Goal: Task Accomplishment & Management: Manage account settings

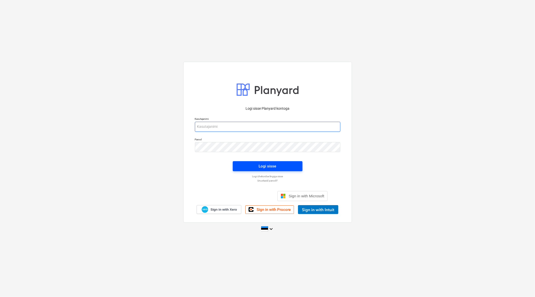
type input "[EMAIL_ADDRESS][DOMAIN_NAME]"
click at [260, 165] on div "Logi sisse" at bounding box center [268, 166] width 18 height 7
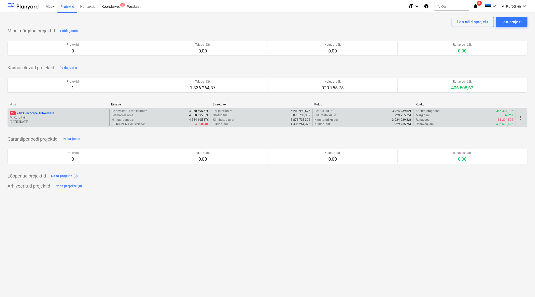
click at [39, 115] on p "29 2403 - Inchcape Autokeskus" at bounding box center [32, 113] width 44 height 4
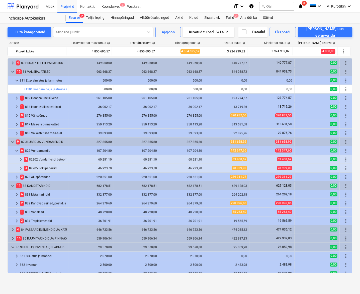
drag, startPoint x: 353, startPoint y: 149, endPoint x: 357, endPoint y: 297, distance: 147.8
click at [357, 294] on html "Müük Projektid Kontaktid Koondarved 2 Postkast format_size keyboard_arrow_down …" at bounding box center [180, 147] width 360 height 294
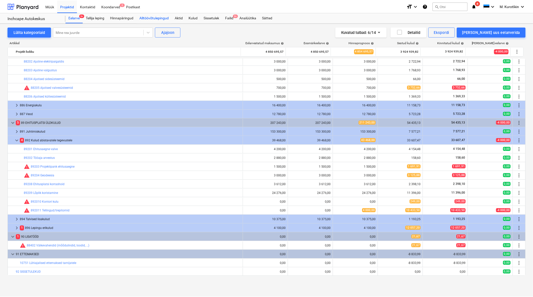
scroll to position [283, 0]
click at [232, 16] on div "Failid 9+" at bounding box center [230, 18] width 14 height 10
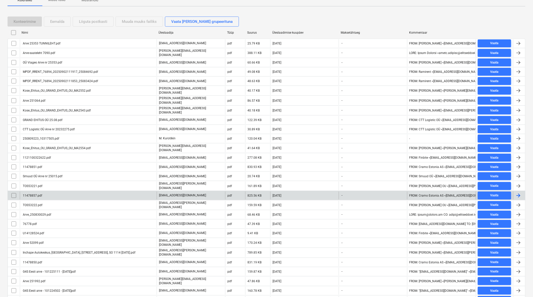
scroll to position [114, 0]
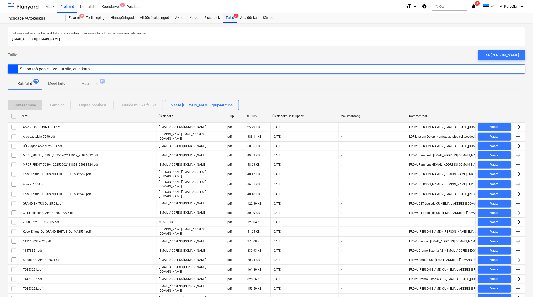
click at [235, 18] on div "Failid 9+" at bounding box center [230, 18] width 14 height 10
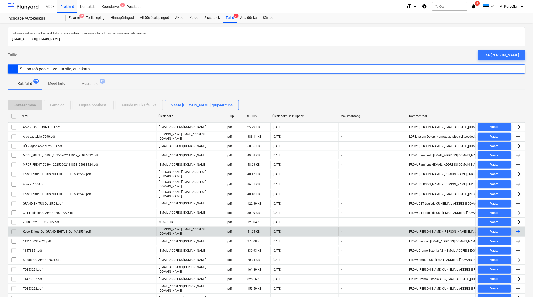
click at [81, 230] on div "Kose_Ehitus_OU_GRAND_EHITUS_OU_MA2554.pdf" at bounding box center [56, 232] width 69 height 4
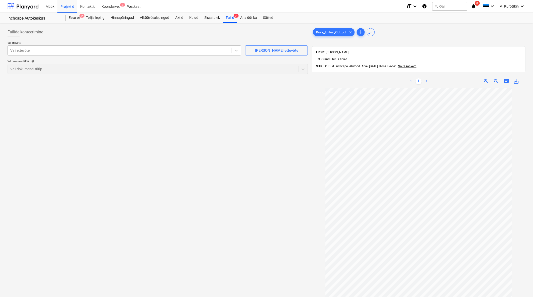
click at [60, 46] on div "Vali ettevõte" at bounding box center [125, 50] width 234 height 10
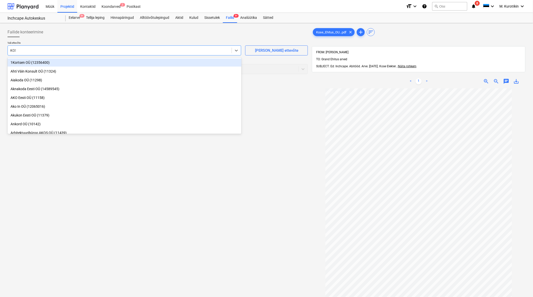
type input "KOSE"
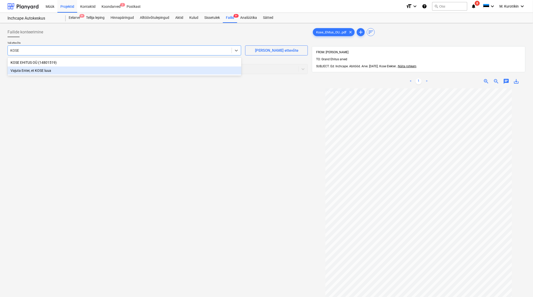
click at [74, 67] on div "Vajuta Enter, et KOSE luua" at bounding box center [125, 70] width 234 height 8
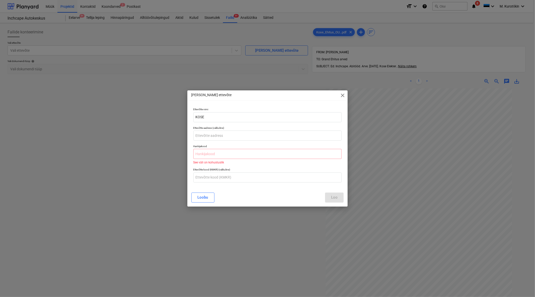
click at [342, 95] on span "close" at bounding box center [343, 95] width 6 height 6
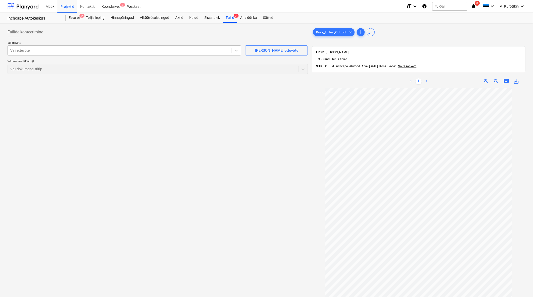
click at [180, 51] on div at bounding box center [119, 50] width 219 height 5
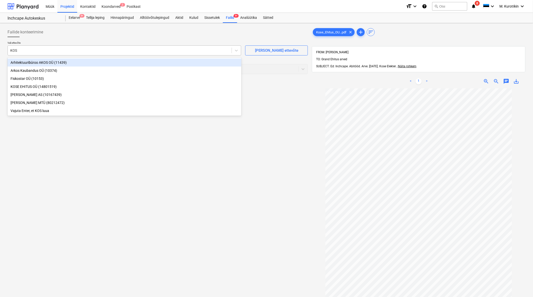
type input "KOSE"
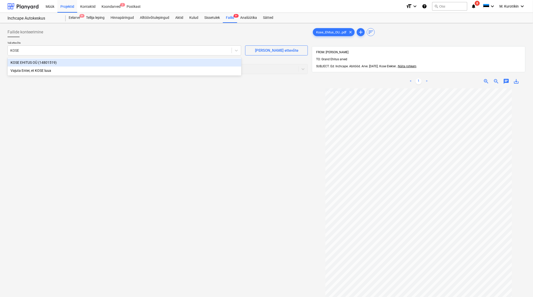
click at [142, 60] on div "KOSE EHITUS OÜ (14801519)" at bounding box center [125, 62] width 234 height 8
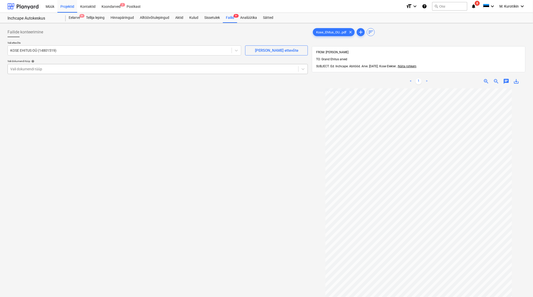
click at [133, 66] on div at bounding box center [153, 68] width 286 height 5
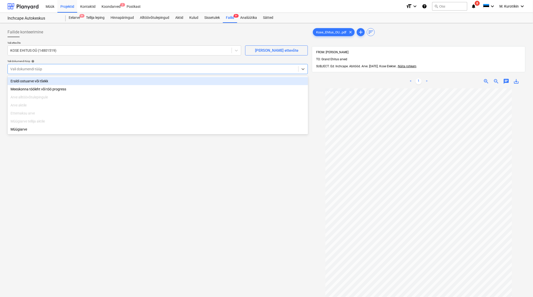
click at [126, 78] on div "Eraldi ostuarve või tšekk" at bounding box center [158, 81] width 301 height 8
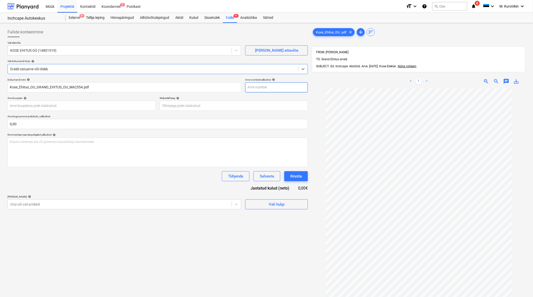
click at [264, 86] on input "text" at bounding box center [276, 87] width 63 height 10
click at [281, 92] on input "text" at bounding box center [276, 87] width 63 height 10
click at [282, 89] on input "text" at bounding box center [276, 87] width 63 height 10
type input "2554"
click at [255, 103] on body "Müük Projektid Kontaktid Koondarved 2 Postkast format_size keyboard_arrow_down …" at bounding box center [266, 148] width 533 height 297
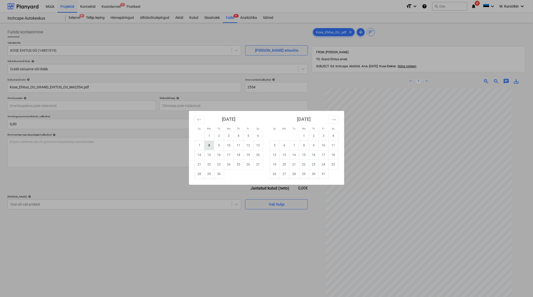
click at [210, 146] on td "8" at bounding box center [209, 145] width 10 height 10
type input "[DATE]"
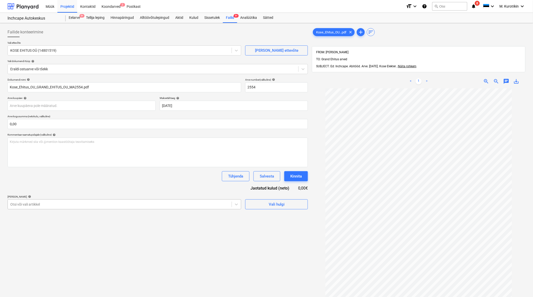
click at [51, 203] on div at bounding box center [119, 204] width 219 height 5
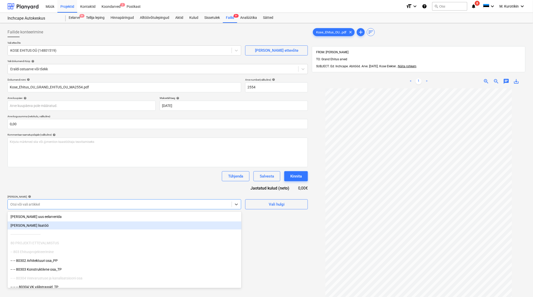
scroll to position [71, 0]
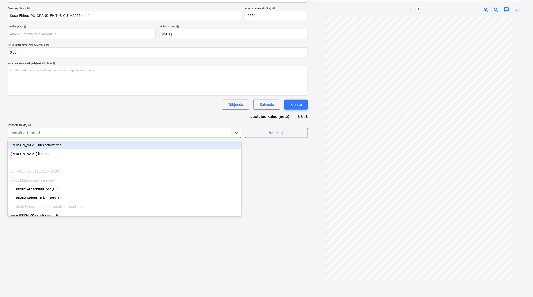
click at [202, 133] on div at bounding box center [119, 132] width 219 height 5
type input "M"
type input "VÄR"
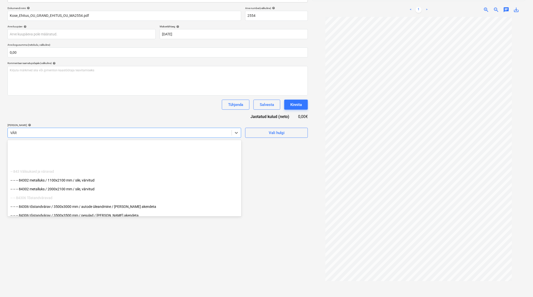
scroll to position [144, 0]
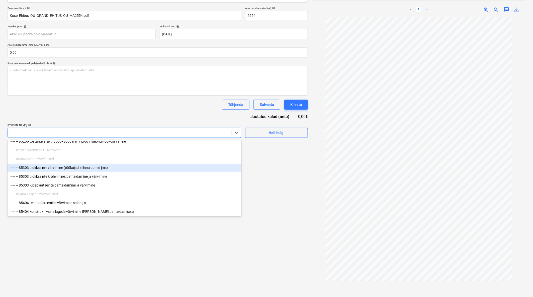
click at [44, 135] on div at bounding box center [119, 132] width 219 height 5
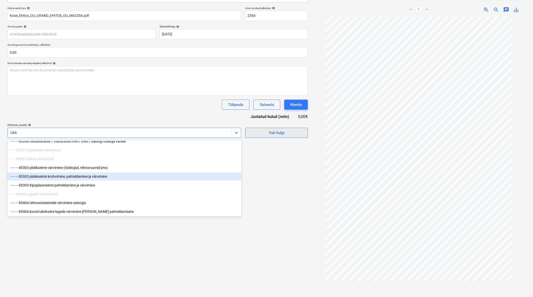
type input "VÄR"
click at [277, 135] on div "Vali hulgi" at bounding box center [277, 132] width 16 height 7
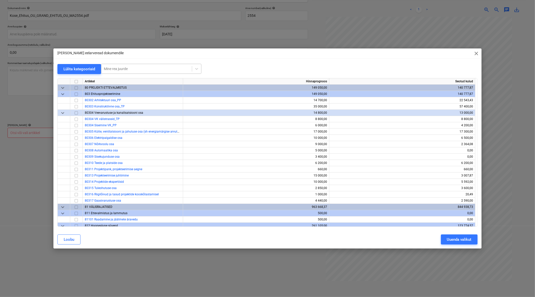
click at [128, 66] on div at bounding box center [147, 68] width 86 height 5
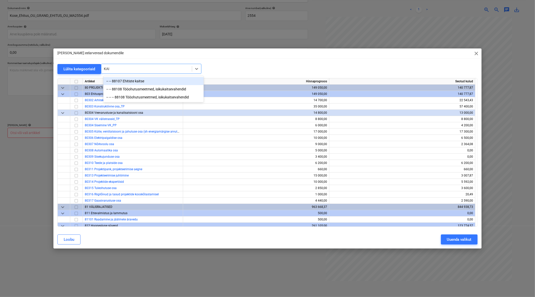
type input "KAIt"
drag, startPoint x: 129, startPoint y: 81, endPoint x: 129, endPoint y: 78, distance: 2.8
click at [129, 80] on div "-- -- 88107 Ehitiste kaitse" at bounding box center [153, 81] width 100 height 8
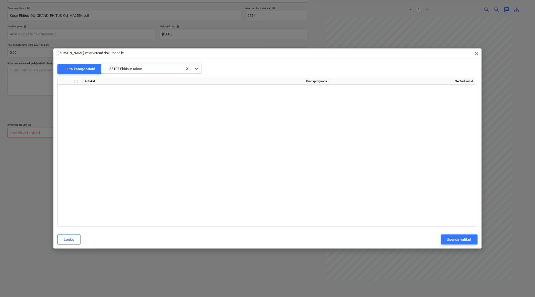
scroll to position [2076, 0]
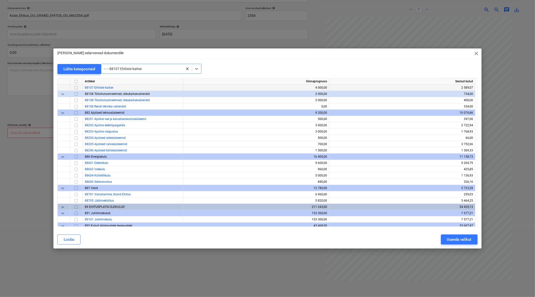
click at [77, 87] on input "checkbox" at bounding box center [76, 88] width 6 height 6
click at [153, 68] on div at bounding box center [142, 68] width 77 height 5
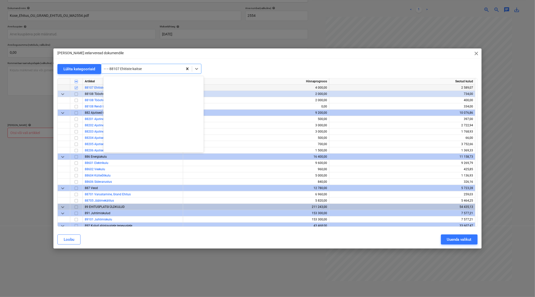
scroll to position [2906, 0]
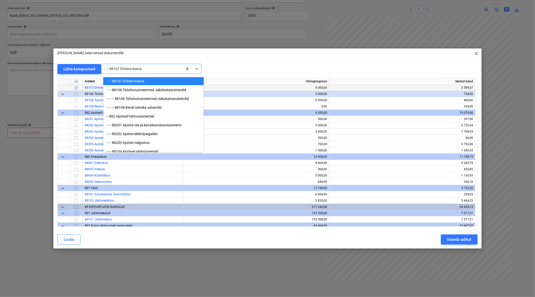
click at [218, 62] on div "[PERSON_NAME] eelarveread dokumendile close Lülita kategooriaid option -- -- 88…" at bounding box center [267, 148] width 428 height 200
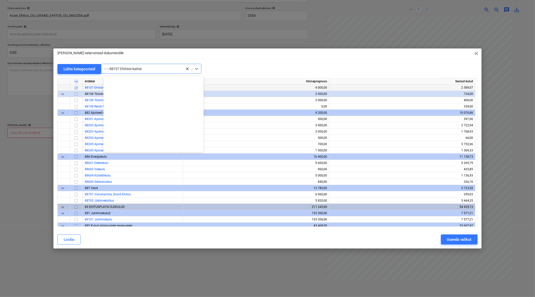
click at [174, 68] on div at bounding box center [142, 68] width 77 height 5
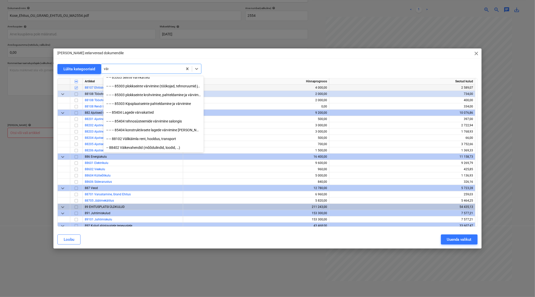
scroll to position [144, 0]
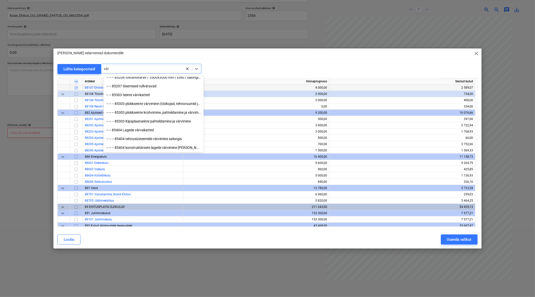
type input "värv"
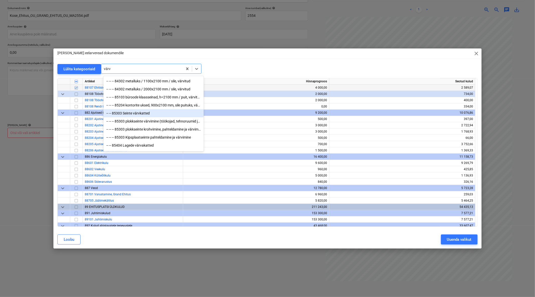
click at [159, 114] on div "-- -- 85303 Seinte värvkatted" at bounding box center [153, 113] width 100 height 8
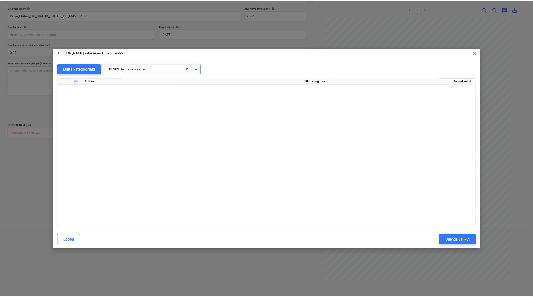
scroll to position [1511, 0]
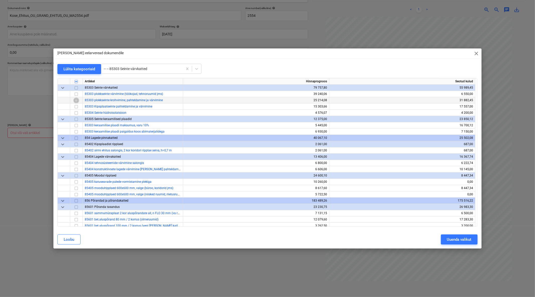
click at [75, 99] on input "checkbox" at bounding box center [76, 100] width 6 height 6
click at [456, 238] on div "Uuenda valikut" at bounding box center [459, 239] width 25 height 7
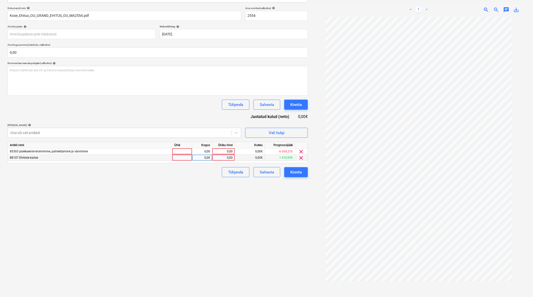
click at [224, 156] on div "0,00" at bounding box center [223, 158] width 18 height 6
type input "1500"
click at [224, 214] on div "Failide konteerimine Vali ettevõte KOSE EHITUS OÜ (14801519) [PERSON_NAME] uus …" at bounding box center [158, 128] width 305 height 348
click at [48, 134] on div at bounding box center [119, 132] width 219 height 5
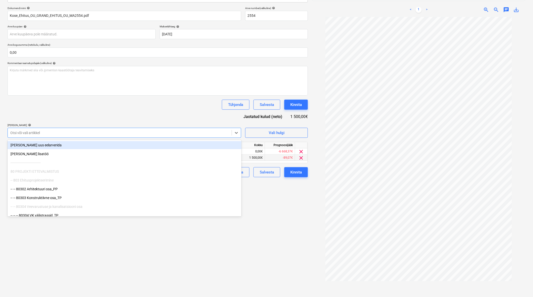
type input "p"
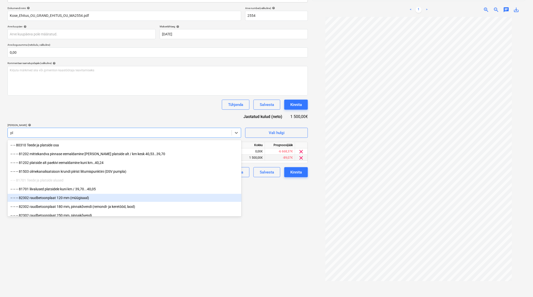
type input "p"
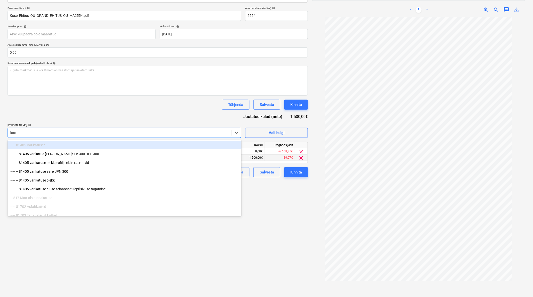
type input "katus"
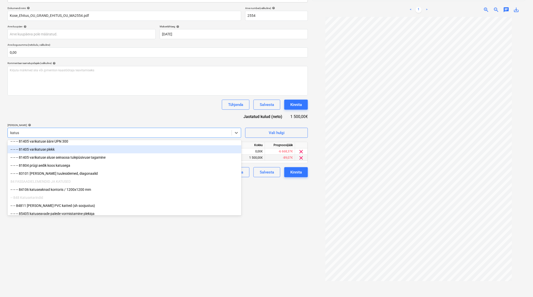
scroll to position [33, 0]
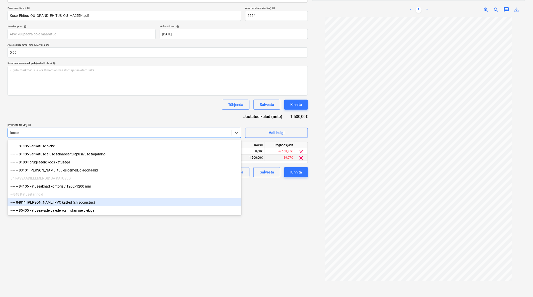
click at [128, 205] on div "-- -- 84811 [PERSON_NAME] PVC katted (sh soojustus)" at bounding box center [125, 202] width 234 height 8
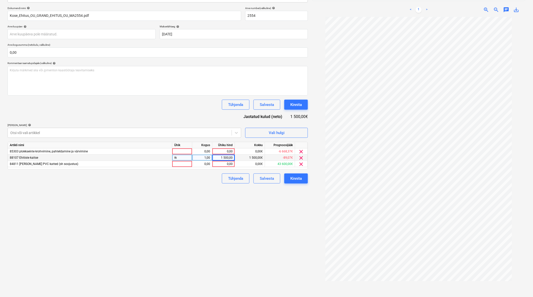
click at [164, 106] on div "Tühjenda Salvesta Kinnita" at bounding box center [158, 105] width 301 height 10
click at [224, 165] on div "0,00" at bounding box center [223, 164] width 18 height 6
type input "1000"
click at [210, 206] on div "Failide konteerimine Vali ettevõte KOSE EHITUS OÜ (14801519) [PERSON_NAME] uus …" at bounding box center [158, 128] width 305 height 348
drag, startPoint x: 226, startPoint y: 157, endPoint x: 232, endPoint y: 158, distance: 5.9
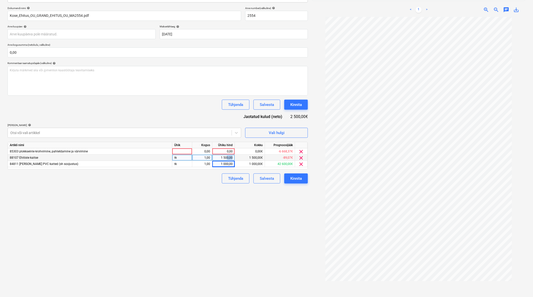
click at [232, 158] on div "1 500,00" at bounding box center [223, 158] width 18 height 6
type input "6"
type input "1562,25"
click at [212, 205] on div "Failide konteerimine Vali ettevõte KOSE EHITUS OÜ (14801519) [PERSON_NAME] uus …" at bounding box center [158, 128] width 305 height 348
click at [300, 150] on span "clear" at bounding box center [302, 152] width 6 height 6
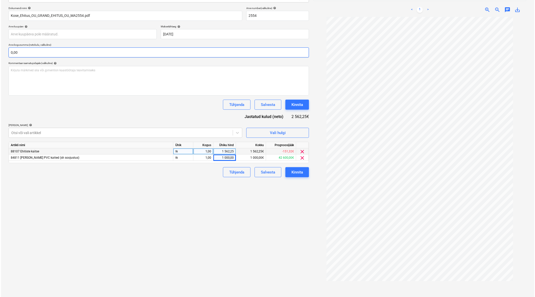
scroll to position [16, 0]
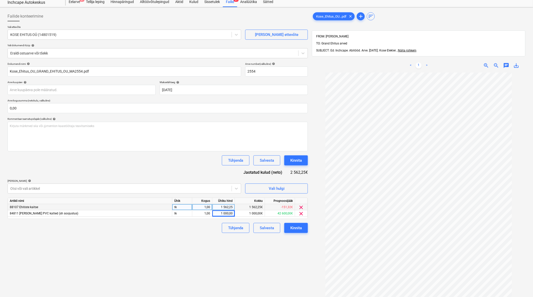
drag, startPoint x: 299, startPoint y: 227, endPoint x: 304, endPoint y: 255, distance: 29.4
click at [304, 255] on div "Failide konteerimine Vali ettevõte KOSE EHITUS OÜ (14801519) [PERSON_NAME] uus …" at bounding box center [158, 183] width 305 height 348
click at [302, 232] on button "Kinnita" at bounding box center [296, 228] width 24 height 10
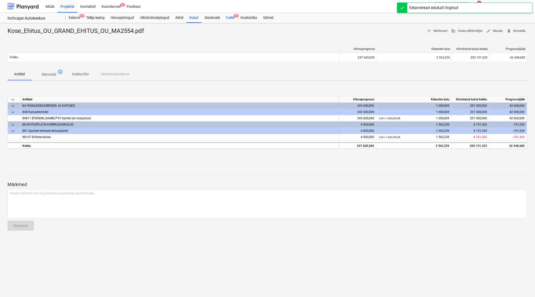
click at [232, 18] on div "Failid 9+" at bounding box center [230, 18] width 14 height 10
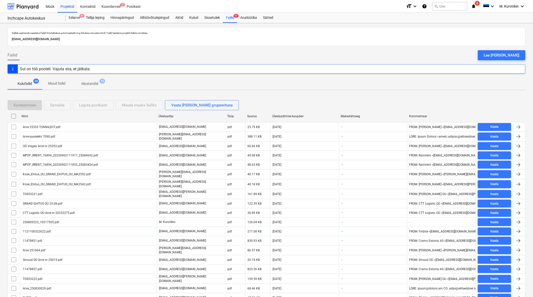
click at [293, 114] on div "Üleslaadimise kuupäev" at bounding box center [304, 116] width 68 height 8
checkbox input "false"
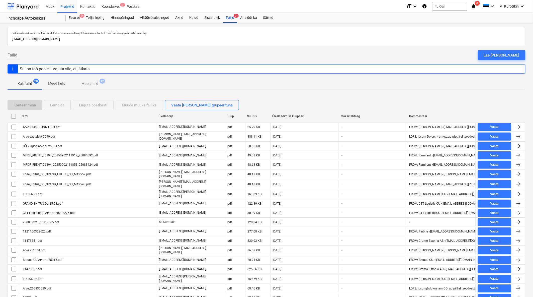
checkbox input "false"
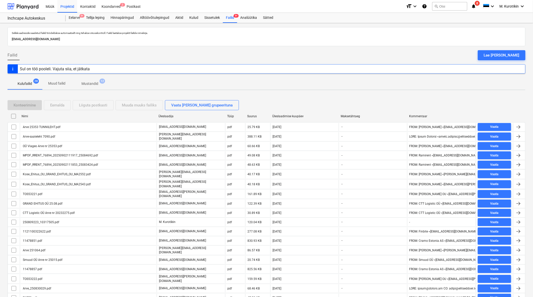
checkbox input "false"
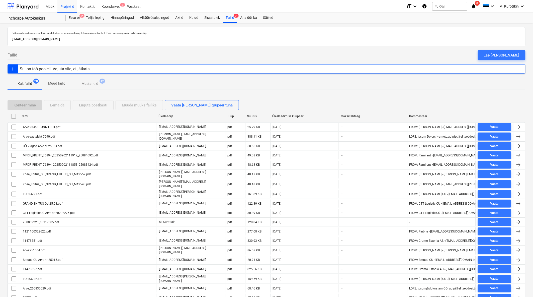
checkbox input "false"
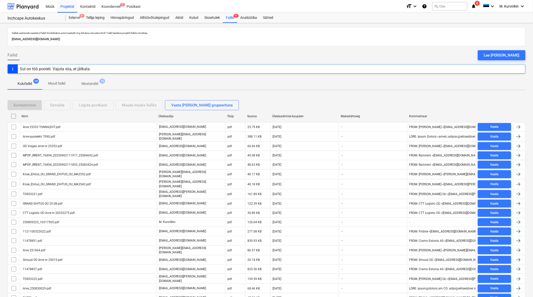
checkbox input "false"
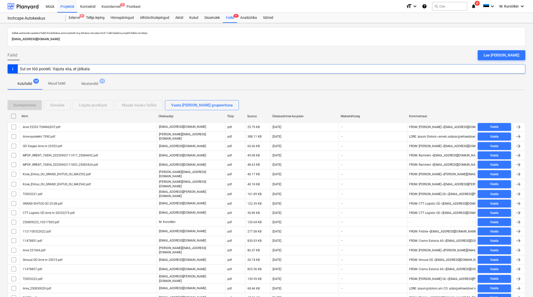
checkbox input "false"
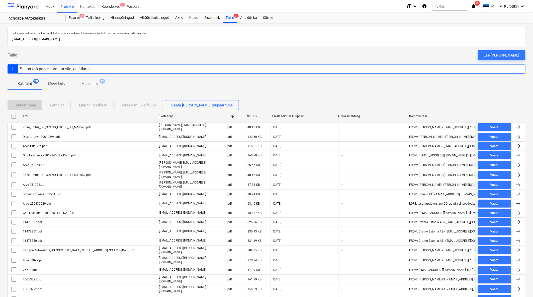
click at [293, 114] on div "Üleslaadimise kuupäev" at bounding box center [304, 116] width 68 height 8
checkbox input "false"
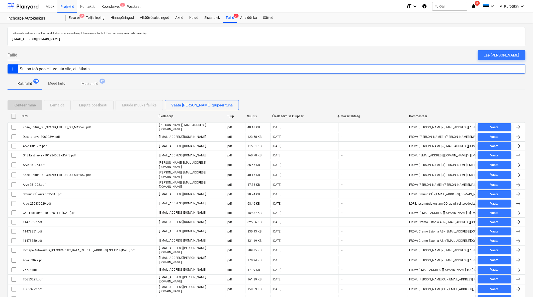
checkbox input "false"
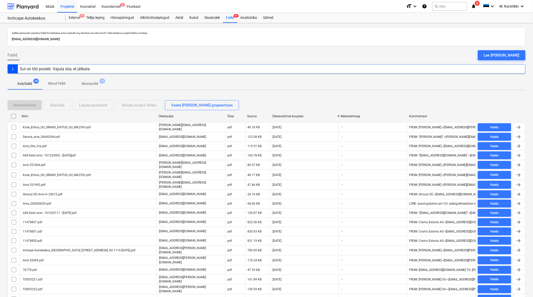
checkbox input "false"
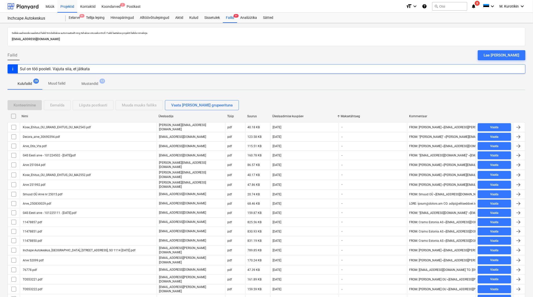
checkbox input "false"
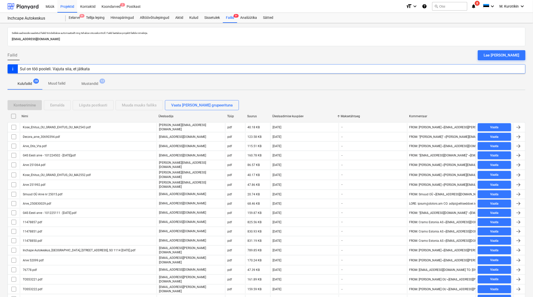
checkbox input "false"
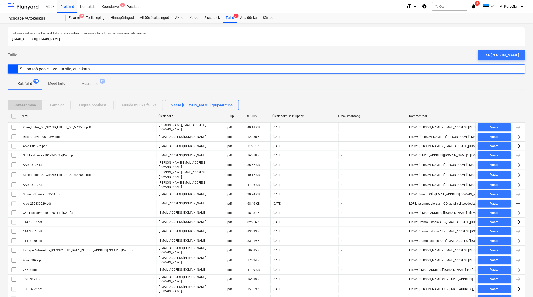
checkbox input "false"
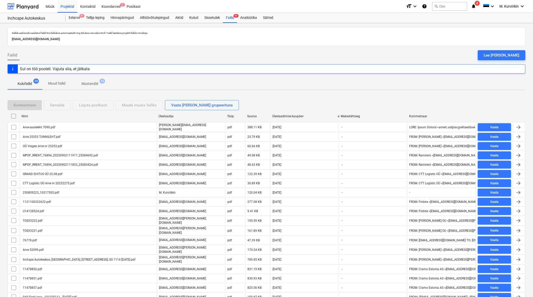
click at [293, 114] on div "Üleslaadimise kuupäev" at bounding box center [304, 116] width 68 height 8
checkbox input "false"
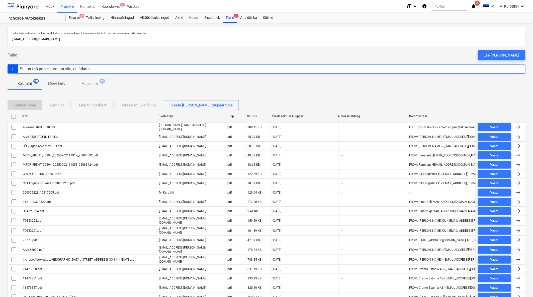
checkbox input "false"
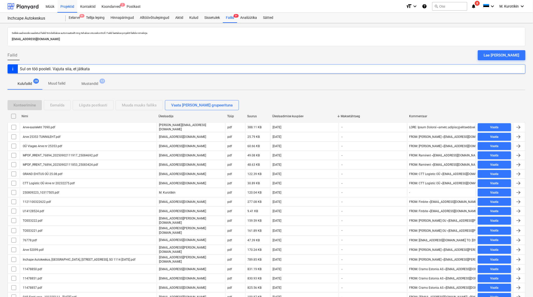
checkbox input "false"
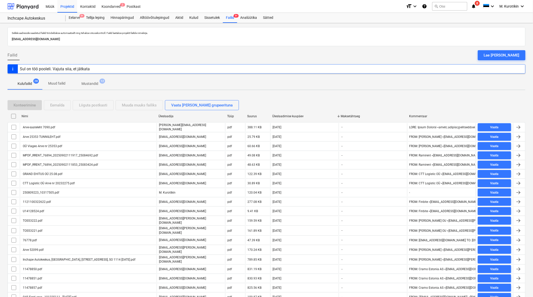
checkbox input "false"
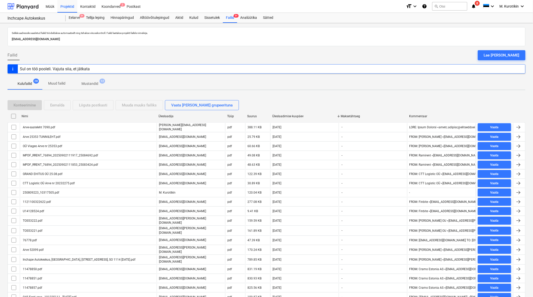
checkbox input "false"
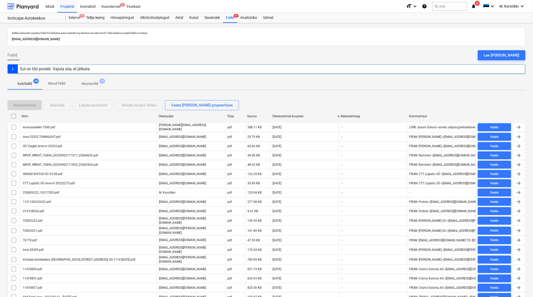
checkbox input "false"
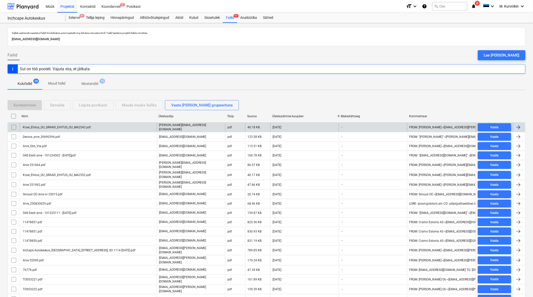
click at [82, 129] on div "Kose_Ehitus_OU_GRAND_EHITUS_OU_MA2543.pdf" at bounding box center [88, 127] width 137 height 9
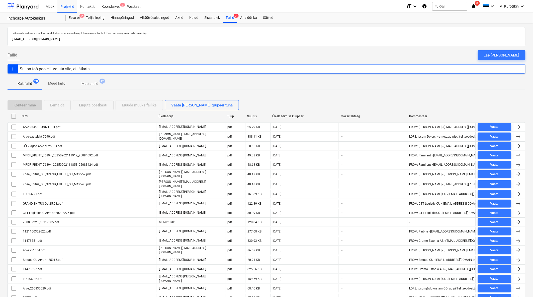
click at [293, 116] on div "Üleslaadimise kuupäev" at bounding box center [304, 116] width 64 height 4
checkbox input "false"
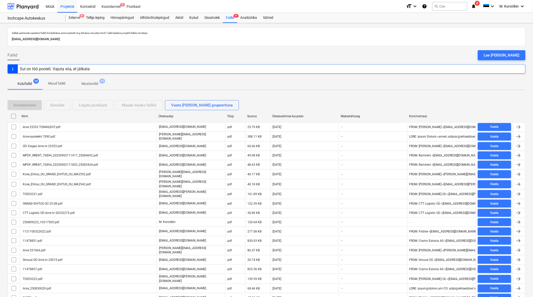
checkbox input "false"
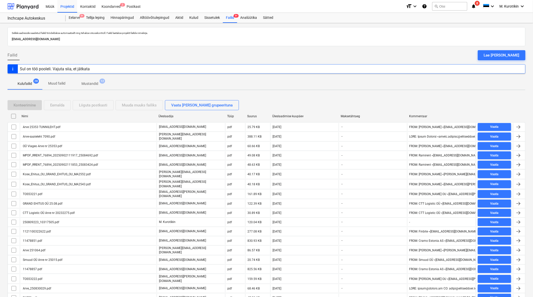
checkbox input "false"
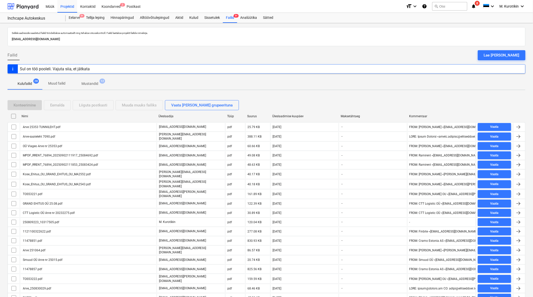
checkbox input "false"
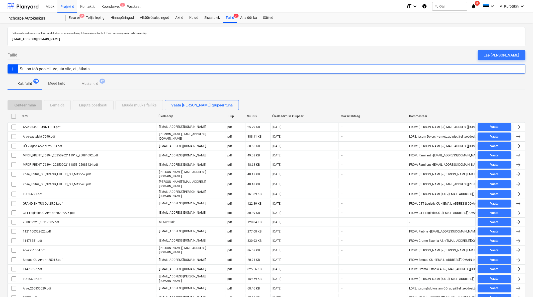
checkbox input "false"
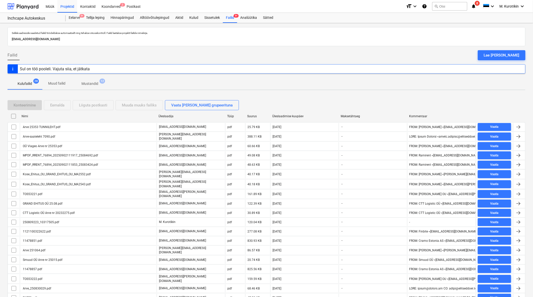
checkbox input "false"
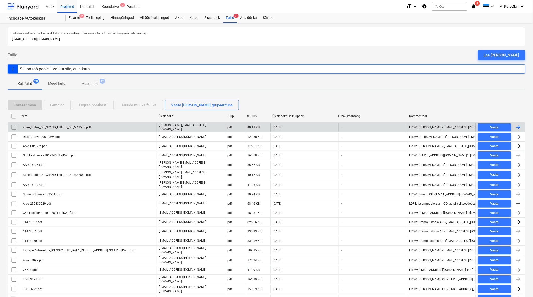
click at [13, 128] on input "checkbox" at bounding box center [14, 127] width 8 height 8
click at [70, 103] on button "Eemalda" at bounding box center [57, 105] width 27 height 10
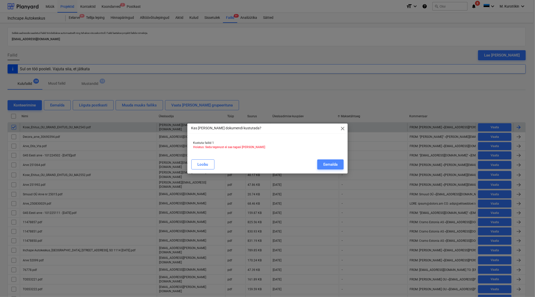
click at [323, 163] on div "Eemalda" at bounding box center [330, 164] width 14 height 7
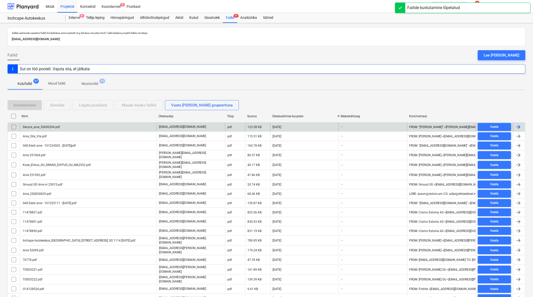
click at [91, 128] on div "Decora_arve_30690394.pdf" at bounding box center [88, 127] width 137 height 8
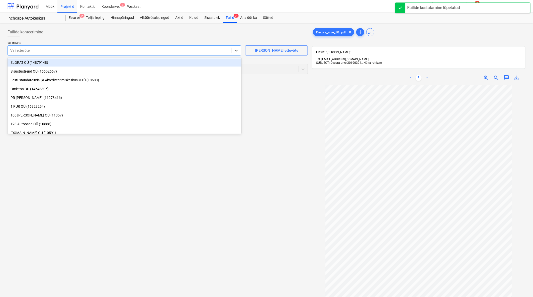
click at [111, 53] on div "Vali ettevõte" at bounding box center [120, 50] width 224 height 7
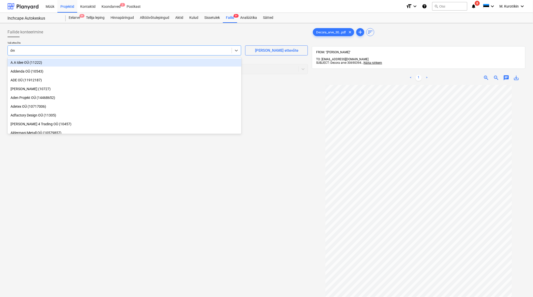
type input "deco"
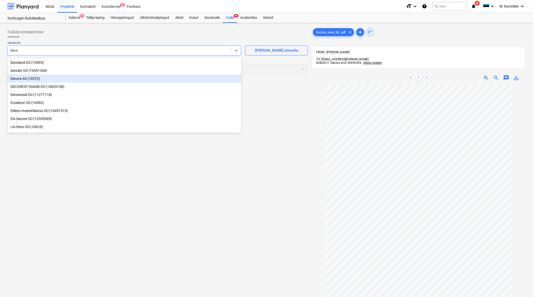
click at [70, 78] on div "Decora AS (10572)" at bounding box center [125, 79] width 234 height 8
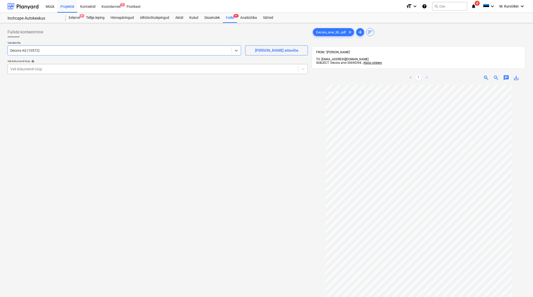
click at [67, 64] on div "Vali dokumendi tüüp" at bounding box center [158, 69] width 301 height 10
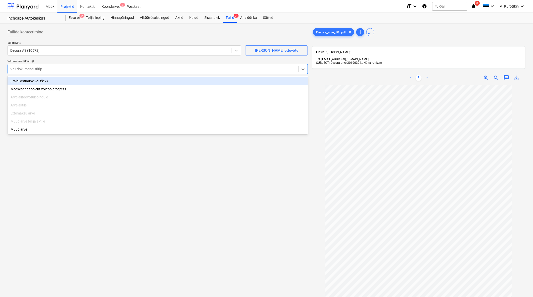
click at [64, 79] on div "Eraldi ostuarve või tšekk" at bounding box center [158, 81] width 301 height 8
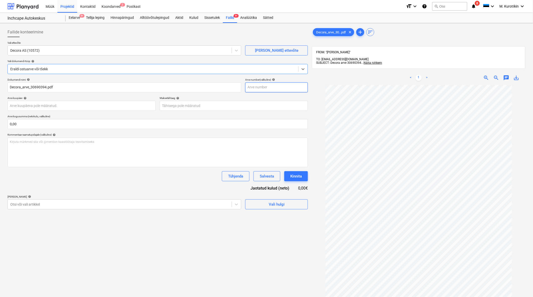
click at [265, 88] on input "text" at bounding box center [276, 87] width 63 height 10
type input "30690394"
click at [220, 107] on body "Müük Projektid Kontaktid Koondarved 2 Postkast format_size keyboard_arrow_down …" at bounding box center [266, 148] width 533 height 297
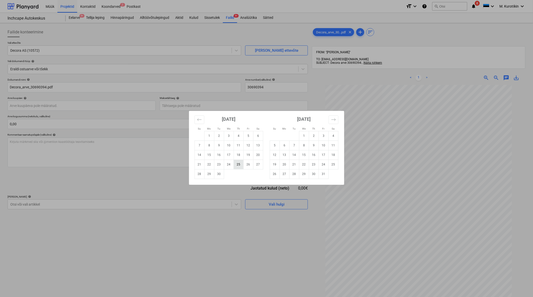
click at [240, 166] on td "25" at bounding box center [239, 165] width 10 height 10
type input "[DATE]"
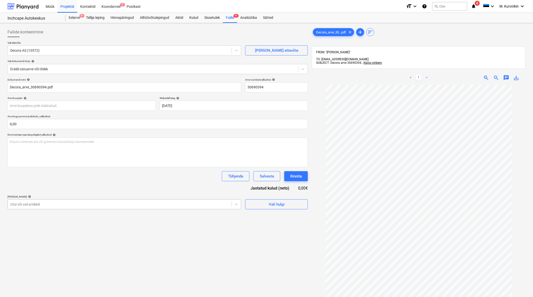
click at [202, 205] on div at bounding box center [119, 204] width 219 height 5
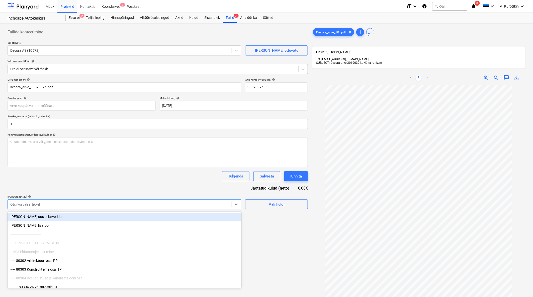
type input "l"
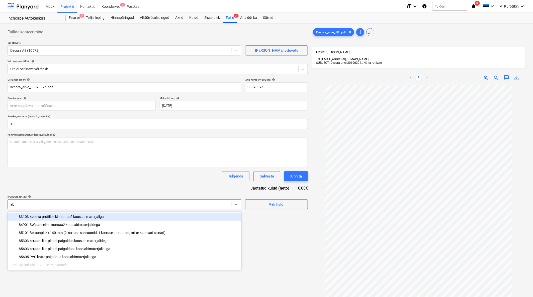
type input "a"
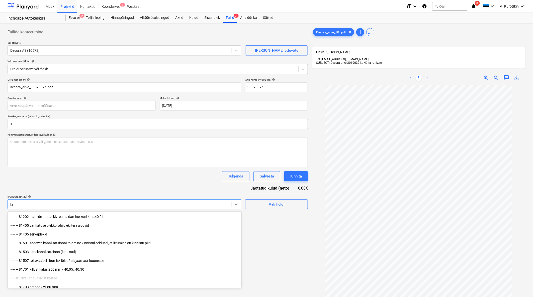
type input "[PERSON_NAME]"
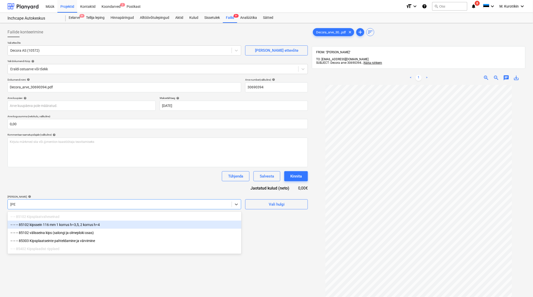
click at [156, 226] on div "-- -- -- 85102 kipssein 116 mm 1 korrus h=3,5, 2 korrus h=4" at bounding box center [125, 225] width 234 height 8
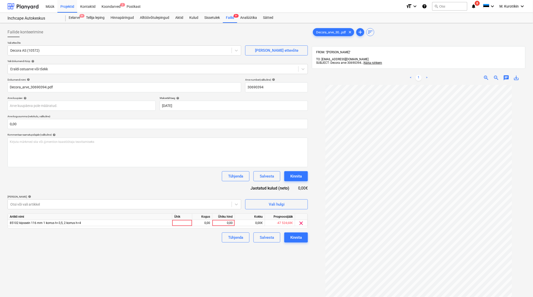
click at [151, 173] on div "Tühjenda Salvesta Kinnita" at bounding box center [158, 176] width 301 height 10
click at [233, 224] on div "0,00" at bounding box center [223, 223] width 23 height 6
click at [225, 222] on input at bounding box center [223, 223] width 22 height 6
type input "172,4"
click at [228, 265] on div "Failide konteerimine Vali ettevõte Decora AS (10572) [PERSON_NAME] uus ettevõte…" at bounding box center [158, 197] width 305 height 344
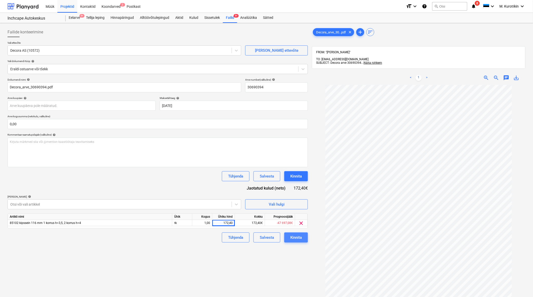
click at [303, 238] on button "Kinnita" at bounding box center [296, 237] width 24 height 10
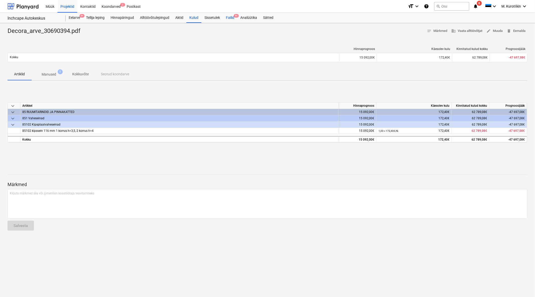
click at [230, 18] on div "Failid 9+" at bounding box center [230, 18] width 14 height 10
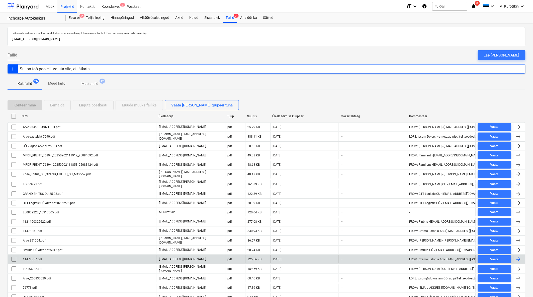
scroll to position [86, 0]
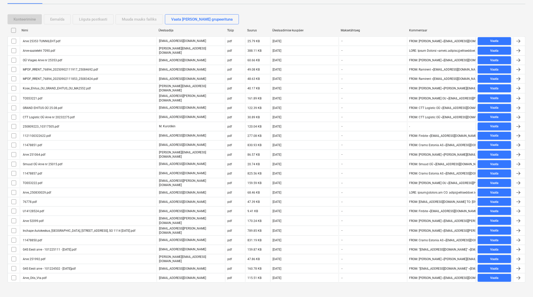
click at [284, 27] on div "Üleslaadimise kuupäev" at bounding box center [304, 30] width 68 height 8
checkbox input "false"
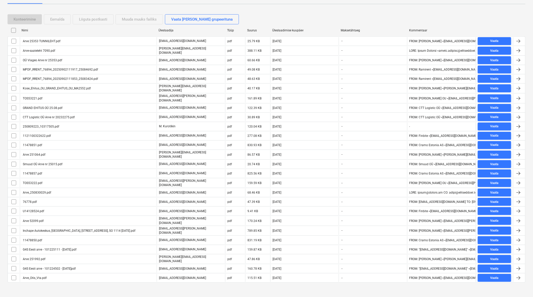
checkbox input "false"
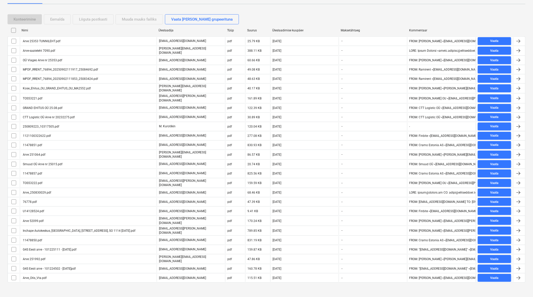
checkbox input "false"
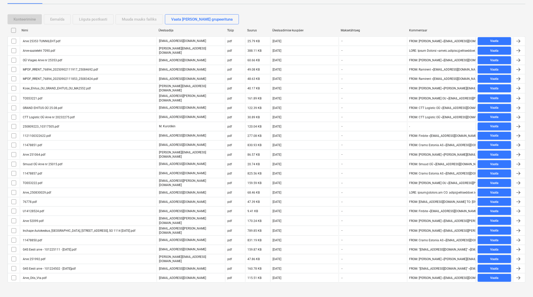
checkbox input "false"
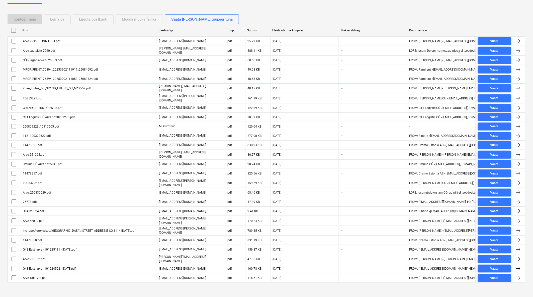
checkbox input "false"
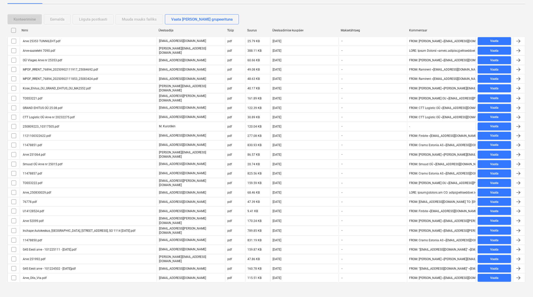
checkbox input "false"
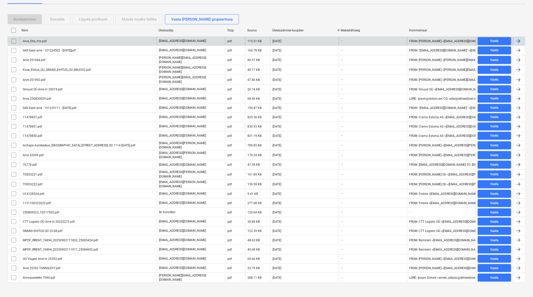
click at [69, 43] on div "Arve_Otis_Vta.pdf" at bounding box center [88, 41] width 137 height 8
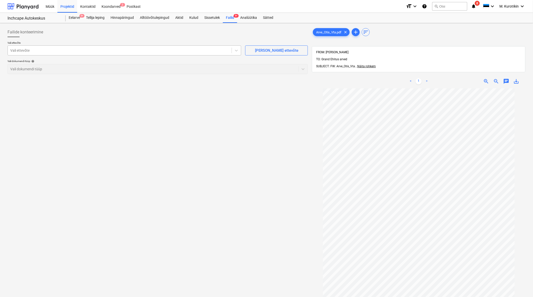
click at [148, 51] on div at bounding box center [119, 50] width 219 height 5
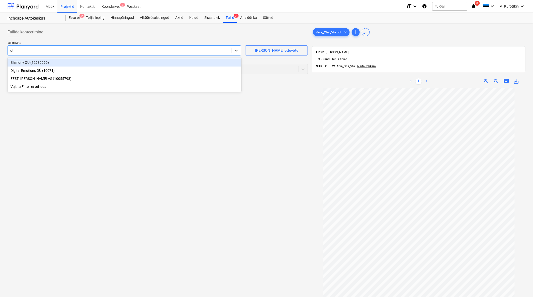
type input "[PERSON_NAME]"
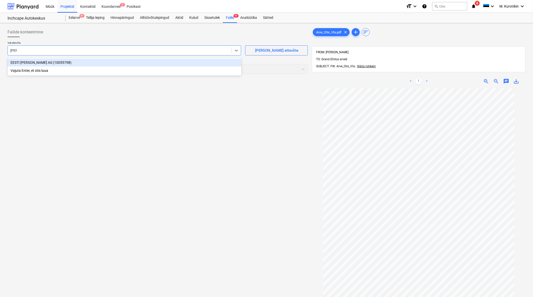
click at [145, 57] on div "EESTI [PERSON_NAME] AS (10055798) Vajuta Enter, et otis luua" at bounding box center [125, 66] width 234 height 18
click at [146, 63] on div "EESTI [PERSON_NAME] AS (10055798)" at bounding box center [125, 62] width 234 height 8
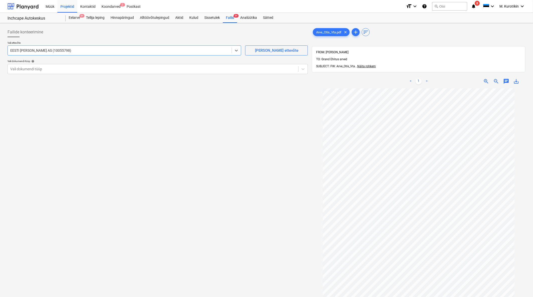
click at [146, 63] on div "Vali dokumendi tüüp help" at bounding box center [158, 60] width 301 height 3
click at [145, 72] on div "Vali dokumendi tüüp" at bounding box center [153, 68] width 291 height 7
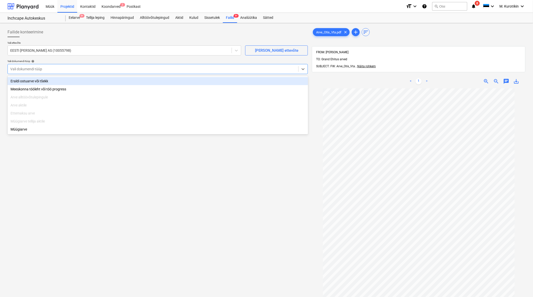
click at [142, 79] on div "Eraldi ostuarve või tšekk" at bounding box center [158, 81] width 301 height 8
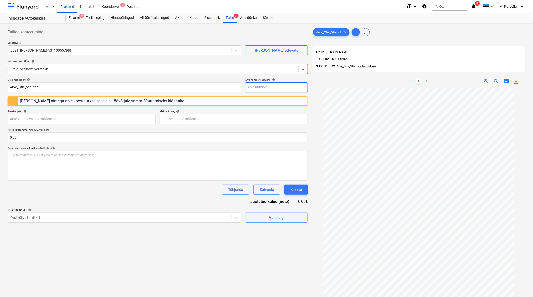
click at [264, 91] on input "text" at bounding box center [276, 87] width 63 height 10
type input "2510814"
click at [162, 188] on div "Tühjenda Salvesta Kinnita" at bounding box center [158, 189] width 301 height 10
click at [232, 19] on div "Failid 9+" at bounding box center [230, 18] width 14 height 10
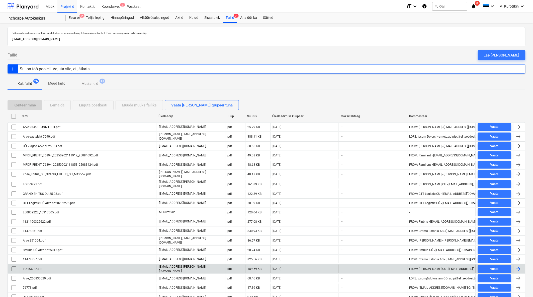
scroll to position [86, 0]
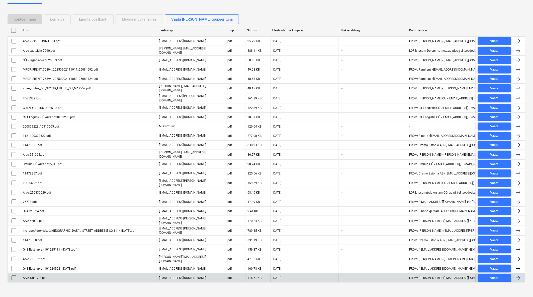
click at [40, 276] on div "Arve_Otis_Vta.pdf" at bounding box center [34, 278] width 25 height 4
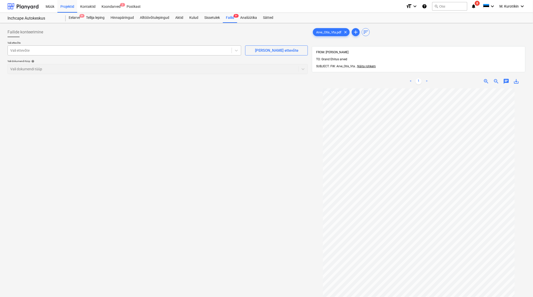
click at [169, 51] on div at bounding box center [119, 50] width 219 height 5
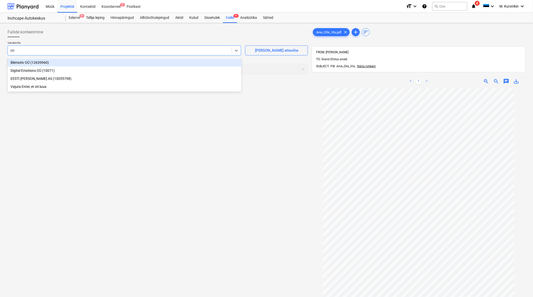
type input "[PERSON_NAME]"
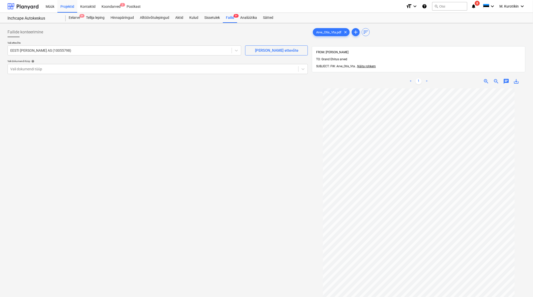
click at [211, 76] on div "Vali ettevõte EESTI [PERSON_NAME] AS (10055798) [PERSON_NAME] uus ettevõte Vali…" at bounding box center [158, 59] width 301 height 37
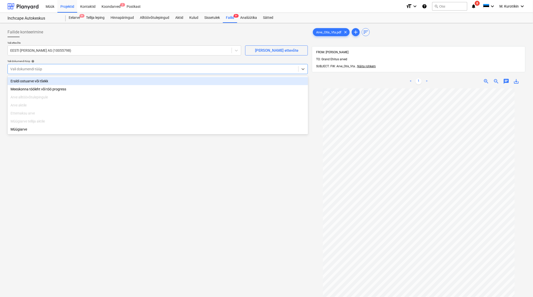
click at [208, 71] on div "Vali dokumendi tüüp" at bounding box center [153, 68] width 291 height 7
click at [208, 80] on div "Eraldi ostuarve või tšekk" at bounding box center [158, 81] width 301 height 8
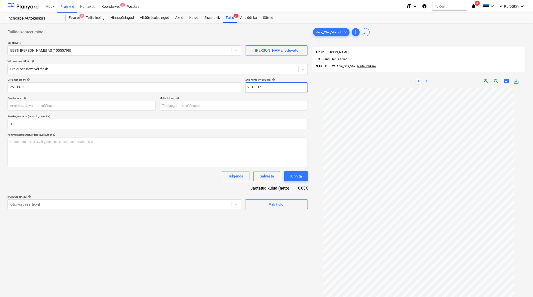
click at [280, 87] on input "2510814" at bounding box center [276, 87] width 63 height 10
click at [270, 103] on body "Müük Projektid Kontaktid Koondarved 2 Postkast format_size keyboard_arrow_down …" at bounding box center [266, 148] width 533 height 297
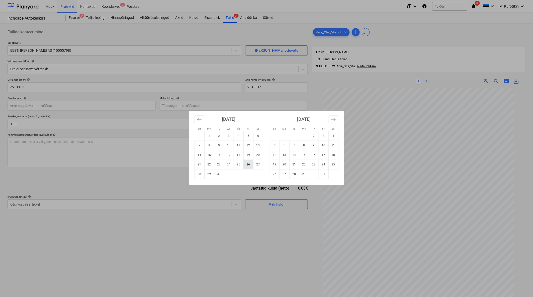
click at [248, 164] on td "26" at bounding box center [249, 165] width 10 height 10
type input "[DATE]"
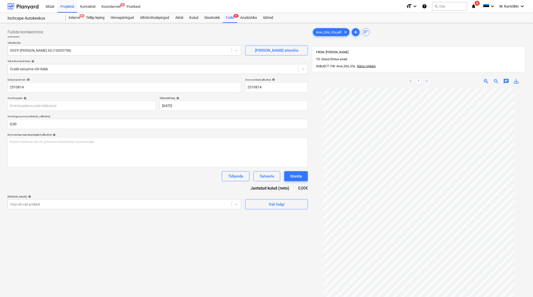
click at [203, 219] on div "Failide konteerimine Vali ettevõte EESTI [PERSON_NAME] AS (10055798) [PERSON_NA…" at bounding box center [158, 199] width 305 height 348
click at [203, 149] on div "Kirjuta märkmed siia või @mention kaastöötaja teavitamiseks ﻿" at bounding box center [158, 152] width 301 height 30
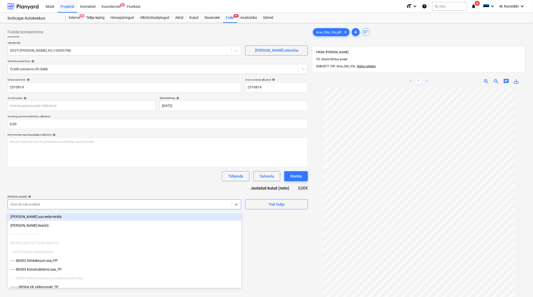
click at [187, 206] on div at bounding box center [119, 204] width 219 height 5
click at [169, 216] on div "[PERSON_NAME] uus eelarverida" at bounding box center [125, 216] width 234 height 8
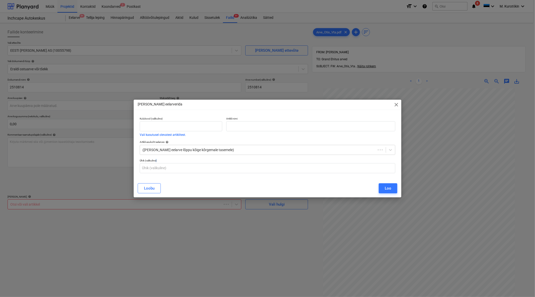
click at [169, 216] on div "[PERSON_NAME] eelarverida close Kulukood (valikuline) Vali kasutusel olevatest …" at bounding box center [267, 148] width 535 height 297
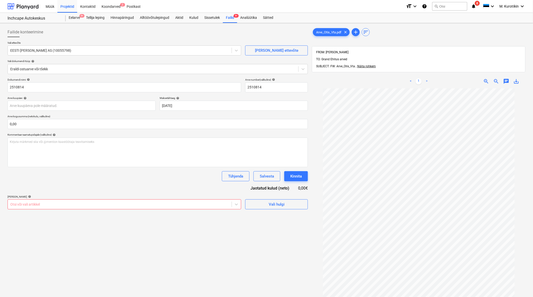
click at [174, 205] on div at bounding box center [119, 204] width 219 height 5
click at [279, 205] on div "Vali hulgi" at bounding box center [277, 204] width 16 height 7
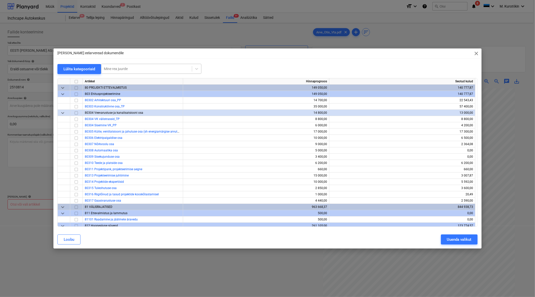
click at [117, 69] on div at bounding box center [147, 68] width 86 height 5
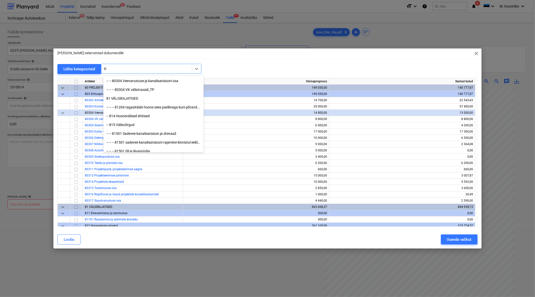
type input "lift"
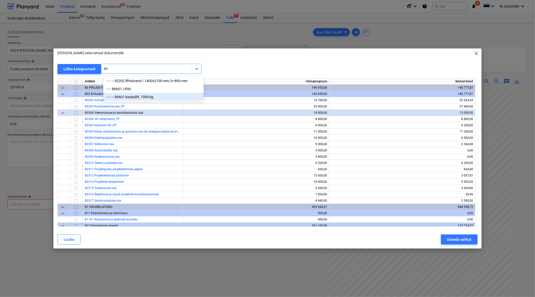
click at [169, 96] on div "-- -- -- 86601 kaubalift, 1000 kg" at bounding box center [153, 97] width 100 height 8
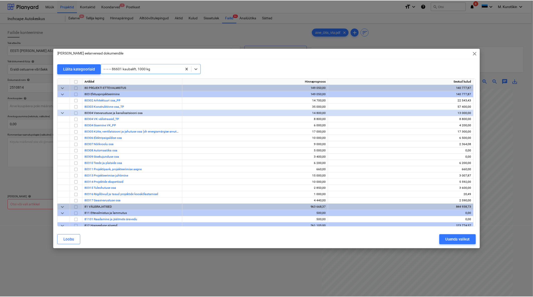
scroll to position [1863, 0]
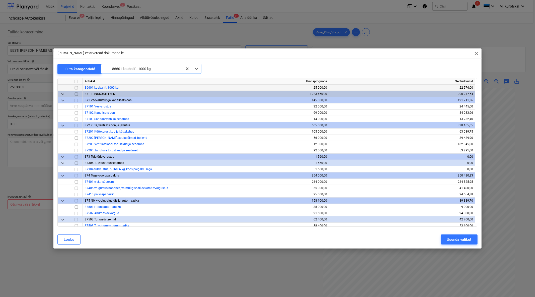
click at [77, 87] on input "checkbox" at bounding box center [76, 88] width 6 height 6
click at [450, 241] on div "Uuenda valikut" at bounding box center [459, 239] width 25 height 7
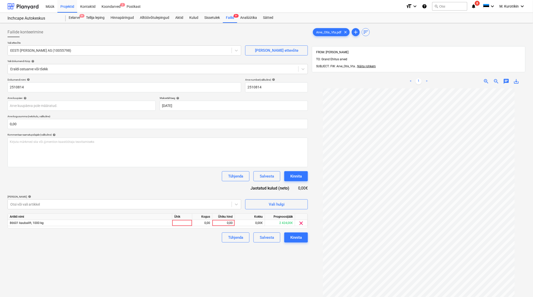
click at [229, 227] on div "Artikli nimi Ühik Kogus Ühiku hind Kokku Prognoosijääk 86601 kaubalift, 1000 kg…" at bounding box center [158, 220] width 301 height 15
click at [228, 225] on div "0,00" at bounding box center [223, 223] width 18 height 6
type input "780"
click at [260, 291] on div "Failide konteerimine Vali ettevõte EESTI [PERSON_NAME] AS (10055798) [PERSON_NA…" at bounding box center [158, 199] width 305 height 348
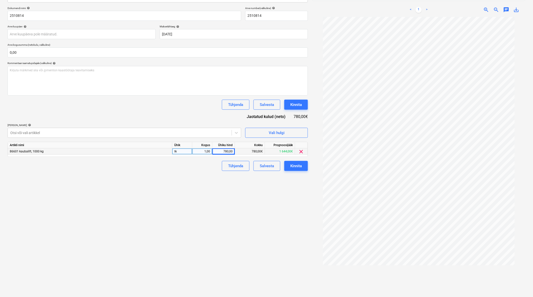
click at [302, 160] on div "Dokumendi nimi help 2510814 Arve number (valikuline) help 2510814 Arve kuupäev …" at bounding box center [158, 89] width 301 height 164
click at [300, 166] on div "Kinnita" at bounding box center [296, 166] width 12 height 7
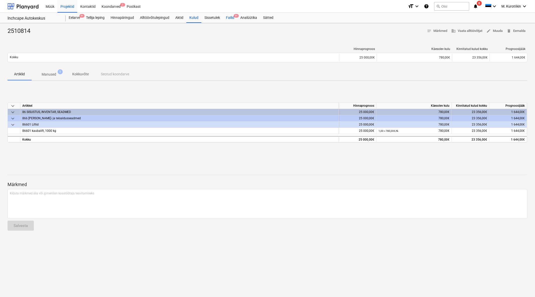
click at [231, 19] on div "Failid 9+" at bounding box center [230, 18] width 14 height 10
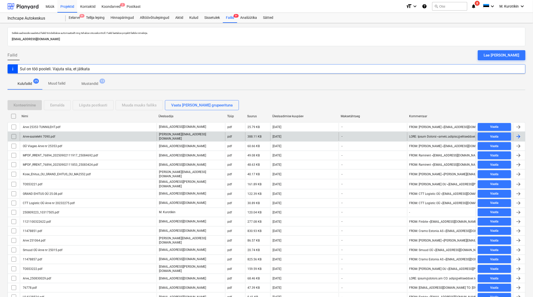
scroll to position [76, 0]
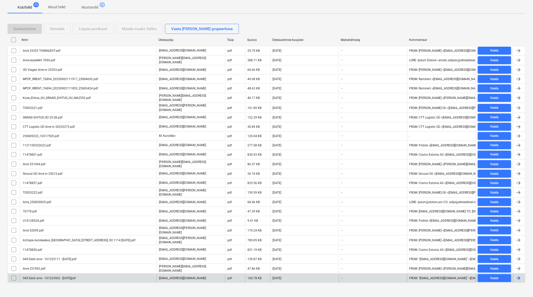
click at [75, 277] on div "G4S Eesti arve - 101224502 - [DATE]pdf" at bounding box center [88, 278] width 137 height 8
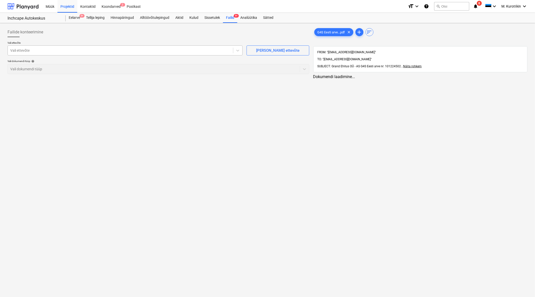
click at [164, 47] on div "Vali ettevõte" at bounding box center [120, 50] width 225 height 7
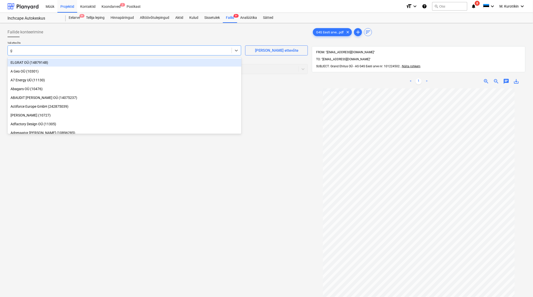
type input "g4"
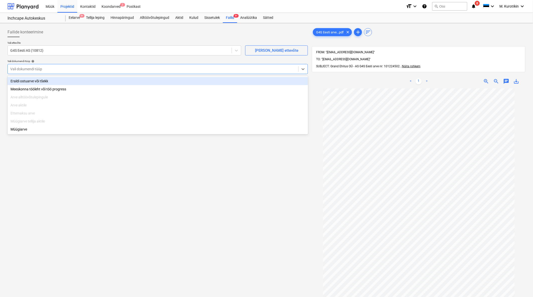
click at [157, 71] on div "Vali dokumendi tüüp" at bounding box center [153, 68] width 291 height 7
click at [140, 83] on div "Eraldi ostuarve või tšekk" at bounding box center [158, 81] width 301 height 8
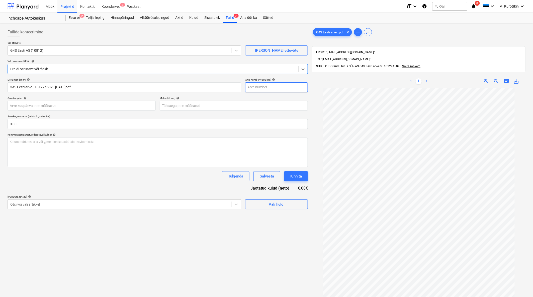
click at [267, 91] on input "text" at bounding box center [276, 87] width 63 height 10
click at [518, 78] on span "save_alt" at bounding box center [517, 81] width 6 height 6
click at [272, 88] on input "text" at bounding box center [276, 87] width 63 height 10
paste input "101224502"
type input "101224502"
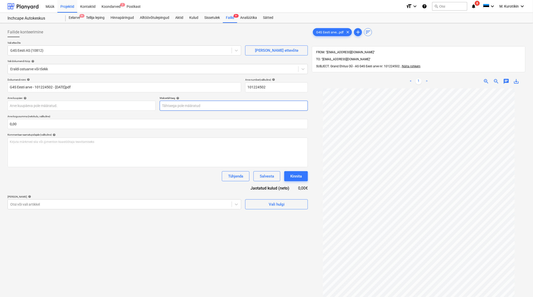
click at [211, 105] on body "Müük Projektid Kontaktid Koondarved 2 Postkast format_size keyboard_arrow_down …" at bounding box center [266, 148] width 533 height 297
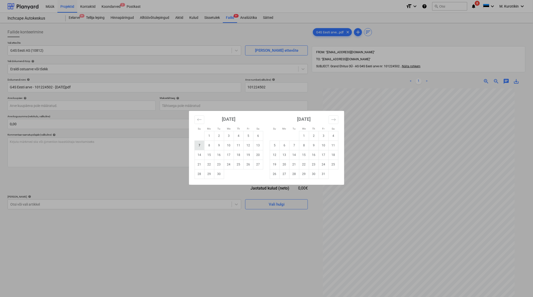
click at [204, 147] on td "7" at bounding box center [200, 145] width 10 height 10
type input "[DATE]"
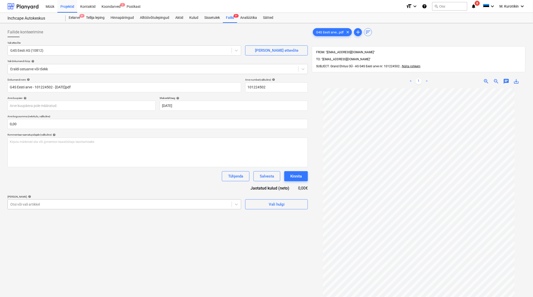
click at [164, 203] on div at bounding box center [119, 204] width 219 height 5
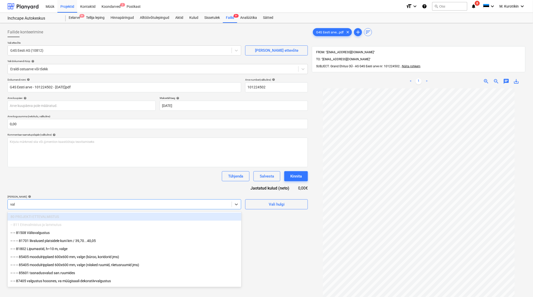
type input "valv"
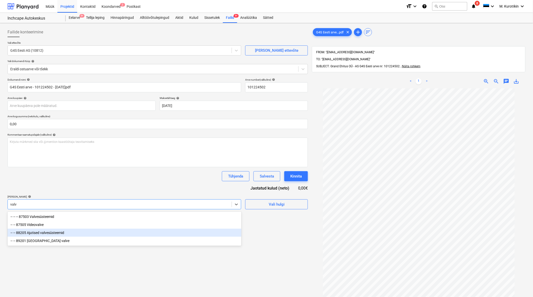
click at [160, 234] on div "-- -- 88205 Ajutised valvesüsteemid" at bounding box center [125, 233] width 234 height 8
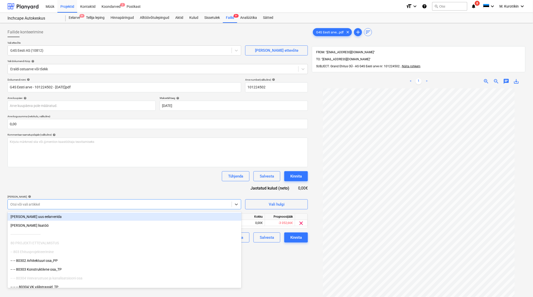
click at [159, 182] on div "Dokumendi nimi help G4S Eesti arve - 101224502 - [DATE]pdf Arve number (valikul…" at bounding box center [158, 160] width 301 height 164
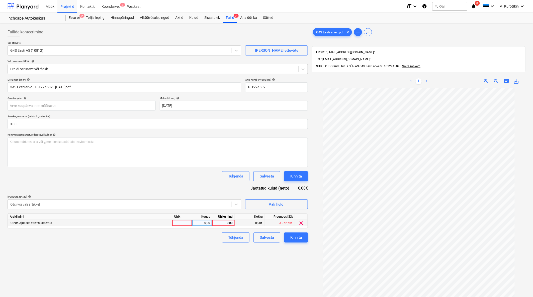
click at [227, 224] on div "0,00" at bounding box center [223, 223] width 18 height 6
type input "130"
click at [227, 258] on div "Failide konteerimine Vali ettevõte G4S Eesti AS (10812) [PERSON_NAME] ettevõte …" at bounding box center [158, 199] width 305 height 348
click at [297, 236] on div "Kinnita" at bounding box center [296, 237] width 12 height 7
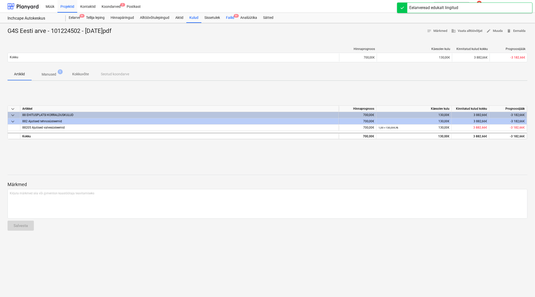
click at [232, 21] on div "Failid 9+" at bounding box center [230, 18] width 14 height 10
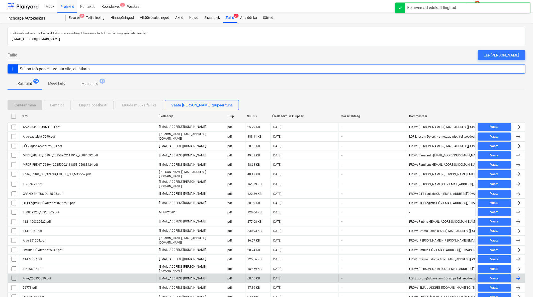
scroll to position [67, 0]
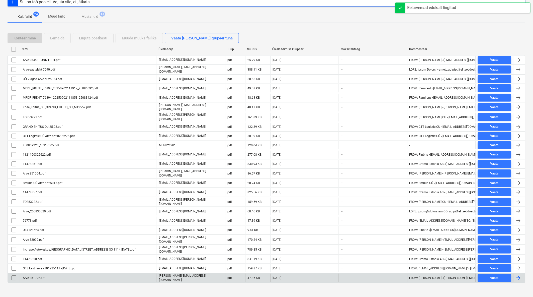
click at [96, 273] on div "Arve 251992.pdf" at bounding box center [88, 277] width 137 height 9
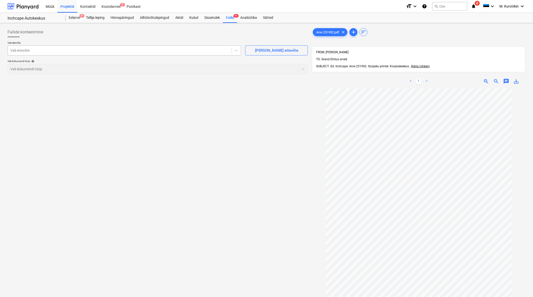
click at [173, 51] on div at bounding box center [119, 50] width 219 height 5
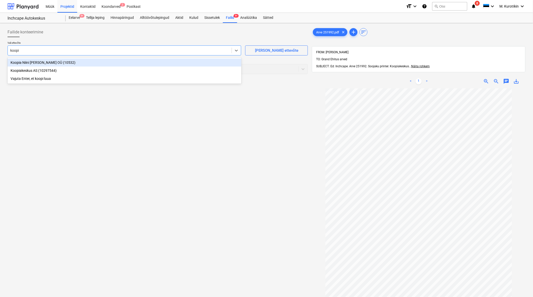
type input "koopia"
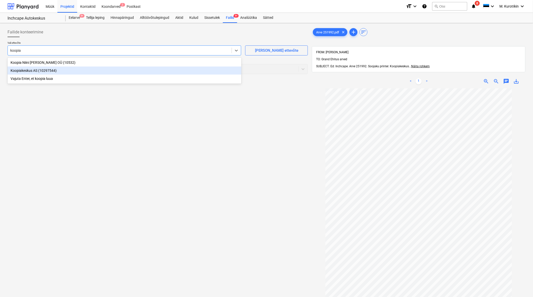
click at [145, 74] on div "Koopiakeskus AS (10297544)" at bounding box center [125, 70] width 234 height 8
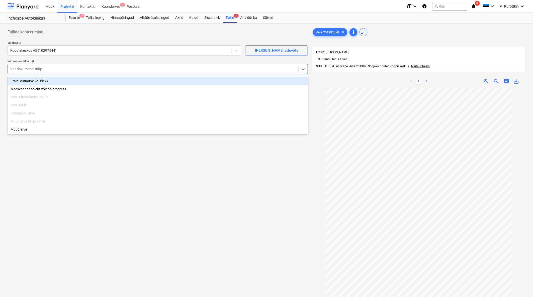
click at [120, 68] on div at bounding box center [153, 68] width 286 height 5
click at [121, 79] on div "Eraldi ostuarve või tšekk" at bounding box center [158, 81] width 301 height 8
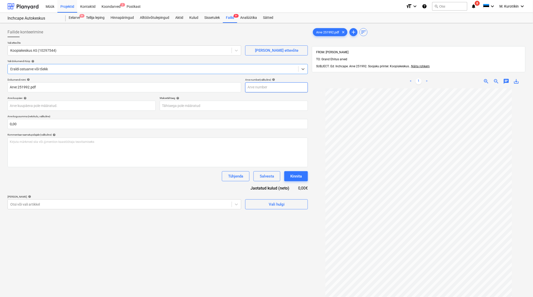
click at [271, 87] on input "text" at bounding box center [276, 87] width 63 height 10
type input "251992"
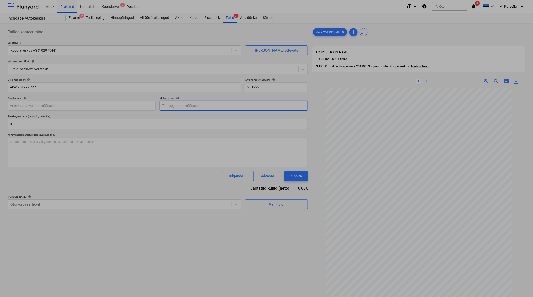
click at [255, 106] on body "Müük Projektid Kontaktid Koondarved 2 Postkast format_size keyboard_arrow_down …" at bounding box center [266, 148] width 533 height 297
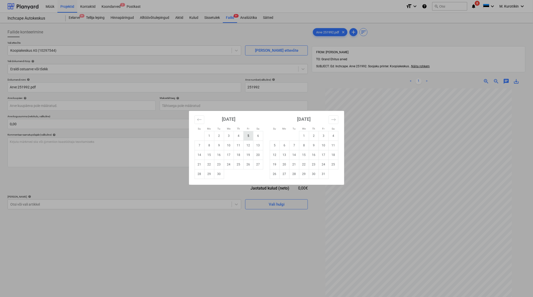
click at [246, 136] on td "5" at bounding box center [249, 136] width 10 height 10
type input "[DATE]"
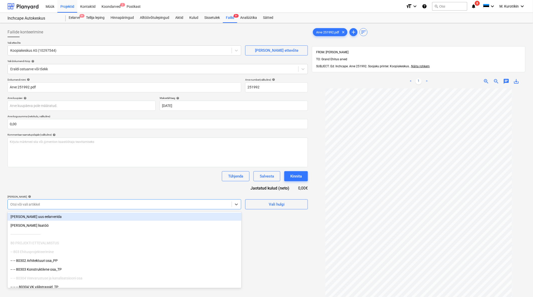
click at [143, 207] on div at bounding box center [119, 204] width 219 height 5
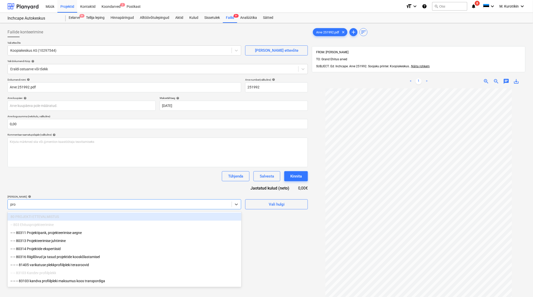
type input "proj"
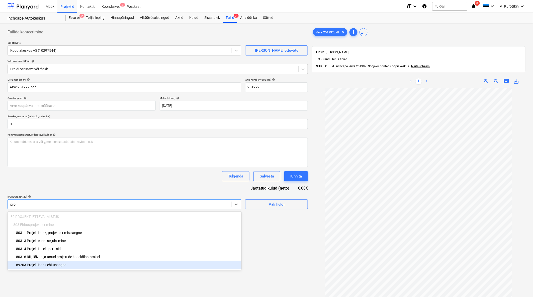
click at [138, 267] on div "-- -- 89203 Projektipank ehitusaegne" at bounding box center [125, 265] width 234 height 8
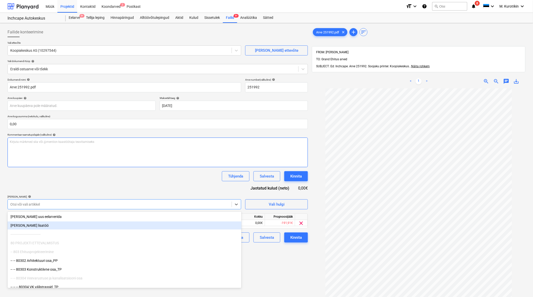
click at [139, 162] on div "Kirjuta märkmed siia või @mention kaastöötaja teavitamiseks ﻿" at bounding box center [158, 152] width 301 height 30
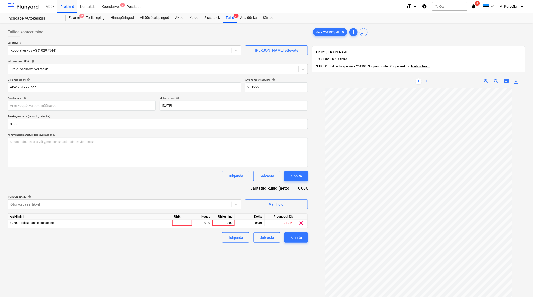
click at [221, 229] on div "Dokumendi nimi help Arve 251992.pdf Arve number (valikuline) help 251992 Arve k…" at bounding box center [158, 160] width 301 height 164
click at [222, 227] on div "Artikli nimi Ühik Kogus Ühiku hind Kokku Prognoosijääk 89203 Projektipank ehitu…" at bounding box center [158, 220] width 301 height 15
click at [223, 225] on div "0,00" at bounding box center [223, 223] width 18 height 6
type input "41,76"
drag, startPoint x: 204, startPoint y: 255, endPoint x: 255, endPoint y: 252, distance: 51.2
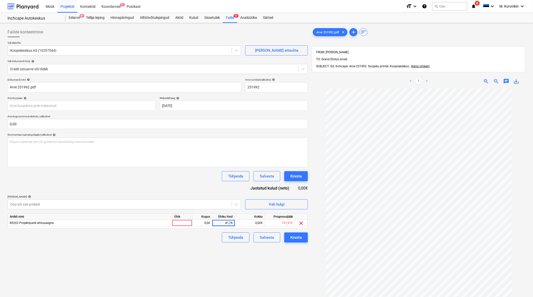
click at [205, 255] on div "Failide konteerimine Vali ettevõte Koopiakeskus AS (10297544) [PERSON_NAME] uus…" at bounding box center [158, 199] width 305 height 348
click at [298, 239] on div "Kinnita" at bounding box center [296, 237] width 12 height 7
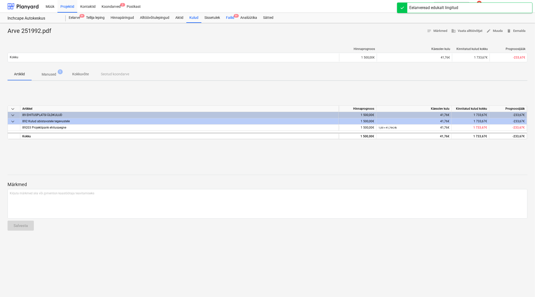
click at [228, 17] on div "Failid 9+" at bounding box center [230, 18] width 14 height 10
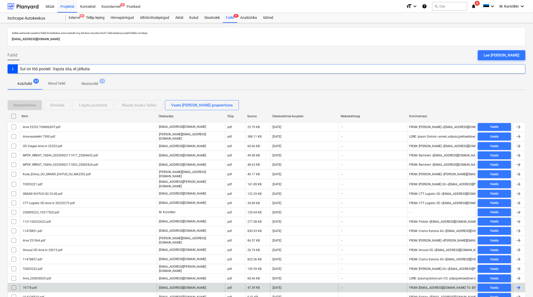
scroll to position [58, 0]
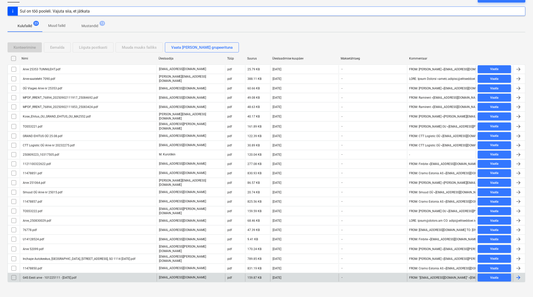
click at [74, 276] on div "G4S Eesti arve - 101225111 - [DATE].pdf" at bounding box center [49, 278] width 54 height 4
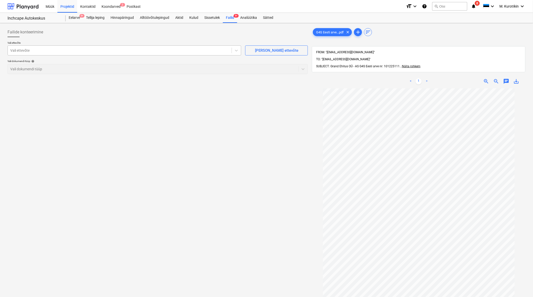
click at [109, 50] on div at bounding box center [119, 50] width 219 height 5
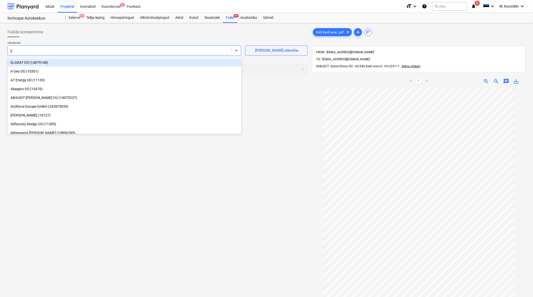
type input "g4"
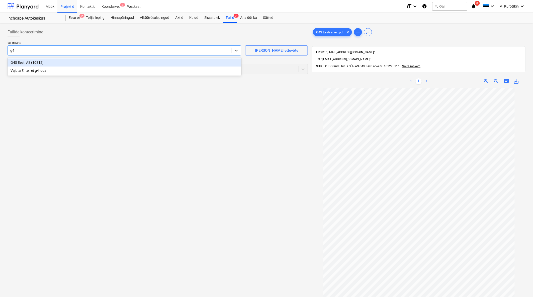
click at [110, 60] on div "G4S Eesti AS (10812)" at bounding box center [125, 62] width 234 height 8
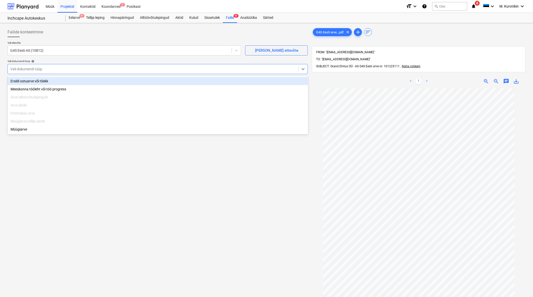
click at [120, 69] on div at bounding box center [153, 68] width 286 height 5
click at [121, 78] on div "Eraldi ostuarve või tšekk" at bounding box center [158, 81] width 301 height 8
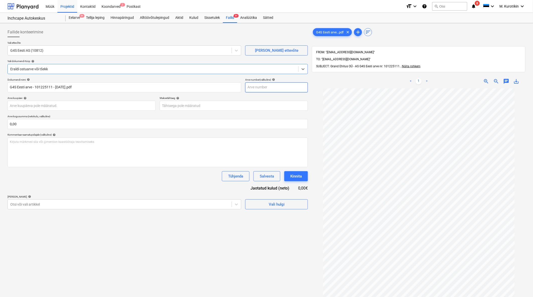
click at [261, 88] on input "text" at bounding box center [276, 87] width 63 height 10
click at [519, 78] on span "save_alt" at bounding box center [517, 81] width 6 height 6
click at [258, 84] on input "text" at bounding box center [276, 87] width 63 height 10
paste input "101225111"
type input "101225111"
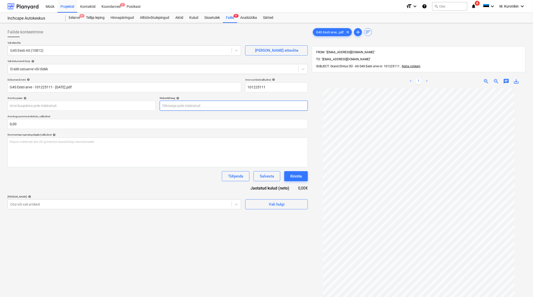
click at [212, 104] on body "Müük Projektid Kontaktid Koondarved 2 Postkast format_size keyboard_arrow_down …" at bounding box center [266, 148] width 533 height 297
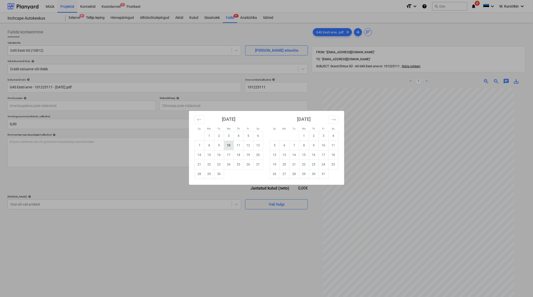
click at [232, 146] on td "10" at bounding box center [229, 145] width 10 height 10
type input "[DATE]"
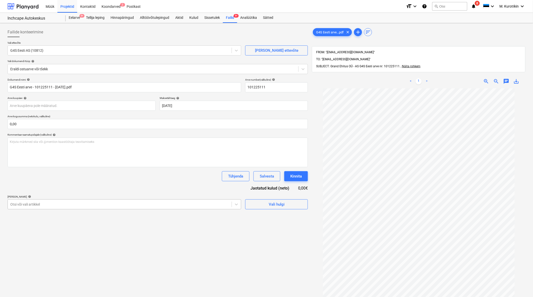
click at [197, 202] on div at bounding box center [119, 204] width 219 height 5
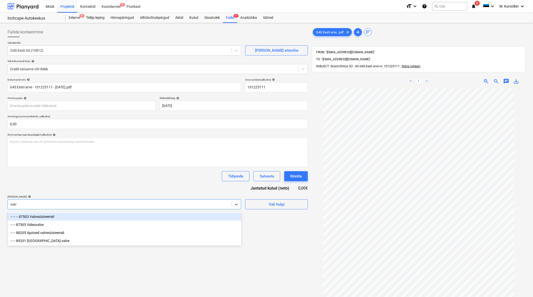
type input "valve"
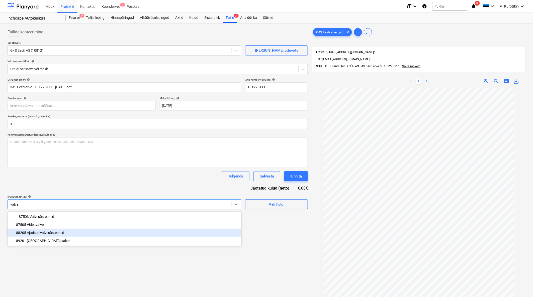
click at [82, 234] on div "-- -- 88205 Ajutised valvesüsteemid" at bounding box center [125, 233] width 234 height 8
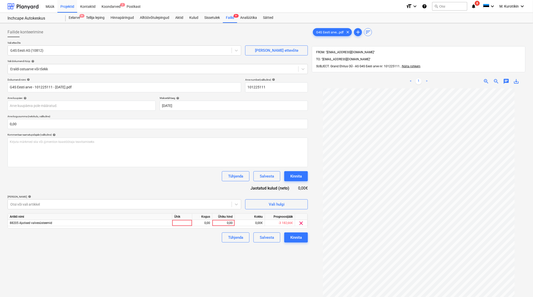
click at [100, 189] on div "Dokumendi nimi help G4S Eesti arve - 101225111 - [DATE].pdf Arve number (valiku…" at bounding box center [158, 160] width 301 height 164
click at [212, 224] on div "0,00" at bounding box center [223, 223] width 23 height 6
type input "79,68"
click at [221, 257] on div "Failide konteerimine Vali ettevõte G4S Eesti AS (10812) [PERSON_NAME] ettevõte …" at bounding box center [158, 199] width 305 height 348
click at [299, 239] on div "Kinnita" at bounding box center [296, 237] width 12 height 7
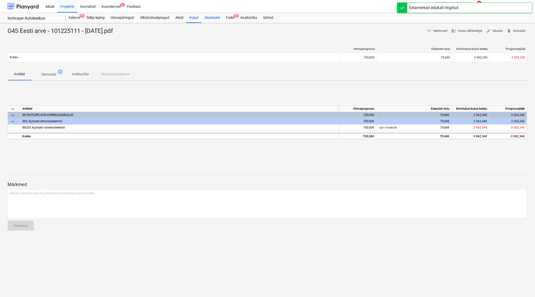
click at [223, 20] on div "Sissetulek" at bounding box center [212, 18] width 22 height 10
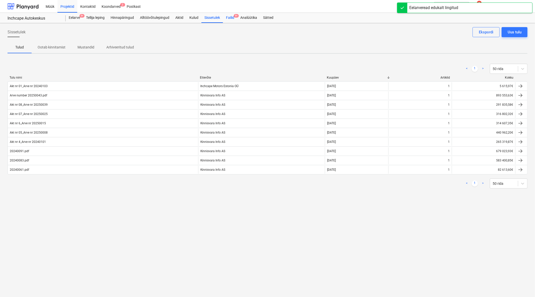
click at [229, 21] on div "Failid 9+" at bounding box center [230, 18] width 14 height 10
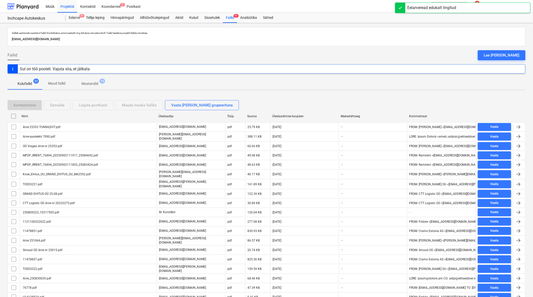
click at [43, 127] on div "Arve 25353 TUNNILEHT.pdf" at bounding box center [41, 127] width 38 height 4
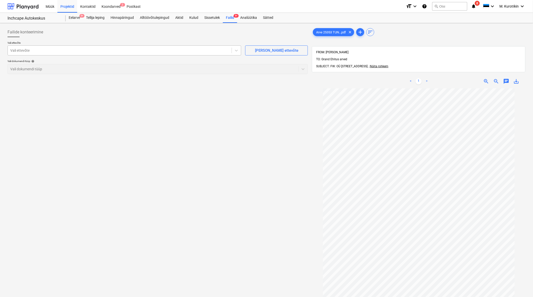
click at [161, 50] on div at bounding box center [119, 50] width 219 height 5
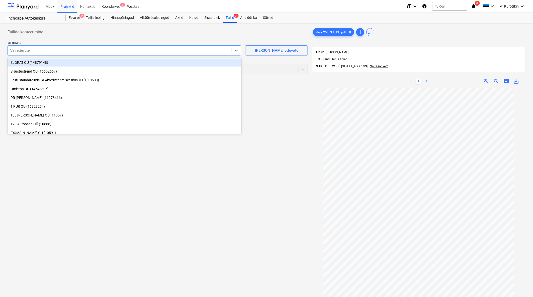
click at [161, 52] on div at bounding box center [119, 50] width 219 height 5
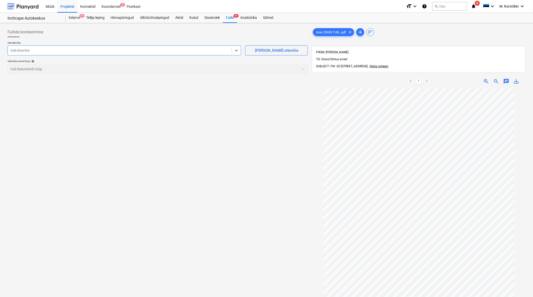
click at [161, 52] on div at bounding box center [119, 50] width 219 height 5
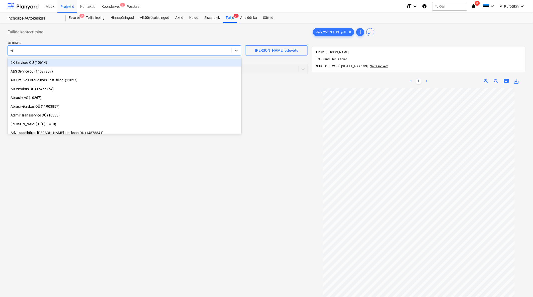
type input "via"
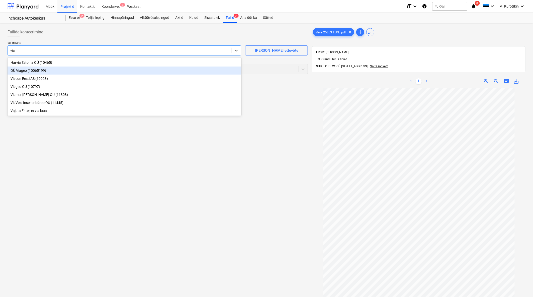
click at [134, 70] on div "OÜ Viageo (10065199)" at bounding box center [125, 70] width 234 height 8
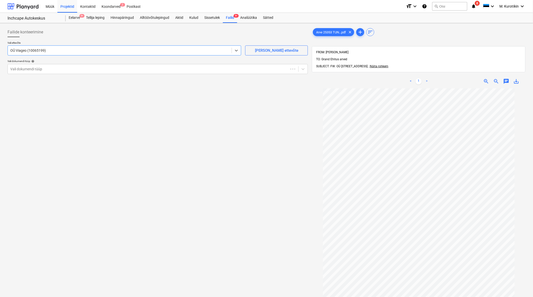
drag, startPoint x: 117, startPoint y: 58, endPoint x: 117, endPoint y: 62, distance: 4.3
click at [117, 58] on div "Vali ettevõte option OÜ Viageo (10065199) , selected. Select is focused ,type t…" at bounding box center [158, 59] width 301 height 37
click at [123, 69] on div at bounding box center [153, 68] width 286 height 5
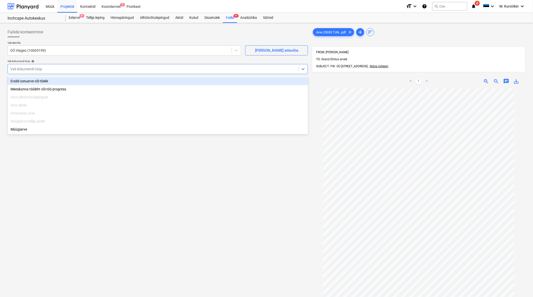
click at [119, 79] on div "Eraldi ostuarve või tšekk" at bounding box center [158, 81] width 301 height 8
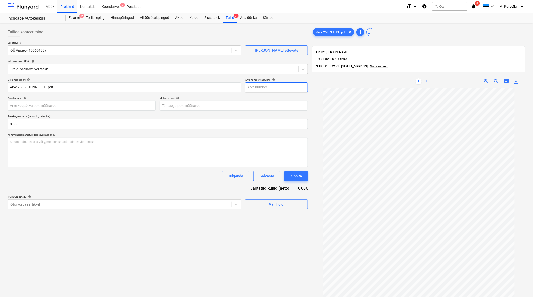
click at [265, 88] on input "text" at bounding box center [276, 87] width 63 height 10
click at [229, 18] on div "Failid 9+" at bounding box center [230, 18] width 14 height 10
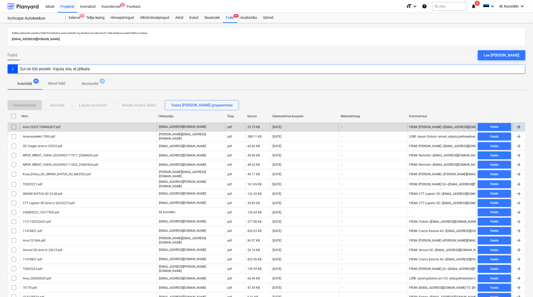
click at [44, 126] on div "Arve 25353 TUNNILEHT.pdf" at bounding box center [41, 127] width 38 height 4
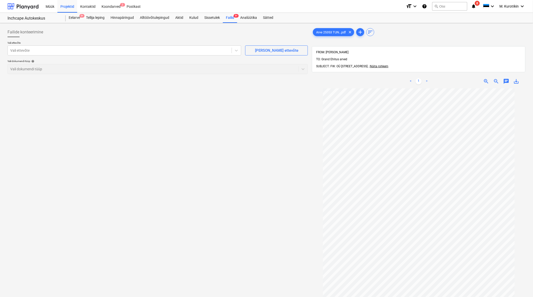
click at [425, 78] on link ">" at bounding box center [427, 81] width 6 height 6
click at [410, 78] on link "<" at bounding box center [411, 81] width 6 height 6
click at [425, 78] on link ">" at bounding box center [427, 81] width 6 height 6
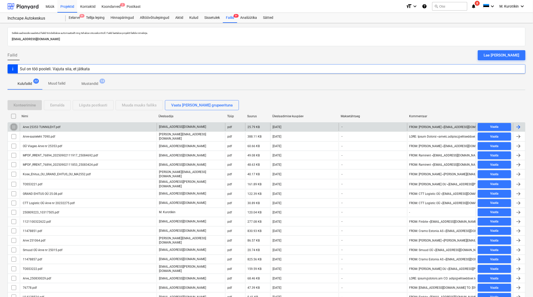
click at [13, 126] on input "checkbox" at bounding box center [14, 127] width 8 height 8
click at [64, 106] on div "Eemalda" at bounding box center [57, 105] width 14 height 7
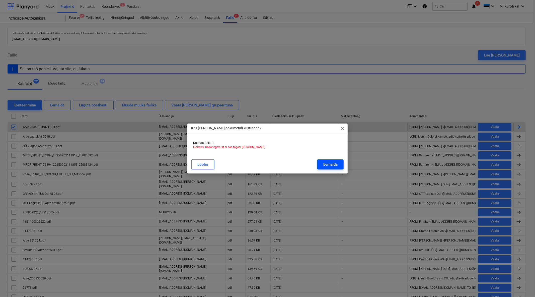
click at [333, 164] on div "Eemalda" at bounding box center [330, 164] width 14 height 7
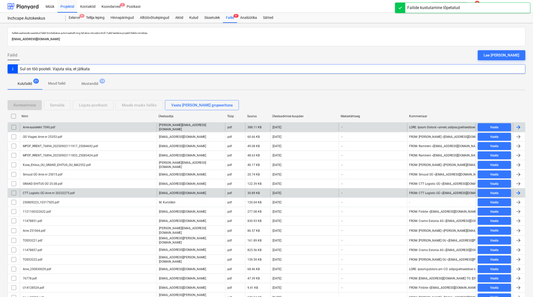
scroll to position [39, 0]
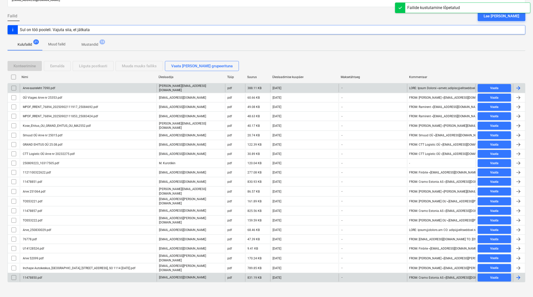
click at [34, 276] on div "11478850.pdf" at bounding box center [32, 278] width 20 height 4
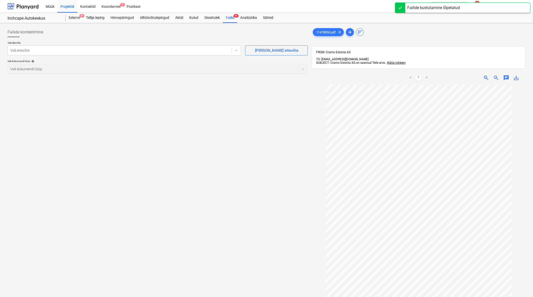
click at [117, 43] on p "Vali ettevõte" at bounding box center [125, 43] width 234 height 4
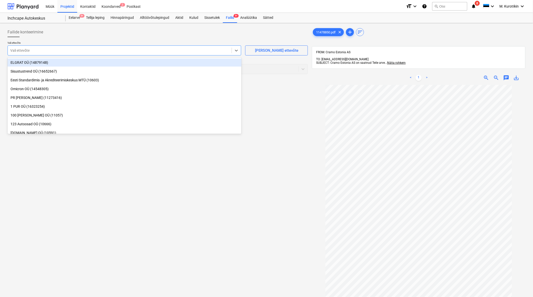
click at [117, 52] on div at bounding box center [119, 50] width 219 height 5
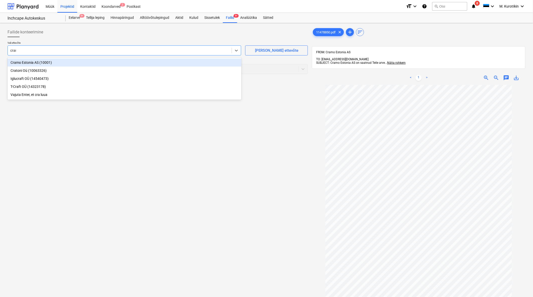
type input "cramo"
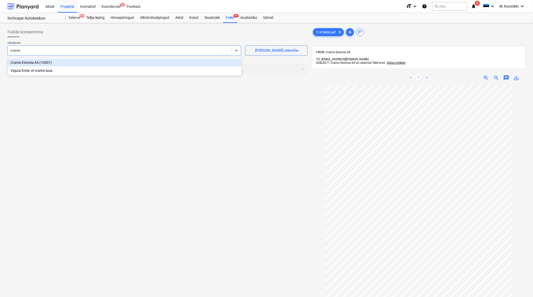
click at [142, 64] on div "Cramo Estonia AS (10001)" at bounding box center [125, 62] width 234 height 8
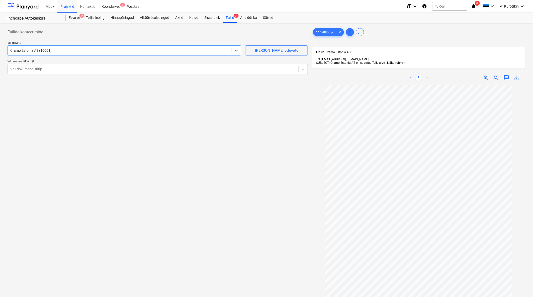
click at [158, 76] on div "Vali ettevõte option Cramo Estonia AS (10001) , selected. Select is focused ,ty…" at bounding box center [158, 59] width 301 height 37
click at [158, 70] on div at bounding box center [153, 68] width 286 height 5
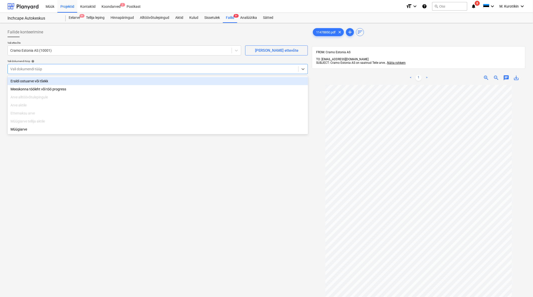
click at [150, 79] on div "Eraldi ostuarve või tšekk" at bounding box center [158, 81] width 301 height 8
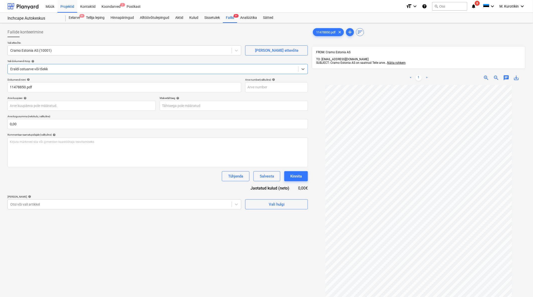
click at [518, 75] on span "save_alt" at bounding box center [517, 78] width 6 height 6
click at [286, 85] on input "text" at bounding box center [276, 87] width 63 height 10
paste input "11478850"
type input "11478850"
click at [429, 77] on link ">" at bounding box center [427, 78] width 6 height 6
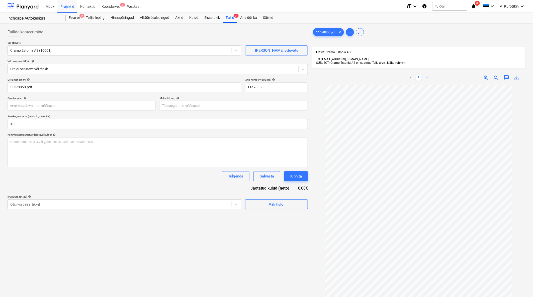
click at [427, 75] on link ">" at bounding box center [427, 78] width 6 height 6
click at [194, 204] on div at bounding box center [119, 204] width 219 height 5
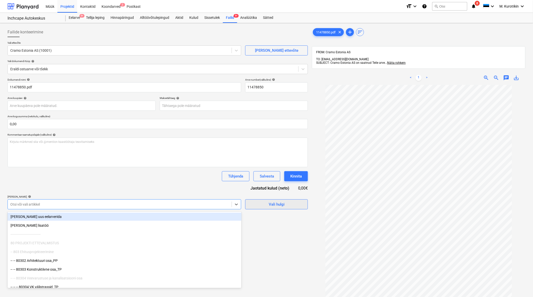
click at [292, 207] on span "Vali hulgi" at bounding box center [277, 204] width 50 height 7
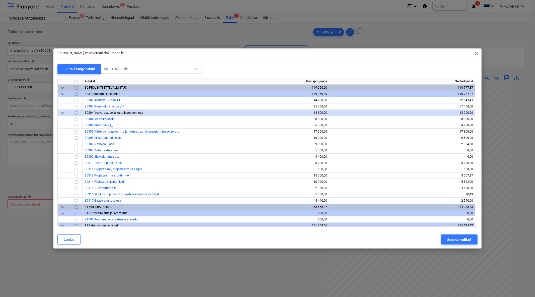
click at [133, 66] on div at bounding box center [147, 68] width 86 height 5
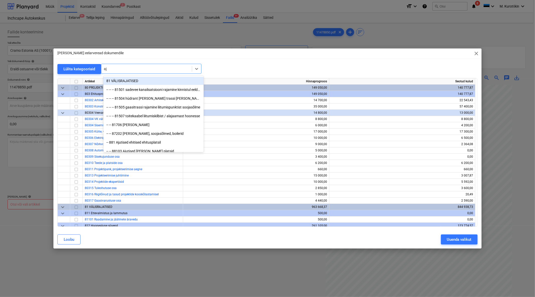
type input "aju"
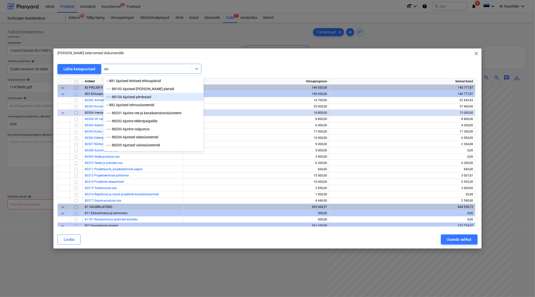
click at [153, 98] on div "-- -- 88104 Ajutised piirdeaiad" at bounding box center [153, 97] width 100 height 8
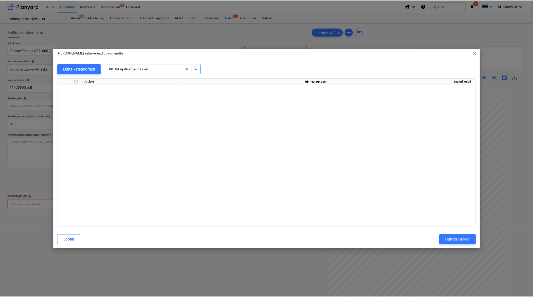
scroll to position [2063, 0]
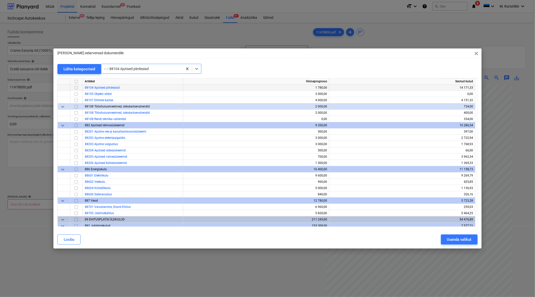
click at [77, 87] on input "checkbox" at bounding box center [76, 88] width 6 height 6
click at [453, 238] on div "Uuenda valikut" at bounding box center [459, 239] width 25 height 7
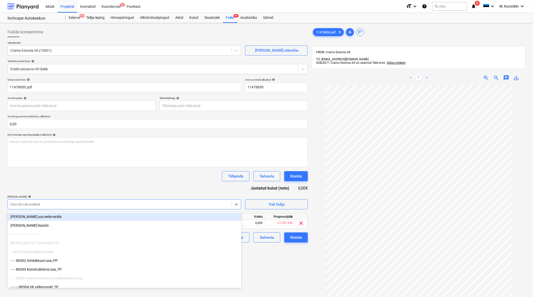
click at [59, 207] on div at bounding box center [119, 204] width 219 height 5
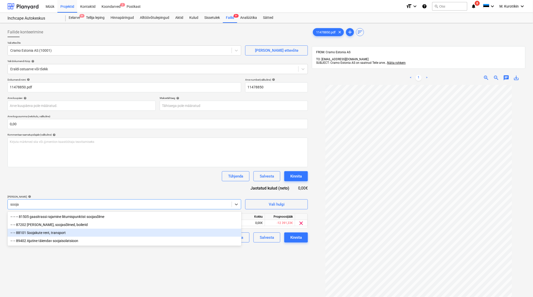
click at [65, 233] on div "-- -- 88101 Soojakute rent, transport" at bounding box center [125, 233] width 234 height 8
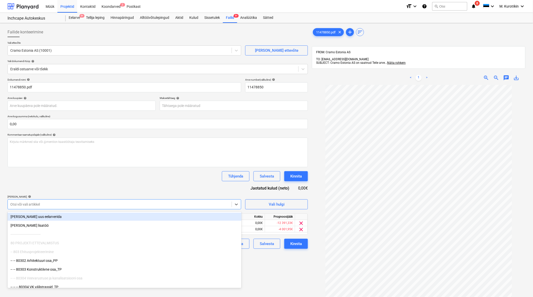
click at [68, 173] on div "Tühjenda Salvesta Kinnita" at bounding box center [158, 176] width 301 height 10
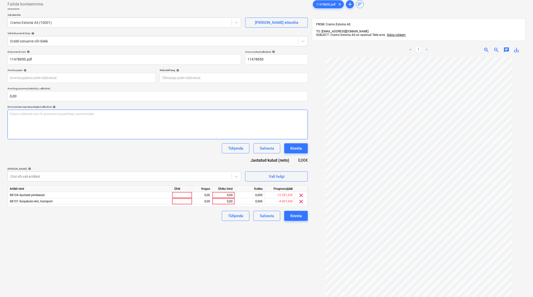
scroll to position [0, 0]
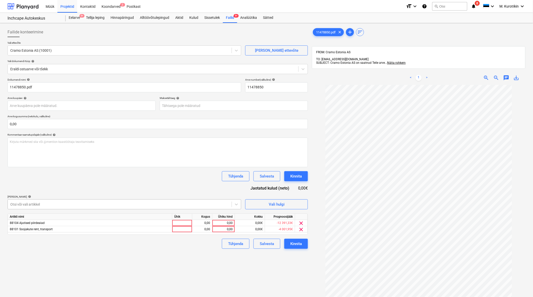
click at [136, 208] on div "Otsi või vali artikkel" at bounding box center [125, 204] width 234 height 10
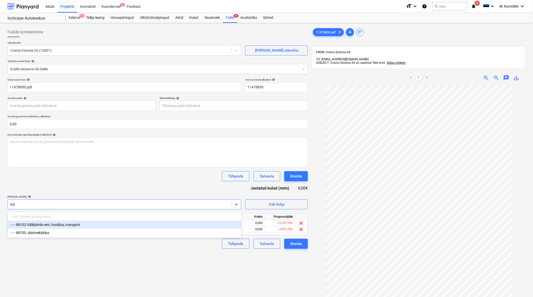
click at [119, 224] on div "-- -- 88102 Välikäimla rent, hooldus, transport" at bounding box center [125, 225] width 234 height 8
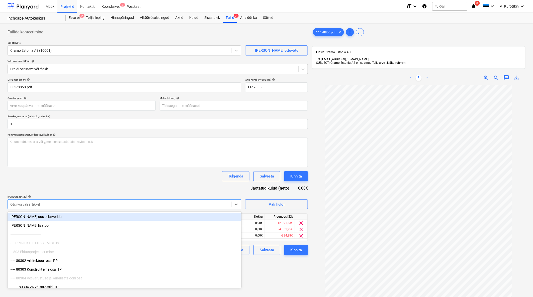
click at [135, 177] on div "Tühjenda Salvesta Kinnita" at bounding box center [158, 176] width 301 height 10
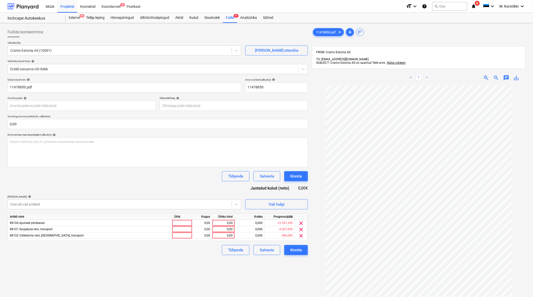
scroll to position [28, 0]
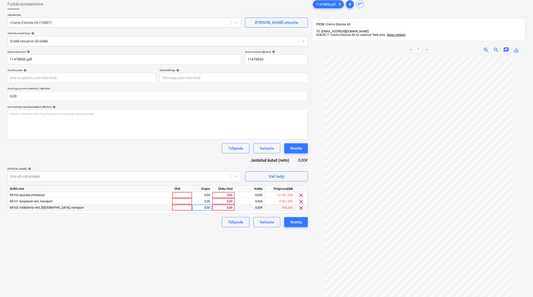
click at [220, 206] on div "0,00" at bounding box center [223, 207] width 18 height 6
click at [202, 247] on div "Failide konteerimine Vali ettevõte Cramo Estonia AS (10001) [PERSON_NAME] uus e…" at bounding box center [158, 169] width 305 height 344
click at [226, 202] on div "0,00" at bounding box center [223, 201] width 18 height 6
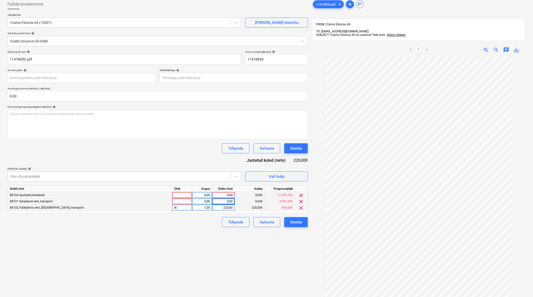
click at [223, 194] on div "0,00" at bounding box center [223, 195] width 18 height 6
click at [222, 196] on div "0,00" at bounding box center [223, 195] width 18 height 6
click at [221, 250] on div "Failide konteerimine Vali ettevõte Cramo Estonia AS (10001) [PERSON_NAME] uus e…" at bounding box center [158, 169] width 305 height 344
click at [224, 195] on div "500,00" at bounding box center [223, 195] width 18 height 6
click at [184, 235] on div "Failide konteerimine Vali ettevõte Cramo Estonia AS (10001) [PERSON_NAME] uus e…" at bounding box center [158, 169] width 305 height 344
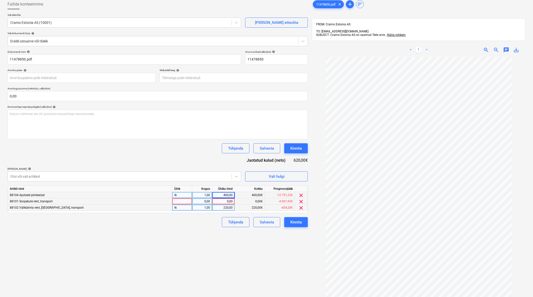
click at [223, 201] on div "0,00" at bounding box center [223, 201] width 18 height 6
click at [235, 253] on div "Failide konteerimine Vali ettevõte Cramo Estonia AS (10001) [PERSON_NAME] uus e…" at bounding box center [158, 169] width 305 height 344
click at [230, 195] on div "400,00" at bounding box center [223, 195] width 18 height 6
click at [231, 194] on input "400" at bounding box center [223, 195] width 22 height 6
click at [223, 201] on div "100,00" at bounding box center [223, 201] width 18 height 6
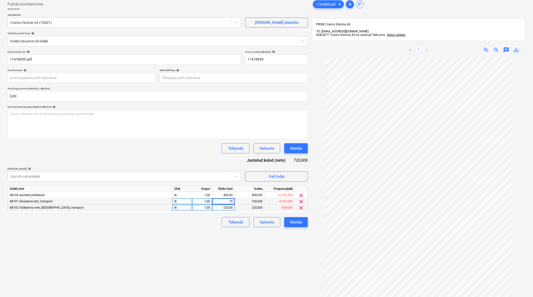
click at [205, 250] on div "Failide konteerimine Vali ettevõte Cramo Estonia AS (10001) [PERSON_NAME] uus e…" at bounding box center [158, 169] width 305 height 344
click at [227, 199] on div "75,00" at bounding box center [223, 201] width 18 height 6
click at [206, 250] on div "Failide konteerimine Vali ettevõte Cramo Estonia AS (10001) [PERSON_NAME] uus e…" at bounding box center [158, 169] width 305 height 344
click at [231, 201] on div "95,00" at bounding box center [223, 201] width 18 height 6
click at [221, 268] on div "Failide konteerimine Vali ettevõte Cramo Estonia AS (10001) [PERSON_NAME] uus e…" at bounding box center [158, 169] width 305 height 344
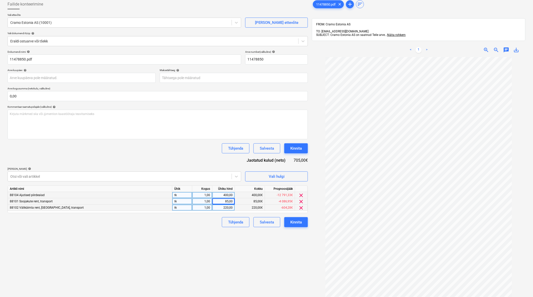
click at [232, 195] on div "400,00" at bounding box center [223, 195] width 18 height 6
click at [233, 194] on input "400" at bounding box center [223, 195] width 22 height 6
click at [201, 238] on div "Failide konteerimine Vali ettevõte Cramo Estonia AS (10001) [PERSON_NAME] uus e…" at bounding box center [158, 169] width 305 height 344
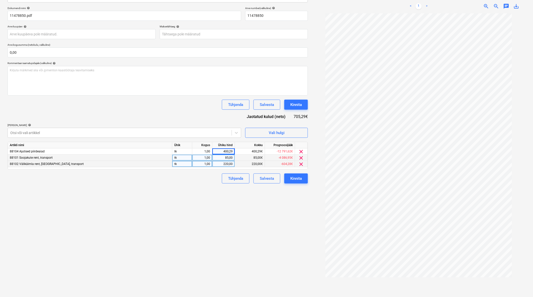
scroll to position [0, 0]
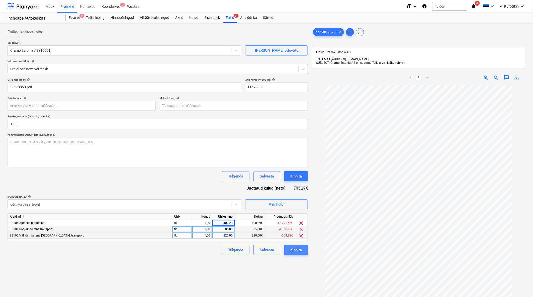
click at [302, 251] on div "Kinnita" at bounding box center [296, 250] width 12 height 7
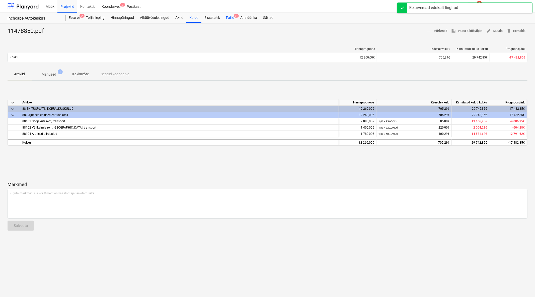
click at [229, 18] on div "Failid 9+" at bounding box center [230, 18] width 14 height 10
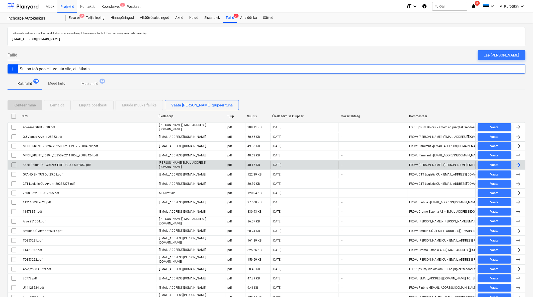
scroll to position [30, 0]
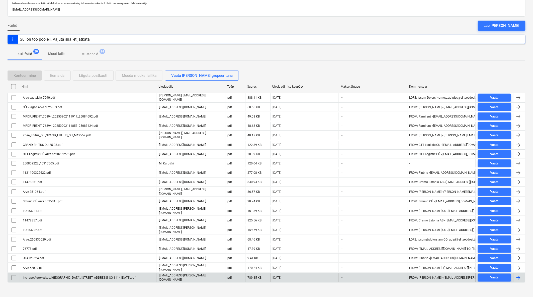
click at [124, 276] on div "Inchape Autokeskus, [GEOGRAPHIC_DATA], [STREET_ADDRESS], SO 1114 [DATE].pdf" at bounding box center [78, 278] width 113 height 4
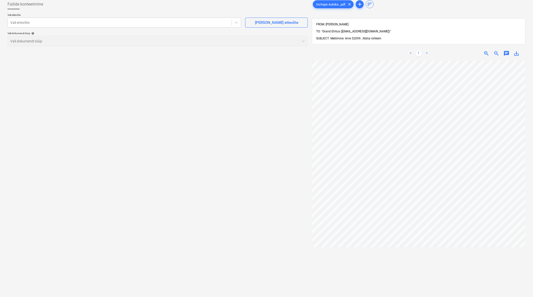
click at [378, 37] on span "Näita rohkem" at bounding box center [372, 39] width 19 height 4
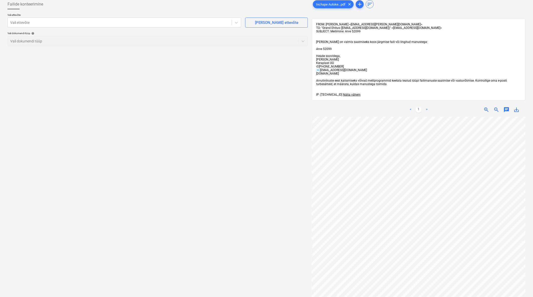
drag, startPoint x: 343, startPoint y: 44, endPoint x: 356, endPoint y: 44, distance: 13.0
click at [356, 44] on div "FROM: [PERSON_NAME] <[EMAIL_ADDRESS][PERSON_NAME][DOMAIN_NAME]> TO: "Grand Ehit…" at bounding box center [418, 60] width 205 height 74
click at [361, 49] on div "FROM: [PERSON_NAME] <[EMAIL_ADDRESS][PERSON_NAME][DOMAIN_NAME]> TO: "Grand Ehit…" at bounding box center [418, 60] width 205 height 74
click at [427, 109] on div "< 1 >" at bounding box center [419, 110] width 68 height 14
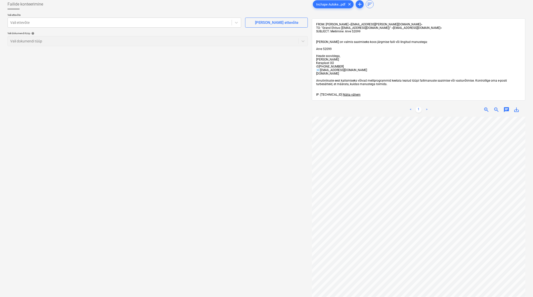
click at [428, 111] on link ">" at bounding box center [427, 110] width 6 height 6
click at [411, 111] on link "<" at bounding box center [411, 110] width 6 height 6
click at [418, 111] on link "1" at bounding box center [419, 110] width 6 height 6
click at [415, 112] on ul "< 1 >" at bounding box center [419, 110] width 68 height 6
click at [424, 111] on link ">" at bounding box center [427, 110] width 6 height 6
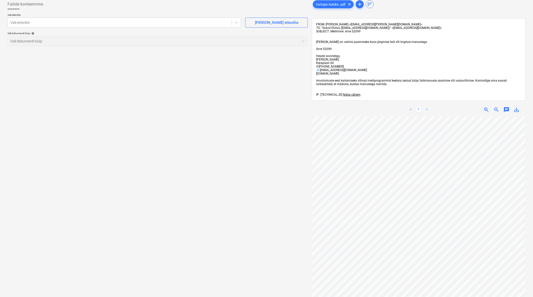
drag, startPoint x: 426, startPoint y: 112, endPoint x: 420, endPoint y: 119, distance: 9.3
click at [425, 112] on link ">" at bounding box center [427, 110] width 6 height 6
click at [518, 112] on span "save_alt" at bounding box center [517, 110] width 6 height 6
drag, startPoint x: 242, startPoint y: 106, endPoint x: 240, endPoint y: 105, distance: 2.9
click at [242, 106] on div "Failide konteerimine Vali ettevõte Vali ettevõte [PERSON_NAME] uus ettevõte Val…" at bounding box center [158, 167] width 305 height 341
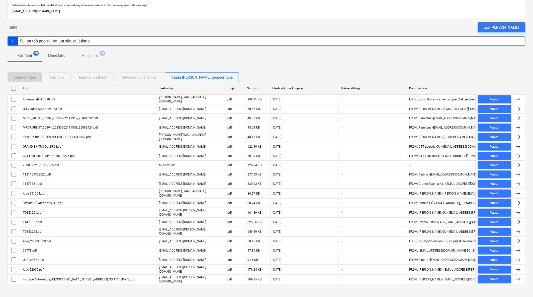
scroll to position [30, 0]
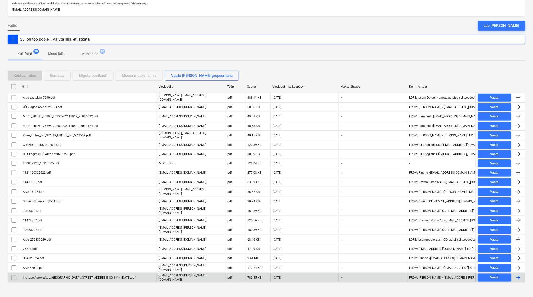
click at [16, 273] on input "checkbox" at bounding box center [14, 277] width 8 height 8
click at [64, 75] on div "Eemalda" at bounding box center [57, 75] width 14 height 7
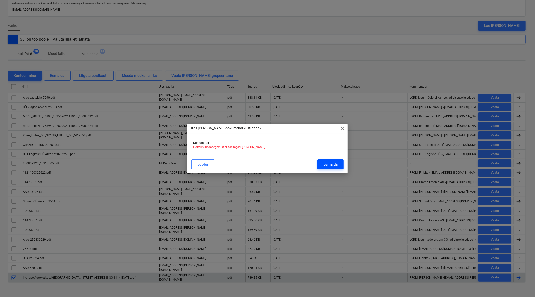
click at [340, 166] on button "Eemalda" at bounding box center [330, 164] width 26 height 10
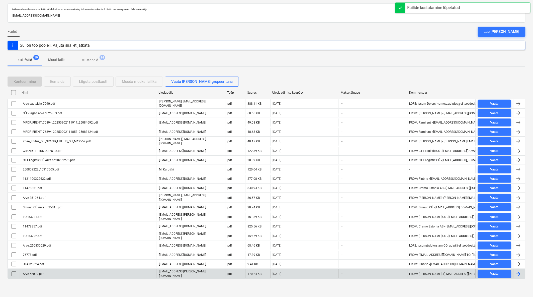
scroll to position [21, 0]
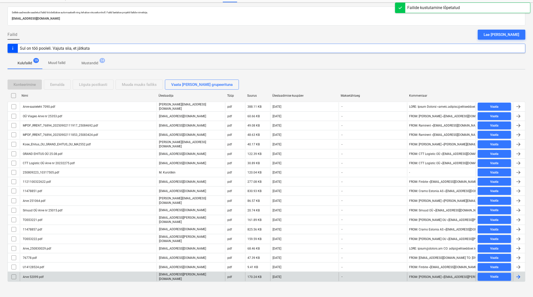
click at [66, 273] on div "Arve 52099.pdf" at bounding box center [88, 276] width 137 height 9
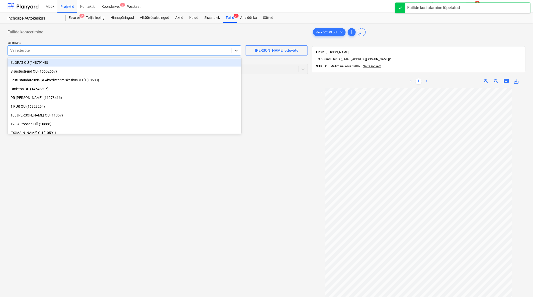
click at [137, 51] on div at bounding box center [119, 50] width 219 height 5
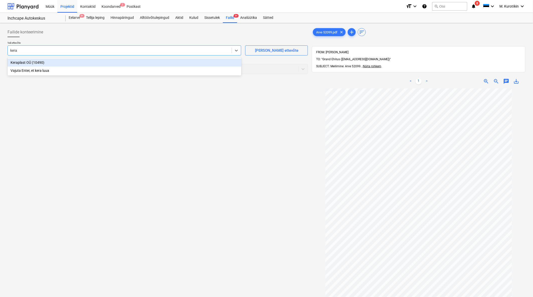
click at [137, 64] on div "Keraplast OÜ (10490)" at bounding box center [125, 62] width 234 height 8
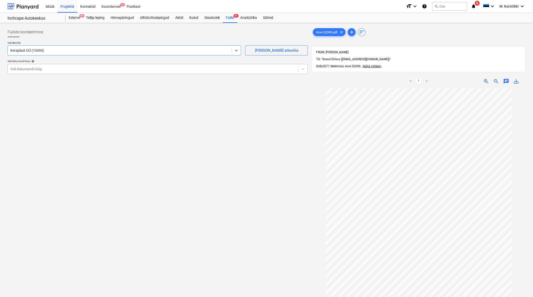
click at [136, 67] on div at bounding box center [153, 68] width 286 height 5
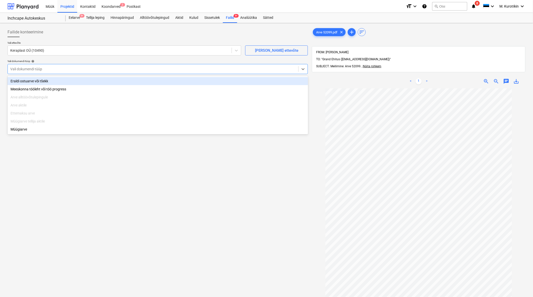
click at [133, 79] on div "Eraldi ostuarve või tšekk" at bounding box center [158, 81] width 301 height 8
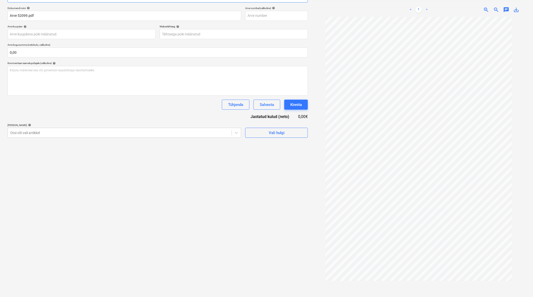
scroll to position [44, 0]
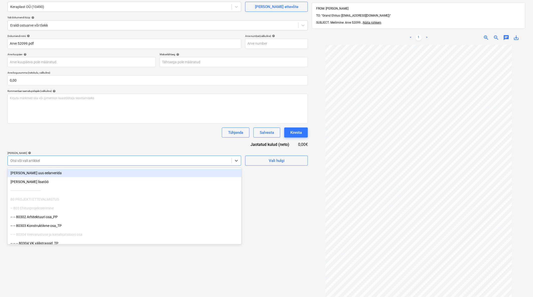
click at [157, 160] on div at bounding box center [119, 160] width 219 height 5
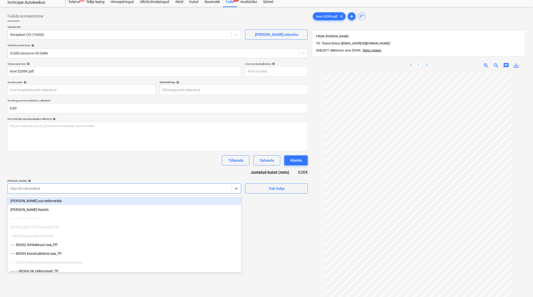
scroll to position [0, 0]
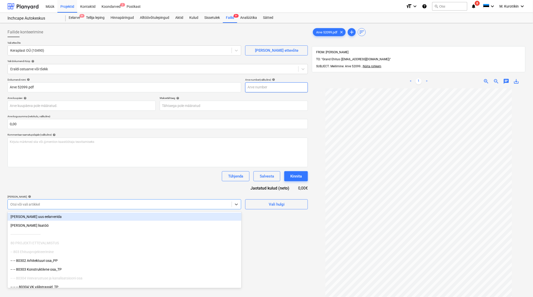
click at [279, 86] on input "text" at bounding box center [276, 87] width 63 height 10
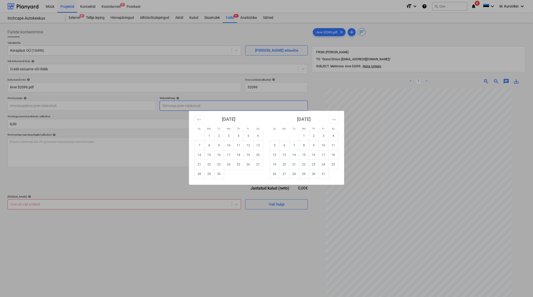
click at [249, 101] on body "Müük Projektid Kontaktid Koondarved 2 Postkast format_size keyboard_arrow_down …" at bounding box center [266, 148] width 533 height 297
click at [201, 165] on td "21" at bounding box center [200, 165] width 10 height 10
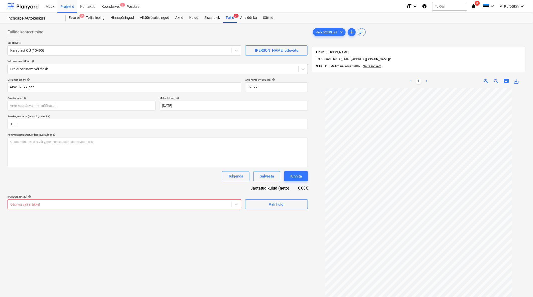
click at [129, 197] on div "[PERSON_NAME] artiklid help" at bounding box center [125, 196] width 234 height 3
click at [130, 209] on div "Otsi või vali artikkel" at bounding box center [125, 204] width 234 height 10
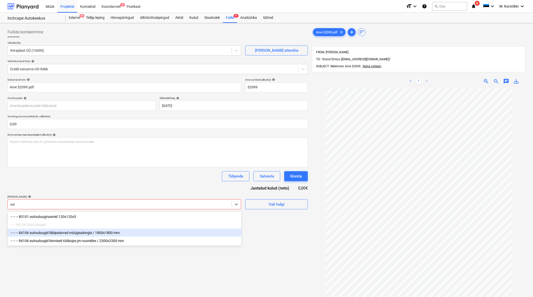
click at [141, 235] on div "-- -- -- 84106 suitsuluugid läbipaistvad müügisalongis / 1800x1800 mm" at bounding box center [125, 233] width 234 height 8
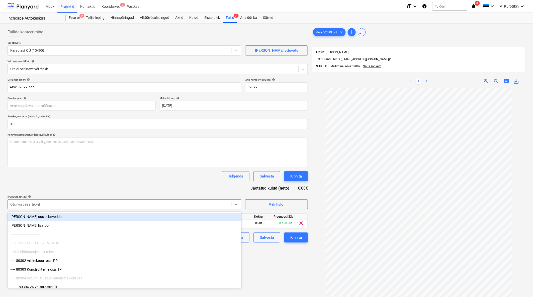
click at [122, 171] on div "Tühjenda Salvesta Kinnita" at bounding box center [158, 176] width 301 height 10
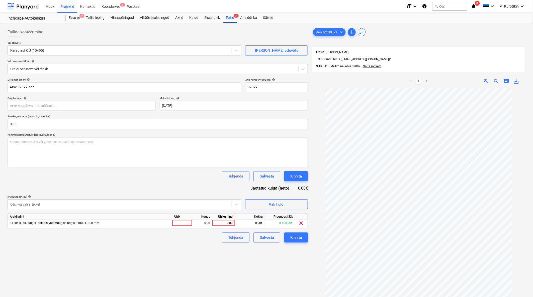
scroll to position [71, 0]
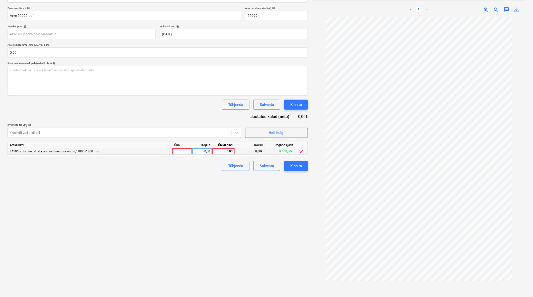
click at [221, 154] on div "0,00" at bounding box center [223, 151] width 18 height 6
click at [231, 204] on div "Failide konteerimine Vali ettevõte Keraplast OÜ (10490) [PERSON_NAME] uus ettev…" at bounding box center [158, 128] width 305 height 348
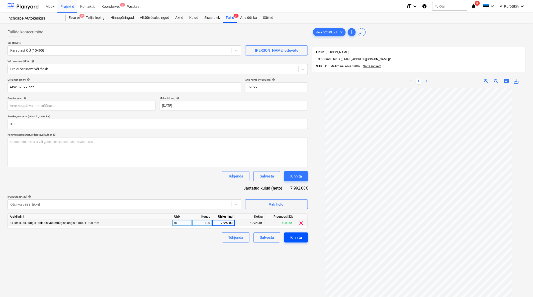
click at [299, 236] on div "Kinnita" at bounding box center [296, 237] width 12 height 7
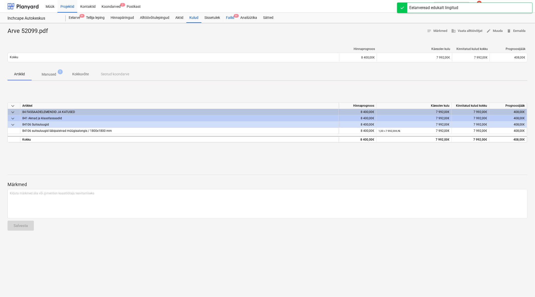
click at [231, 19] on div "Failid 9+" at bounding box center [230, 18] width 14 height 10
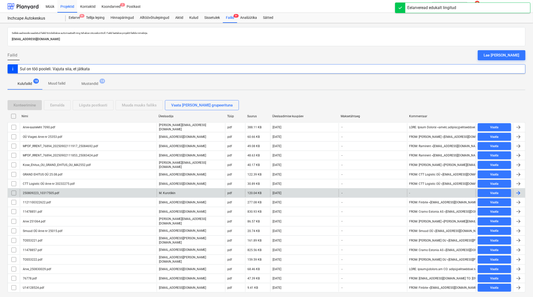
scroll to position [11, 0]
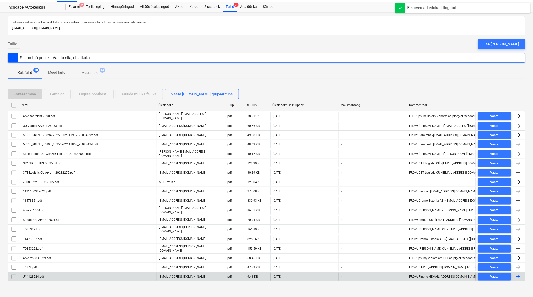
click at [131, 277] on div "U14128524.pdf" at bounding box center [88, 276] width 137 height 8
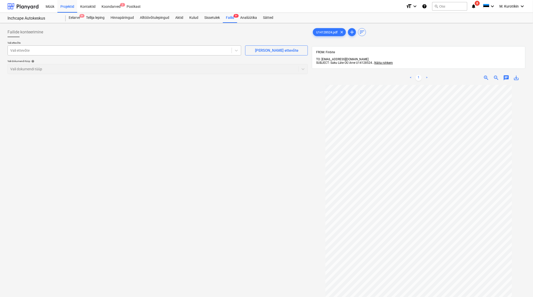
click at [119, 52] on div at bounding box center [119, 50] width 219 height 5
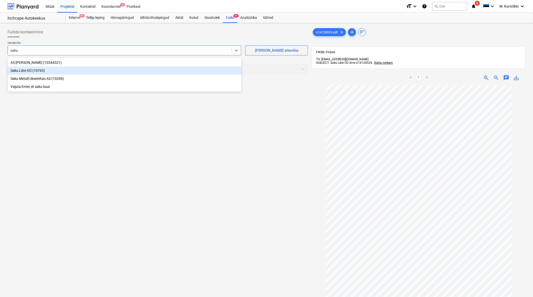
click at [105, 71] on div "Saku Läte OÜ (10763)" at bounding box center [125, 70] width 234 height 8
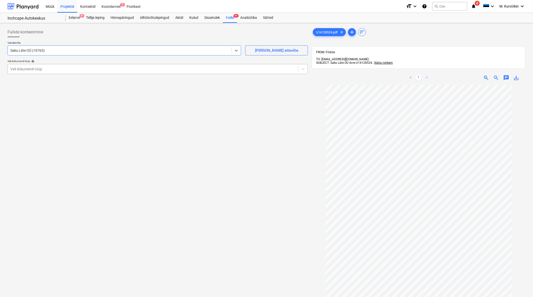
click at [244, 65] on div "Vali dokumendi tüüp" at bounding box center [158, 69] width 301 height 10
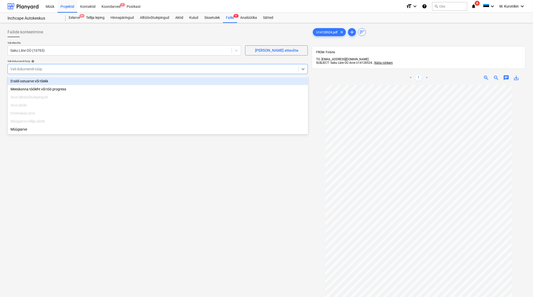
click at [224, 84] on div "Eraldi ostuarve või tšekk" at bounding box center [158, 81] width 301 height 8
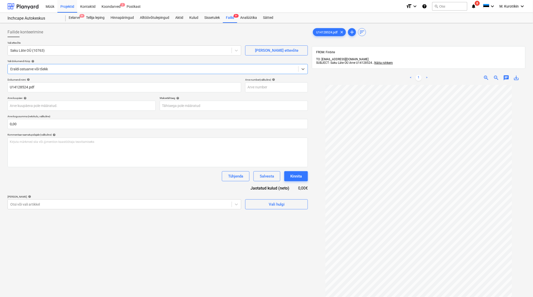
click at [516, 75] on span "save_alt" at bounding box center [517, 78] width 6 height 6
click at [284, 95] on div "Dokumendi nimi help U14128524.pdf Arve number (valikuline) help Arve kuupäev he…" at bounding box center [158, 143] width 301 height 131
click at [284, 88] on input "text" at bounding box center [276, 87] width 63 height 10
click at [284, 87] on input "text" at bounding box center [276, 87] width 63 height 10
paste input "U14128524"
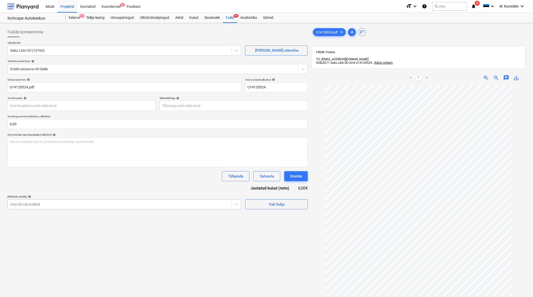
click at [119, 200] on div "Otsi või vali artikkel" at bounding box center [125, 204] width 234 height 10
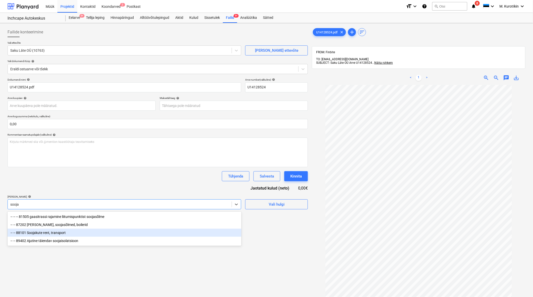
click at [58, 232] on div "-- -- 88101 Soojakute rent, transport" at bounding box center [125, 233] width 234 height 8
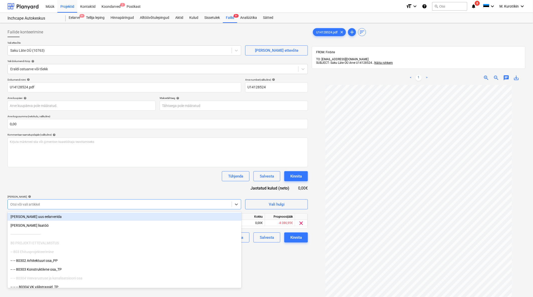
click at [93, 187] on div "Dokumendi nimi help U14128524.pdf Arve number (valikuline) help U14128524 Arve …" at bounding box center [158, 160] width 301 height 164
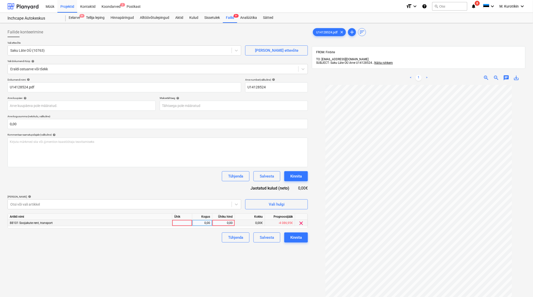
click at [225, 222] on div "0,00" at bounding box center [223, 223] width 18 height 6
click at [230, 259] on div "Failide konteerimine Vali ettevõte Saku Läte OÜ (10763) [PERSON_NAME] uus ettev…" at bounding box center [158, 197] width 305 height 344
click at [219, 106] on body "Müük Projektid Kontaktid Koondarved 2 Postkast format_size keyboard_arrow_down …" at bounding box center [266, 148] width 533 height 297
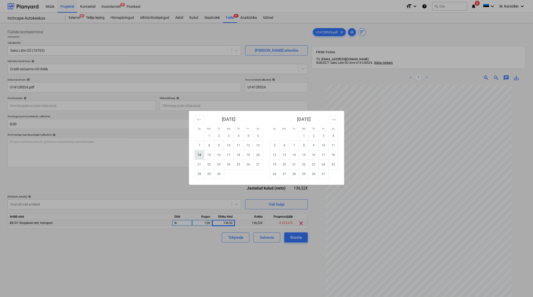
click at [201, 153] on td "14" at bounding box center [200, 155] width 10 height 10
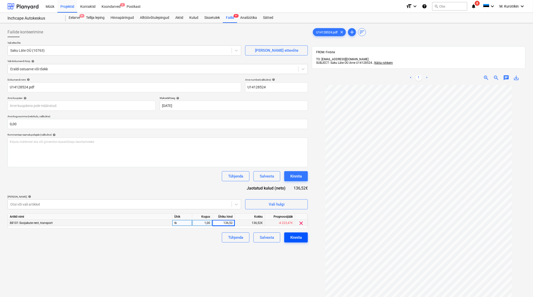
click at [297, 238] on div "Kinnita" at bounding box center [296, 237] width 12 height 7
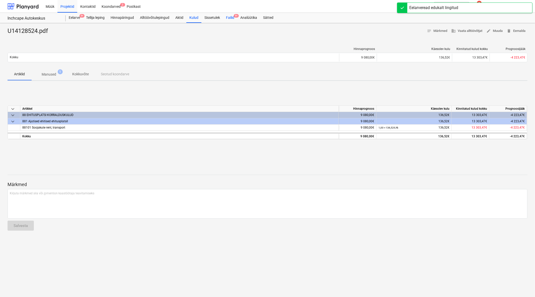
click at [237, 17] on span "9+" at bounding box center [236, 16] width 5 height 4
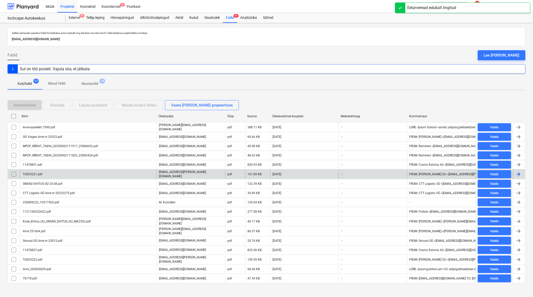
scroll to position [2, 0]
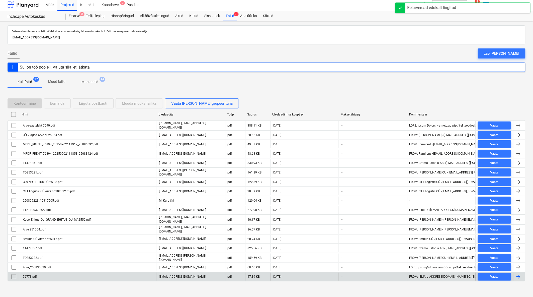
click at [108, 275] on div "76778.pdf" at bounding box center [88, 276] width 137 height 8
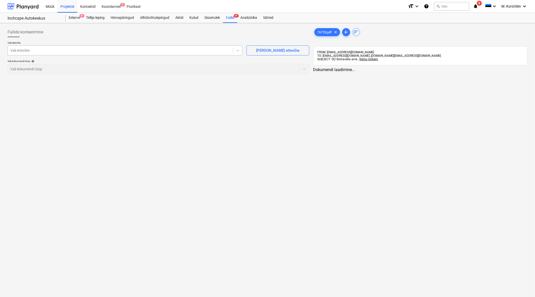
click at [205, 53] on div "Vali ettevõte" at bounding box center [120, 50] width 225 height 7
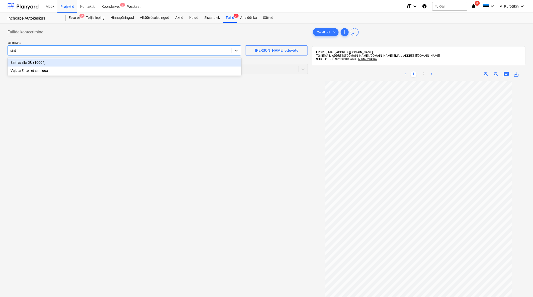
click at [201, 61] on div "Sintravella OÜ (10004)" at bounding box center [125, 62] width 234 height 8
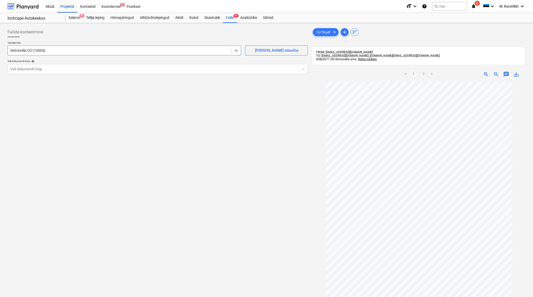
click at [219, 109] on div "Failide konteerimine Vali ettevõte option Sintravella OÜ (10004) , selected. Se…" at bounding box center [158, 195] width 305 height 341
click at [191, 76] on div "Vali ettevõte Sintravella OÜ (10004) [PERSON_NAME] uus ettevõte Vali dokumendi …" at bounding box center [158, 59] width 301 height 37
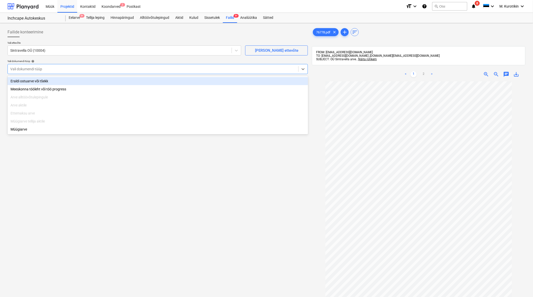
click at [192, 72] on div "Vali dokumendi tüüp" at bounding box center [153, 68] width 291 height 7
click at [186, 84] on div "Eraldi ostuarve või tšekk" at bounding box center [158, 81] width 301 height 8
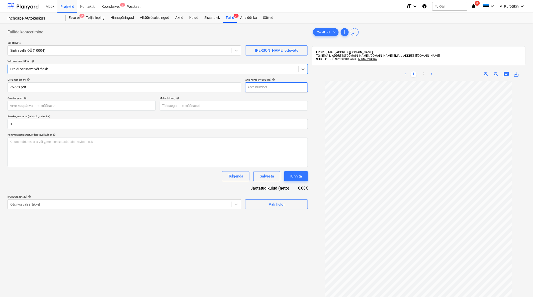
click at [293, 89] on input "text" at bounding box center [276, 87] width 63 height 10
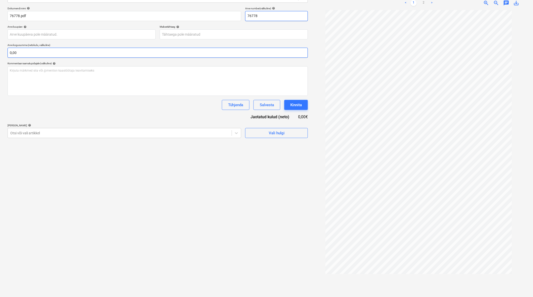
scroll to position [44, 0]
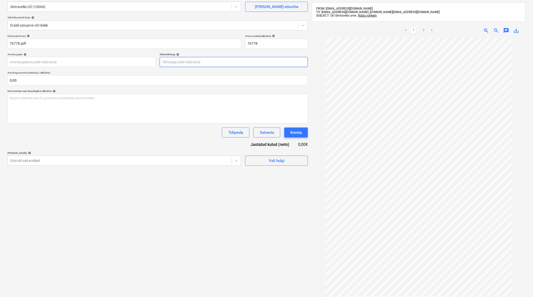
click at [265, 57] on body "Müük Projektid Kontaktid Koondarved 2 Postkast format_size keyboard_arrow_down …" at bounding box center [266, 104] width 533 height 297
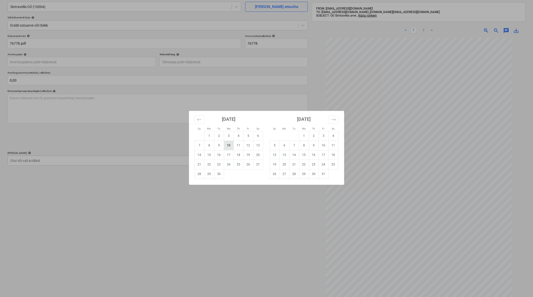
click at [232, 146] on td "10" at bounding box center [229, 145] width 10 height 10
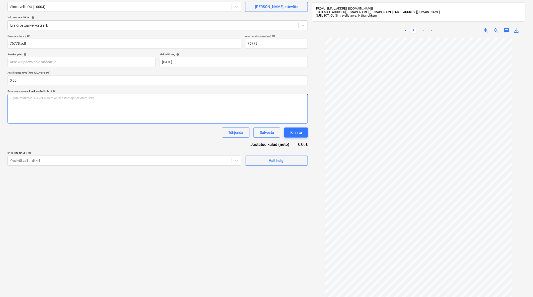
scroll to position [0, 0]
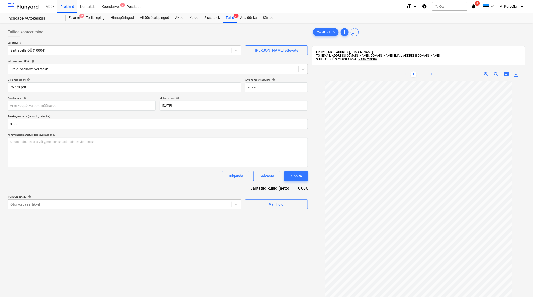
click at [194, 207] on div "Otsi või vali artikkel" at bounding box center [120, 204] width 224 height 7
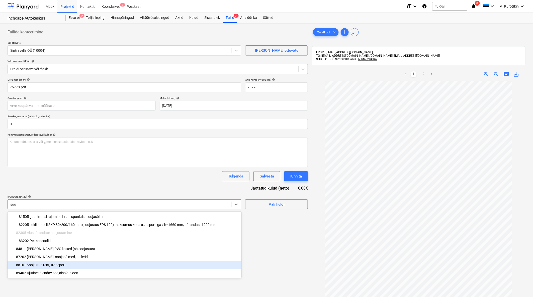
click at [74, 268] on div "-- -- 88101 Soojakute rent, transport" at bounding box center [125, 265] width 234 height 8
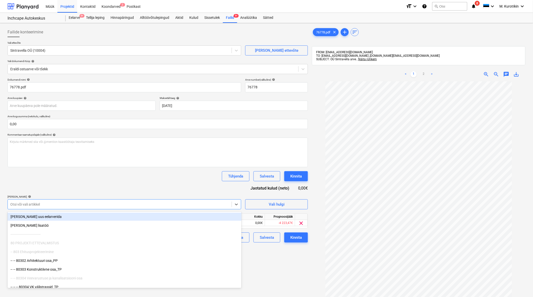
click at [110, 170] on div "Dokumendi nimi help 76778.pdf Arve number (valikuline) help 76778 Arve kuupäev …" at bounding box center [158, 160] width 301 height 164
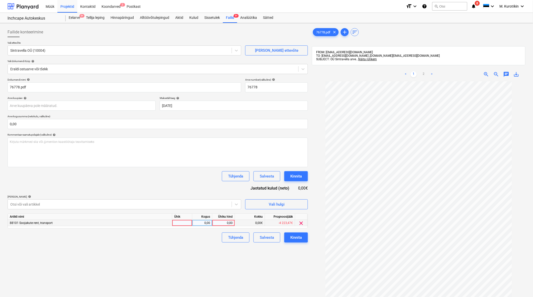
click at [223, 225] on div "0,00" at bounding box center [223, 223] width 18 height 6
click at [217, 265] on div "Failide konteerimine Vali ettevõte Sintravella OÜ (10004) [PERSON_NAME] uus ett…" at bounding box center [158, 195] width 305 height 341
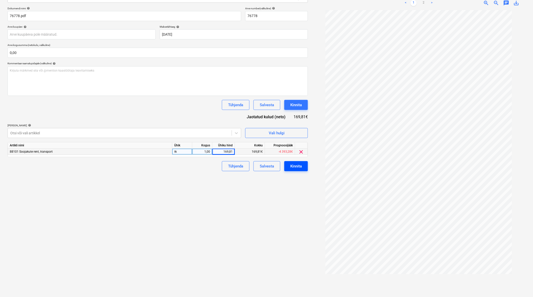
click at [302, 162] on button "Kinnita" at bounding box center [296, 166] width 24 height 10
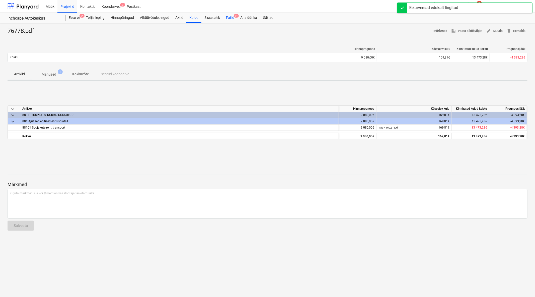
click at [233, 21] on div "Failid 9+" at bounding box center [230, 18] width 14 height 10
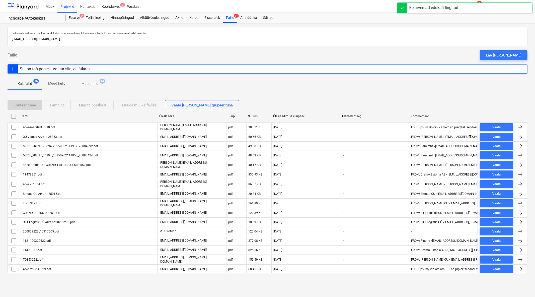
click at [287, 113] on div "Üleslaadimise kuupäev" at bounding box center [305, 116] width 69 height 8
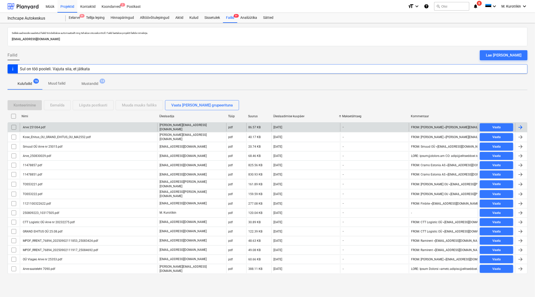
click at [92, 127] on div "Arve 251064.pdf" at bounding box center [88, 127] width 137 height 9
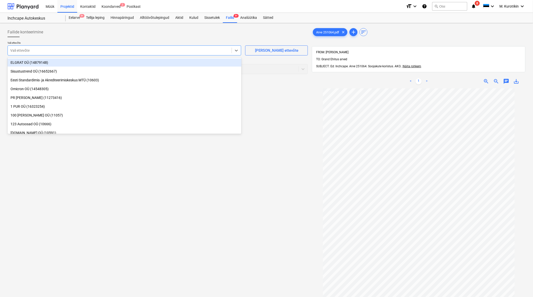
click at [188, 53] on div at bounding box center [119, 50] width 219 height 5
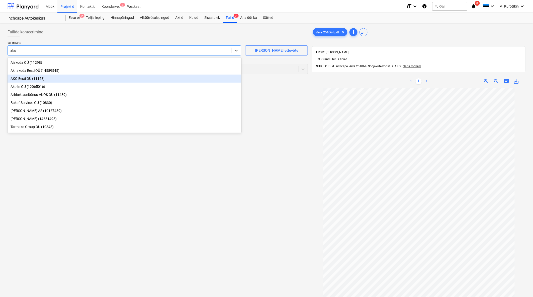
click at [189, 77] on div "AKO Eesti OÜ (11158)" at bounding box center [125, 79] width 234 height 8
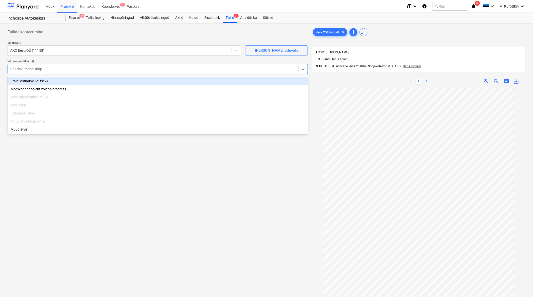
click at [172, 69] on div at bounding box center [153, 68] width 286 height 5
click at [164, 81] on div "Eraldi ostuarve või tšekk" at bounding box center [158, 81] width 301 height 8
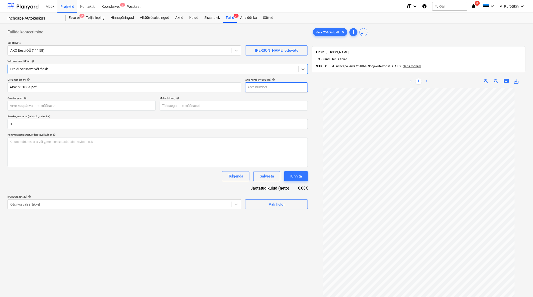
click at [264, 86] on input "text" at bounding box center [276, 87] width 63 height 10
click at [174, 239] on div "Failide konteerimine Vali ettevõte AKO Eesti OÜ (11158) [PERSON_NAME] uus ettev…" at bounding box center [158, 199] width 305 height 348
click at [190, 106] on body "Müük Projektid Kontaktid Koondarved 2 Postkast format_size keyboard_arrow_down …" at bounding box center [266, 148] width 533 height 297
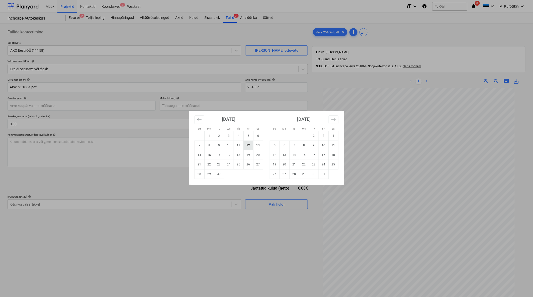
click at [247, 144] on td "12" at bounding box center [249, 145] width 10 height 10
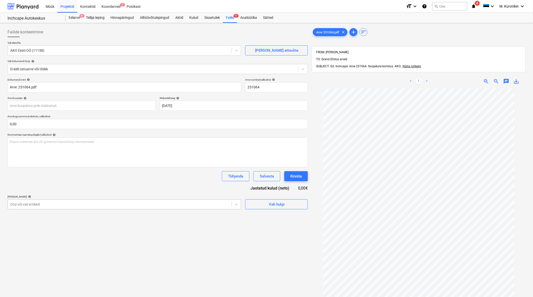
click at [122, 205] on div at bounding box center [119, 204] width 219 height 5
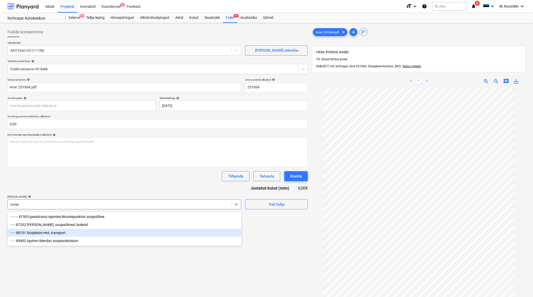
click at [124, 232] on div "-- -- 88101 Soojakute rent, transport" at bounding box center [125, 233] width 234 height 8
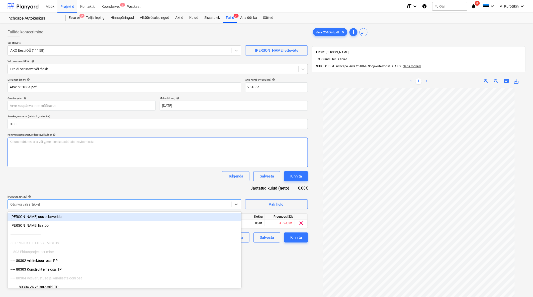
click at [124, 157] on div "Kirjuta märkmed siia või @mention kaastöötaja teavitamiseks ﻿" at bounding box center [158, 152] width 301 height 30
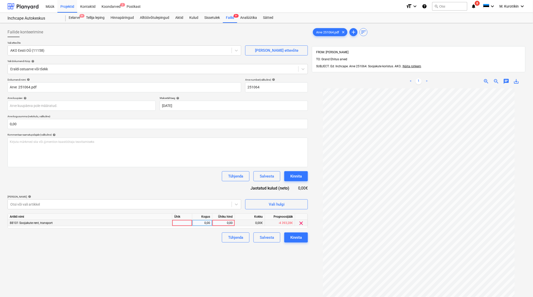
click at [224, 222] on div "0,00" at bounding box center [223, 223] width 18 height 6
click at [262, 266] on div "Failide konteerimine Vali ettevõte AKO Eesti OÜ (11158) [PERSON_NAME] uus ettev…" at bounding box center [158, 199] width 305 height 348
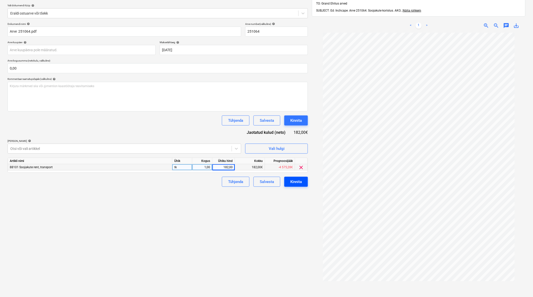
click at [300, 181] on div "Kinnita" at bounding box center [296, 181] width 12 height 7
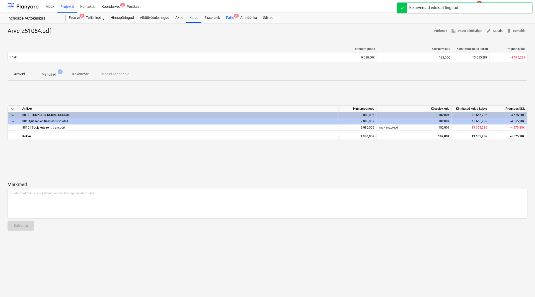
click at [230, 14] on div "Failid 9+" at bounding box center [230, 18] width 14 height 10
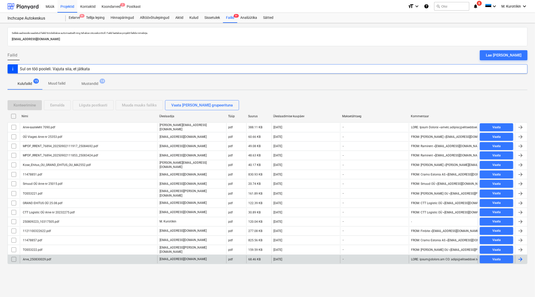
click at [115, 260] on div "Arve_250830029.pdf" at bounding box center [88, 259] width 137 height 8
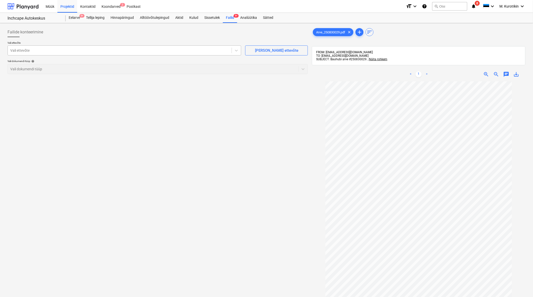
click at [178, 49] on div at bounding box center [119, 50] width 219 height 5
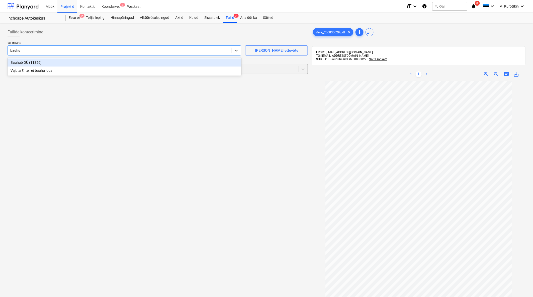
drag, startPoint x: 128, startPoint y: 62, endPoint x: 128, endPoint y: 66, distance: 4.8
click at [128, 62] on div "Bauhub OÜ (11356)" at bounding box center [125, 62] width 234 height 8
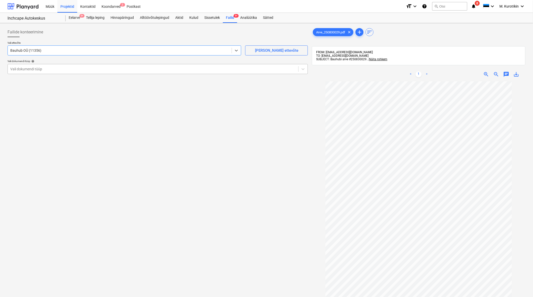
click at [128, 69] on div at bounding box center [153, 68] width 286 height 5
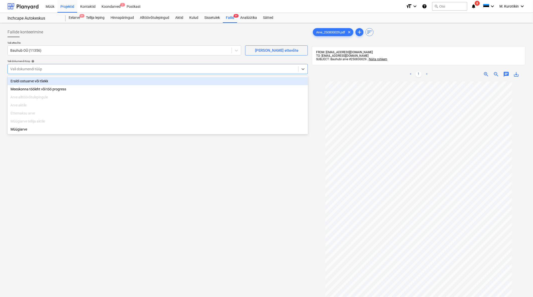
click at [135, 82] on div "Eraldi ostuarve või tšekk" at bounding box center [158, 81] width 301 height 8
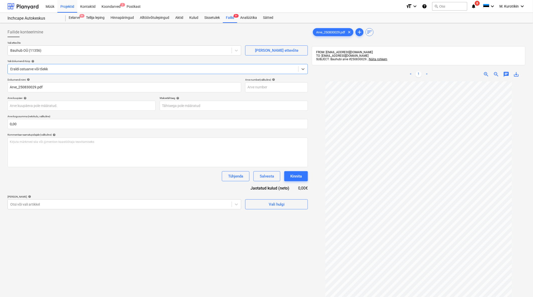
click at [530, 75] on div "Failide konteerimine Vali ettevõte Bauhub OÜ (11356) [PERSON_NAME] uus ettevõte…" at bounding box center [266, 195] width 533 height 345
click at [515, 74] on span "save_alt" at bounding box center [517, 74] width 6 height 6
click at [248, 86] on input "text" at bounding box center [276, 87] width 63 height 10
click at [258, 90] on input "text" at bounding box center [276, 87] width 63 height 10
paste input "250830029"
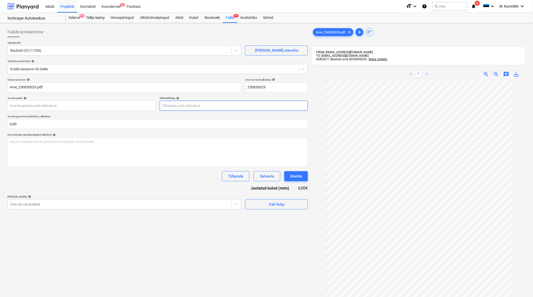
click at [236, 107] on body "Müük Projektid Kontaktid Koondarved 2 Postkast format_size keyboard_arrow_down …" at bounding box center [266, 148] width 533 height 297
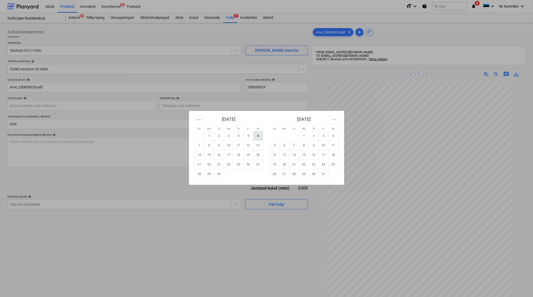
click at [260, 134] on td "6" at bounding box center [258, 136] width 10 height 10
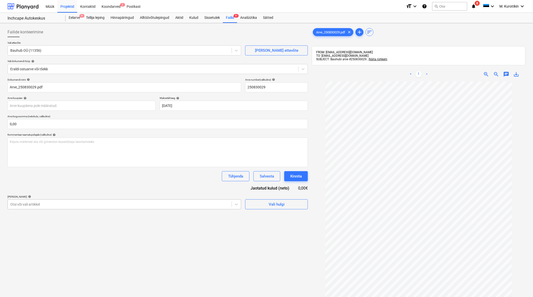
click at [151, 207] on div at bounding box center [119, 204] width 219 height 5
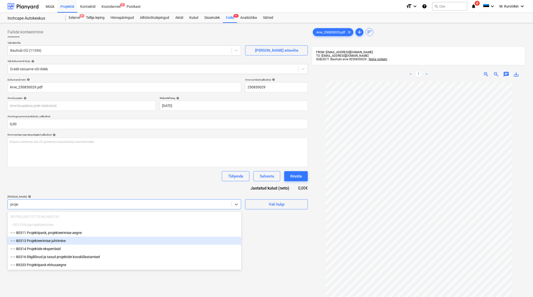
click at [133, 241] on div "-- -- 80313 Projekteerimise juhtimine" at bounding box center [125, 241] width 234 height 8
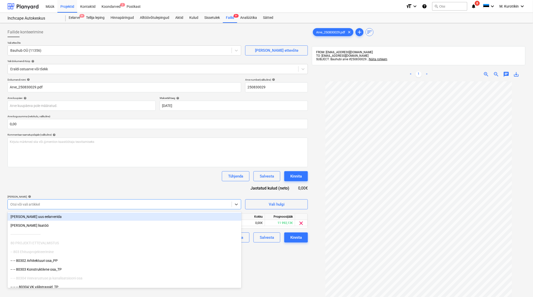
click at [148, 175] on div "Tühjenda Salvesta Kinnita" at bounding box center [158, 176] width 301 height 10
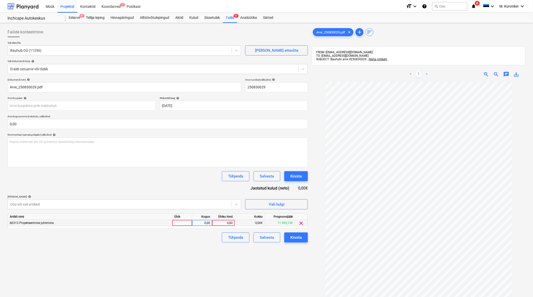
click at [224, 222] on div "0,00" at bounding box center [223, 223] width 18 height 6
click at [261, 254] on div "Failide konteerimine Vali ettevõte Bauhub OÜ (11356) [PERSON_NAME] uus ettevõte…" at bounding box center [158, 195] width 305 height 341
click at [304, 238] on button "Kinnita" at bounding box center [296, 237] width 24 height 10
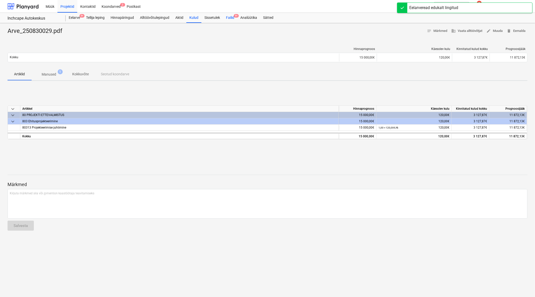
click at [233, 20] on div "Failid 9+" at bounding box center [230, 18] width 14 height 10
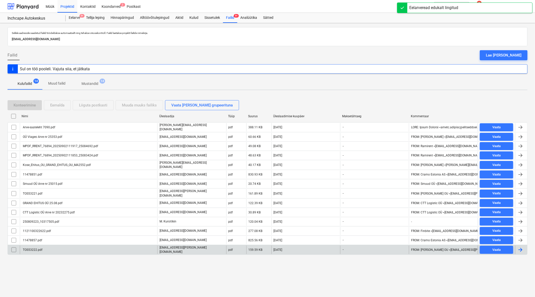
click at [76, 248] on div "TOS53222.pdf" at bounding box center [88, 249] width 137 height 9
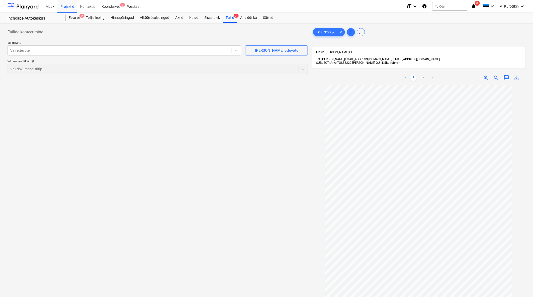
click at [517, 75] on span "save_alt" at bounding box center [517, 78] width 6 height 6
click at [184, 58] on div "Vali ettevõte Vali ettevõte [PERSON_NAME] uus ettevõte Vali dokumendi tüüp help…" at bounding box center [158, 59] width 301 height 37
click at [177, 52] on div at bounding box center [119, 50] width 219 height 5
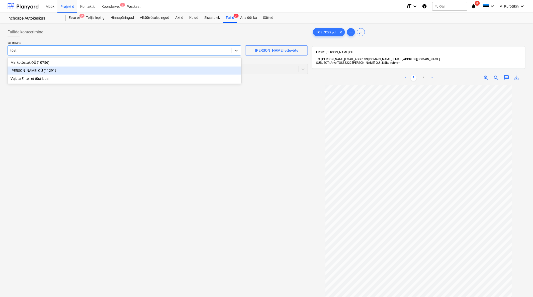
click at [157, 68] on div "[PERSON_NAME] OÜ (11291)" at bounding box center [125, 70] width 234 height 8
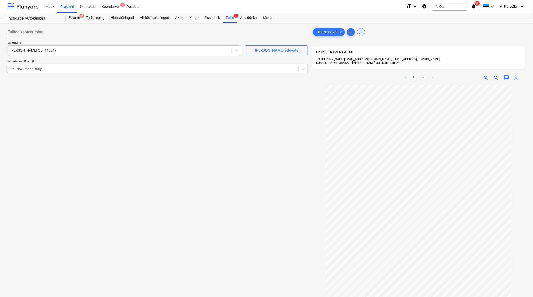
click at [217, 63] on p "Vali dokumendi tüüp help" at bounding box center [158, 61] width 301 height 4
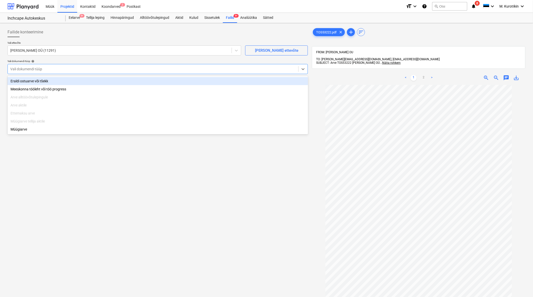
click at [210, 70] on div at bounding box center [153, 68] width 286 height 5
click at [204, 77] on div "Eraldi ostuarve või tšekk" at bounding box center [158, 81] width 301 height 8
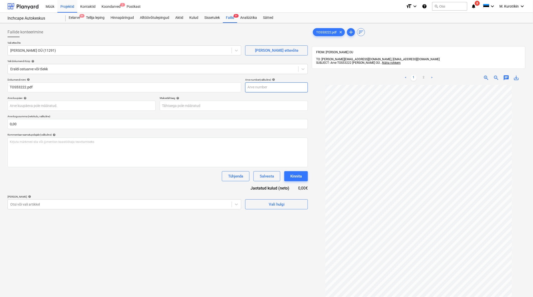
click at [264, 86] on input "text" at bounding box center [276, 87] width 63 height 10
paste input "TOS53222"
click at [199, 205] on div at bounding box center [119, 204] width 219 height 5
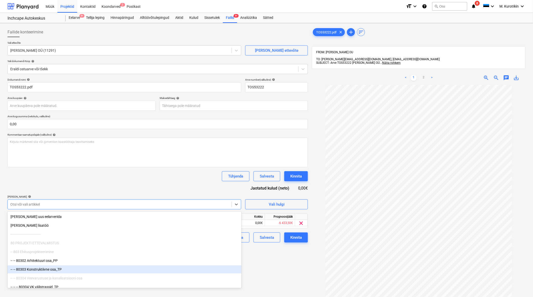
click at [287, 267] on div "Failide konteerimine Vali ettevõte [PERSON_NAME] OÜ (11291) [PERSON_NAME] uus e…" at bounding box center [158, 197] width 305 height 344
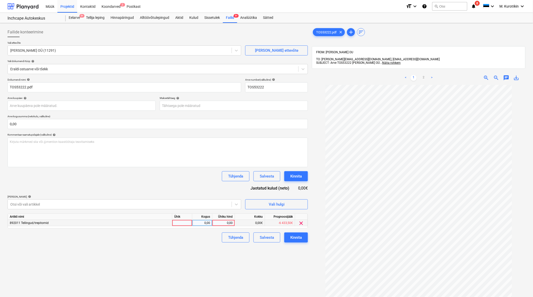
click at [227, 221] on div "0,00" at bounding box center [223, 223] width 18 height 6
click at [220, 261] on div "Failide konteerimine Vali ettevõte [PERSON_NAME] OÜ (11291) [PERSON_NAME] uus e…" at bounding box center [158, 197] width 305 height 344
click at [298, 239] on div "Kinnita" at bounding box center [296, 237] width 12 height 7
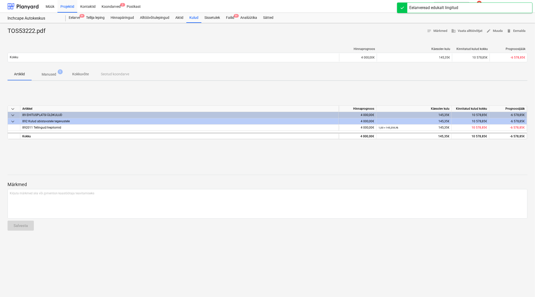
click at [52, 73] on p "Manused" at bounding box center [49, 74] width 15 height 5
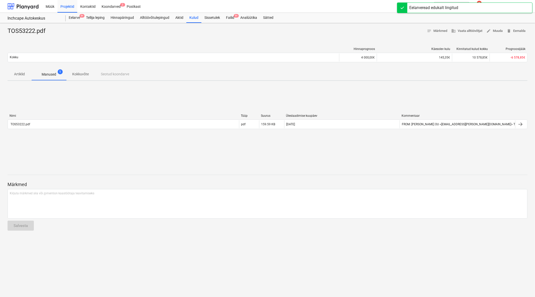
click at [83, 74] on p "Kokkuvõte" at bounding box center [80, 73] width 17 height 5
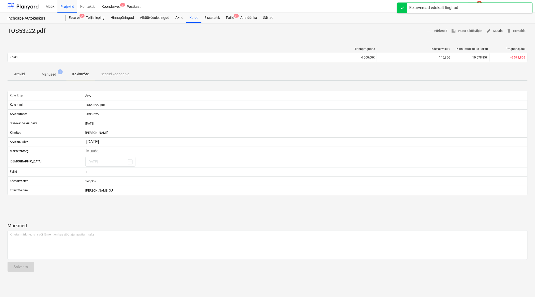
click at [497, 30] on span "edit Muuda" at bounding box center [494, 31] width 16 height 6
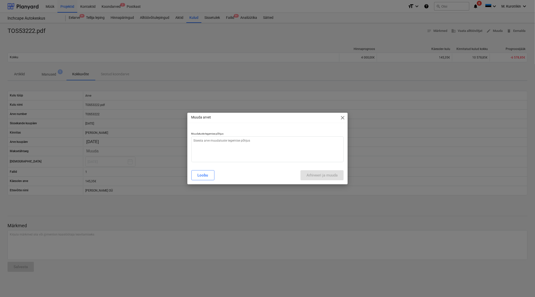
click at [348, 117] on div "Muuda arvet close Muudatuste tegemise põhjus Loobu Arhiveeri ja muuda" at bounding box center [267, 148] width 535 height 297
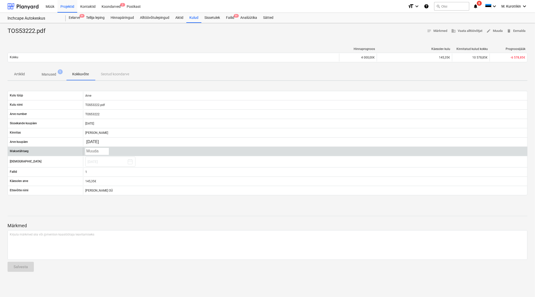
click at [102, 152] on body "Müük Projektid Kontaktid Koondarved 2 Postkast format_size keyboard_arrow_down …" at bounding box center [267, 148] width 535 height 297
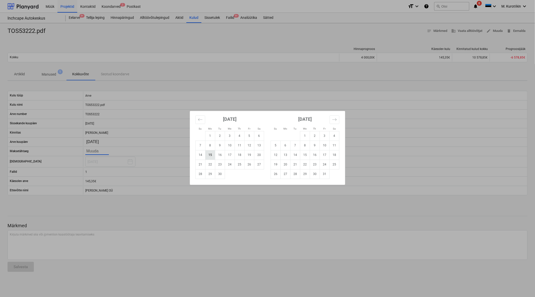
click at [214, 152] on td "15" at bounding box center [210, 155] width 10 height 10
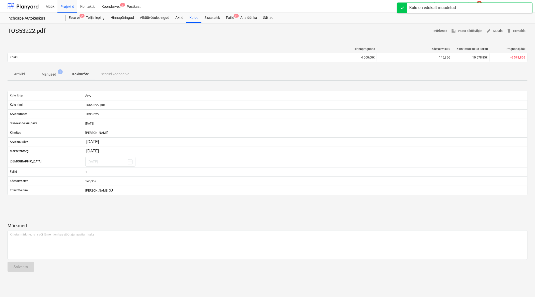
drag, startPoint x: 70, startPoint y: 38, endPoint x: 140, endPoint y: 37, distance: 70.8
click at [70, 38] on div at bounding box center [268, 37] width 520 height 4
click at [235, 18] on div "Failid 9+" at bounding box center [230, 18] width 14 height 10
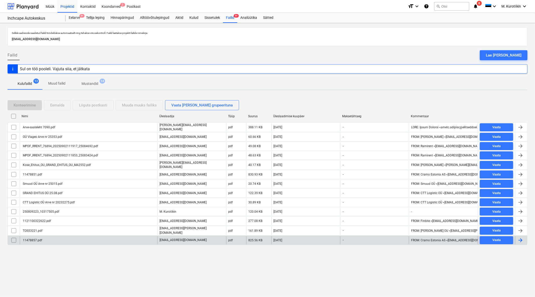
click at [76, 241] on div "11478857.pdf" at bounding box center [88, 240] width 137 height 8
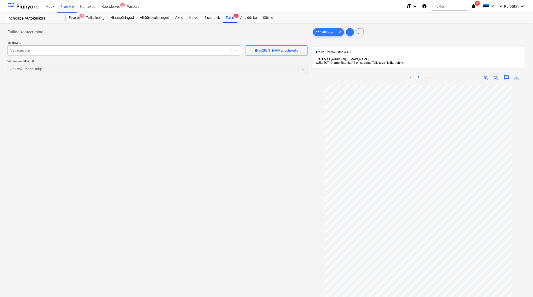
click at [162, 52] on div at bounding box center [119, 50] width 219 height 5
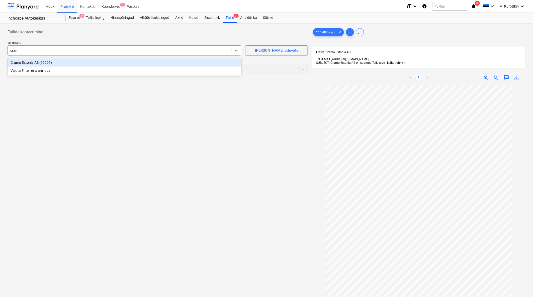
click at [162, 58] on div "Cramo Estonia AS (10001) Vajuta Enter, et cram luua" at bounding box center [125, 66] width 234 height 18
click at [164, 60] on div "Cramo Estonia AS (10001)" at bounding box center [125, 62] width 234 height 8
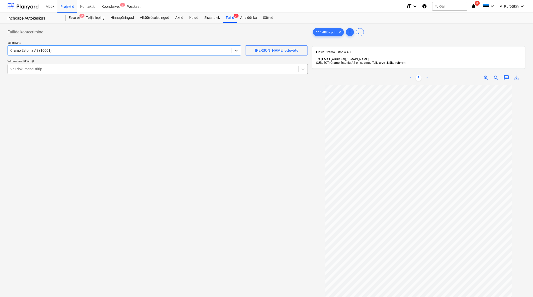
click at [164, 66] on div "Vali dokumendi tüüp" at bounding box center [153, 68] width 291 height 7
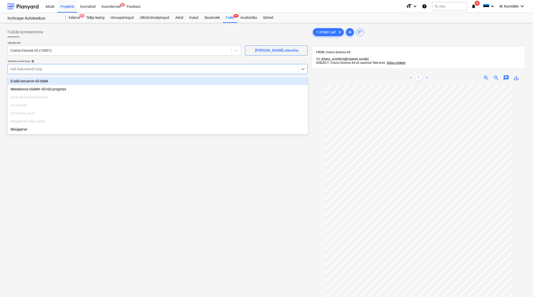
click at [156, 80] on div "Eraldi ostuarve või tšekk" at bounding box center [158, 81] width 301 height 8
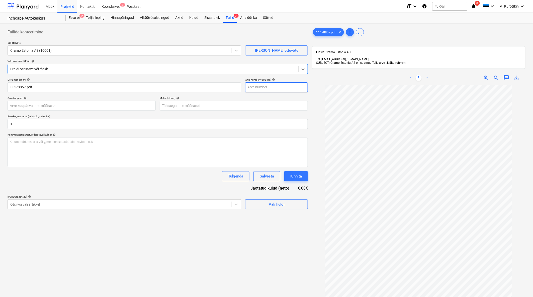
click at [285, 84] on input "text" at bounding box center [276, 87] width 63 height 10
click at [267, 106] on body "Müük Projektid Kontaktid Koondarved 2 Postkast format_size keyboard_arrow_down …" at bounding box center [266, 148] width 533 height 297
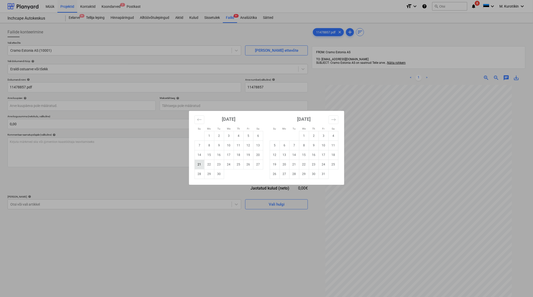
click at [202, 165] on td "21" at bounding box center [200, 165] width 10 height 10
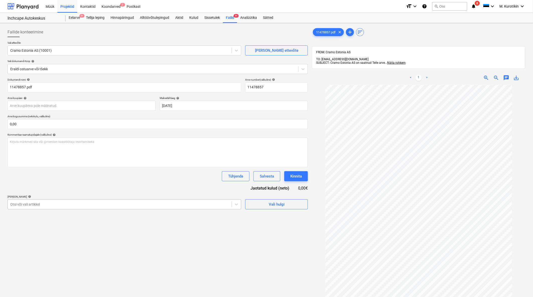
click at [195, 206] on div at bounding box center [119, 204] width 219 height 5
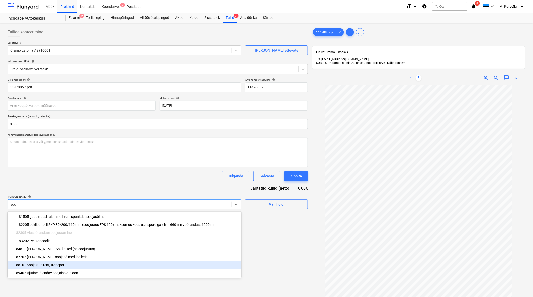
click at [140, 267] on div "-- -- 88101 Soojakute rent, transport" at bounding box center [125, 265] width 234 height 8
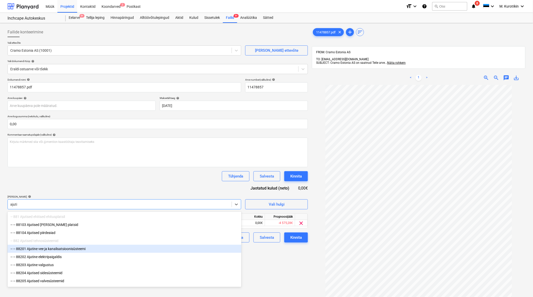
scroll to position [17, 0]
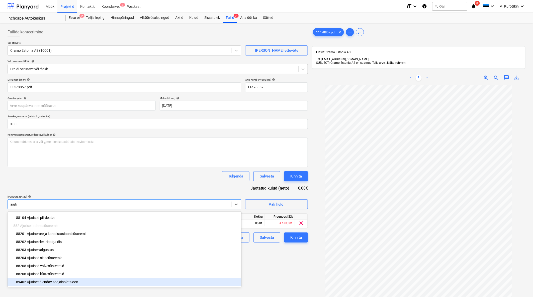
click at [106, 279] on div "-- -- 89402 Ajutine täiendav soojaisolatsioon" at bounding box center [125, 282] width 234 height 8
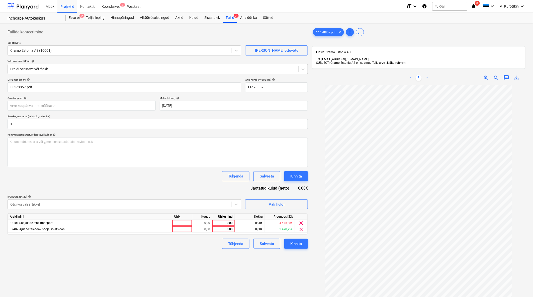
click at [129, 174] on div "Tühjenda Salvesta Kinnita" at bounding box center [158, 176] width 301 height 10
click at [300, 223] on span "clear" at bounding box center [302, 223] width 6 height 6
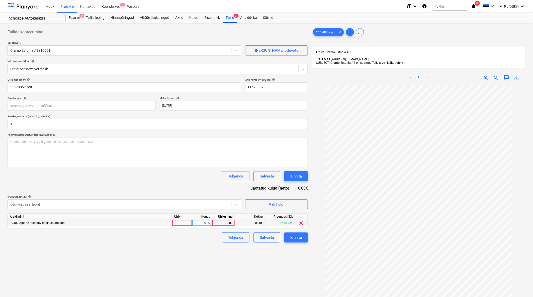
click at [228, 225] on div "0,00" at bounding box center [223, 223] width 18 height 6
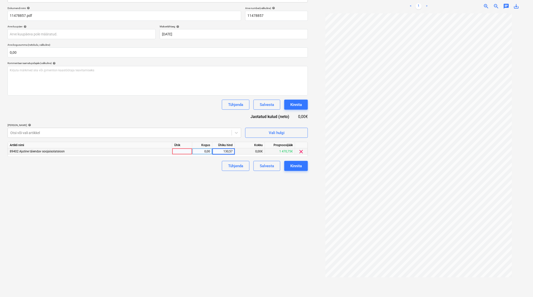
click at [277, 237] on div "Failide konteerimine Vali ettevõte Cramo Estonia AS (10001) [PERSON_NAME] uus e…" at bounding box center [158, 126] width 305 height 344
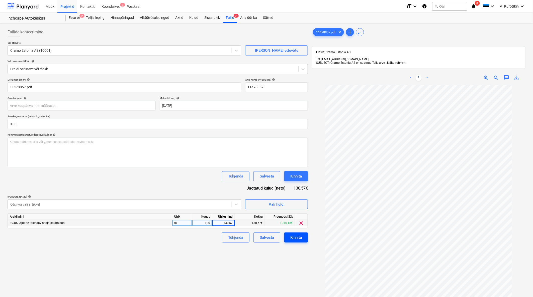
click at [302, 235] on div "Kinnita" at bounding box center [296, 237] width 12 height 7
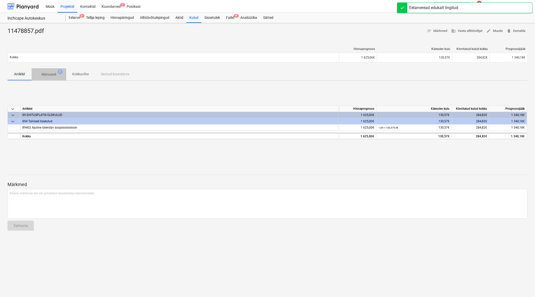
click at [55, 74] on p "Manused" at bounding box center [49, 74] width 15 height 5
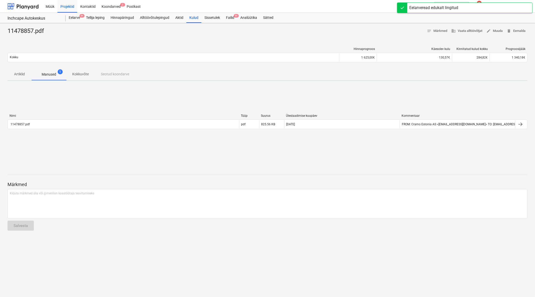
click at [86, 72] on p "Kokkuvõte" at bounding box center [80, 73] width 17 height 5
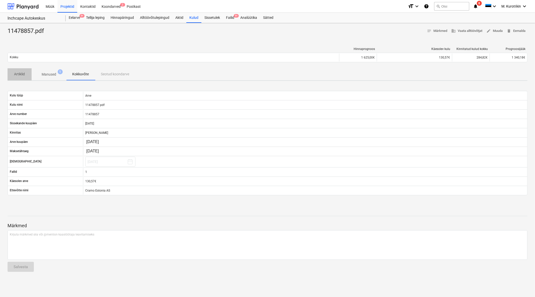
click at [24, 74] on p "Artiklid" at bounding box center [20, 73] width 12 height 5
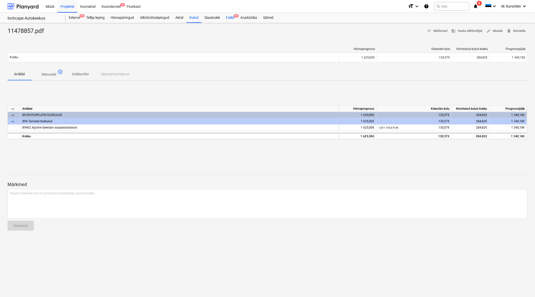
click at [235, 16] on span "9+" at bounding box center [236, 16] width 5 height 4
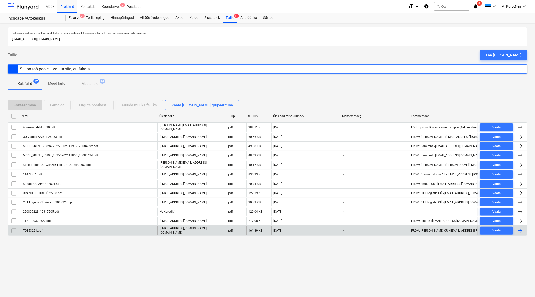
click at [44, 228] on div "TOS53221.pdf" at bounding box center [88, 230] width 137 height 9
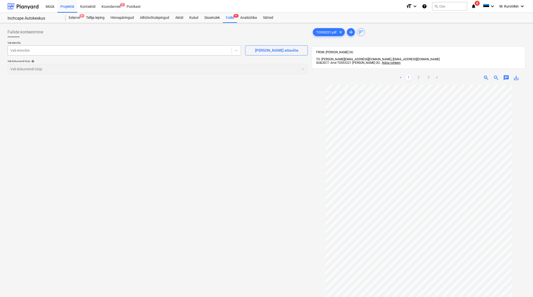
click at [110, 48] on div at bounding box center [119, 50] width 219 height 5
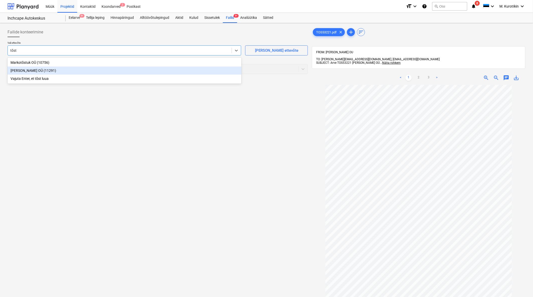
click at [102, 72] on div "[PERSON_NAME] OÜ (11291)" at bounding box center [125, 70] width 234 height 8
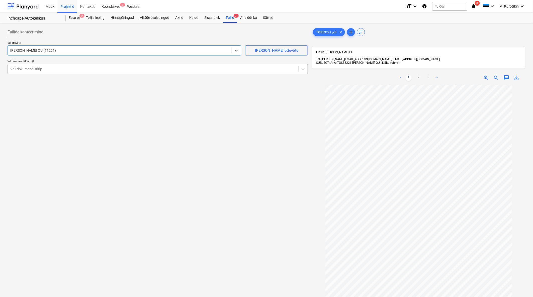
click at [136, 72] on div "Vali dokumendi tüüp" at bounding box center [153, 68] width 291 height 7
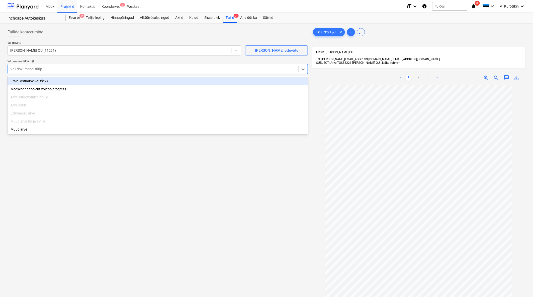
click at [135, 79] on div "Eraldi ostuarve või tšekk" at bounding box center [158, 81] width 301 height 8
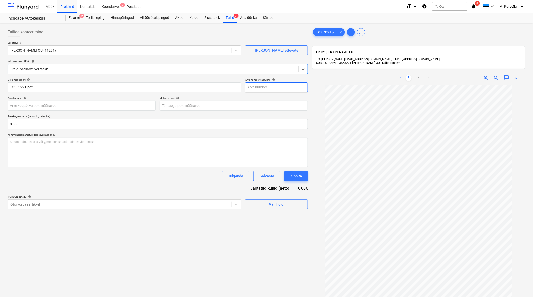
click at [297, 89] on input "text" at bounding box center [276, 87] width 63 height 10
click at [275, 112] on div "Dokumendi nimi help TOS53221.pdf Arve number (valikuline) help 53221 Arve kuupä…" at bounding box center [158, 143] width 301 height 131
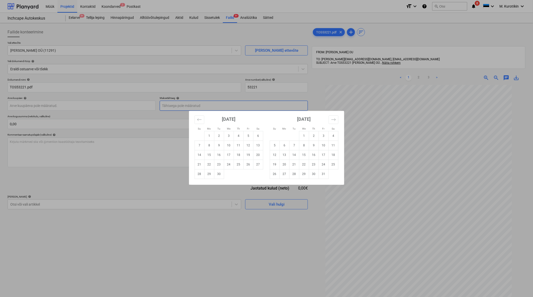
click at [274, 104] on body "Müük Projektid Kontaktid Koondarved 2 Postkast format_size keyboard_arrow_down …" at bounding box center [266, 148] width 533 height 297
click at [212, 156] on td "15" at bounding box center [209, 155] width 10 height 10
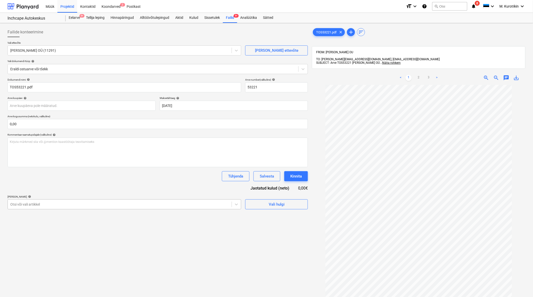
click at [201, 200] on div "Otsi või vali artikkel" at bounding box center [125, 204] width 234 height 10
click at [495, 75] on span "zoom_out" at bounding box center [497, 78] width 6 height 6
click at [490, 75] on div "zoom_in" at bounding box center [487, 78] width 10 height 6
click at [488, 75] on span "zoom_in" at bounding box center [487, 78] width 6 height 6
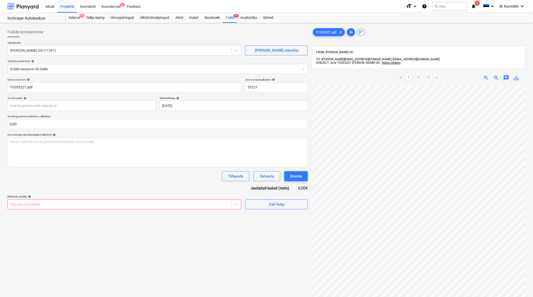
scroll to position [35, 4]
click at [520, 76] on span "save_alt" at bounding box center [517, 78] width 6 height 6
click at [519, 76] on span "save_alt" at bounding box center [517, 78] width 6 height 6
click at [518, 75] on span "save_alt" at bounding box center [517, 78] width 6 height 6
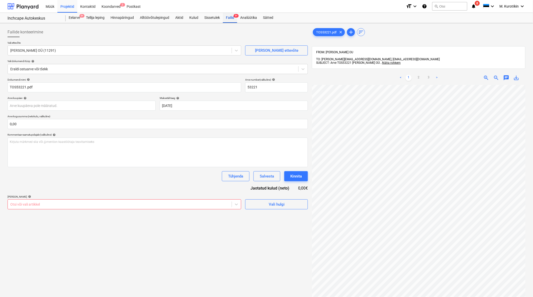
click at [231, 22] on div "Failid 9+" at bounding box center [230, 18] width 14 height 10
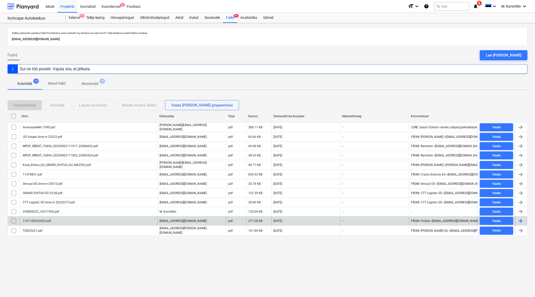
click at [52, 220] on div "1121100322622.pdf" at bounding box center [88, 221] width 137 height 8
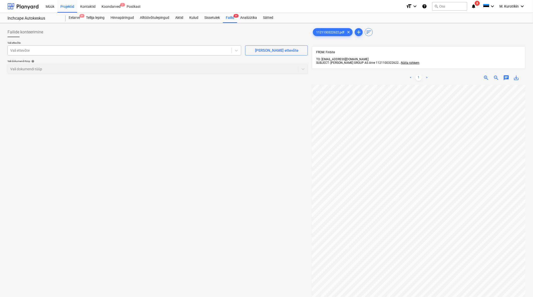
click at [144, 54] on div "Vali ettevõte" at bounding box center [120, 50] width 224 height 7
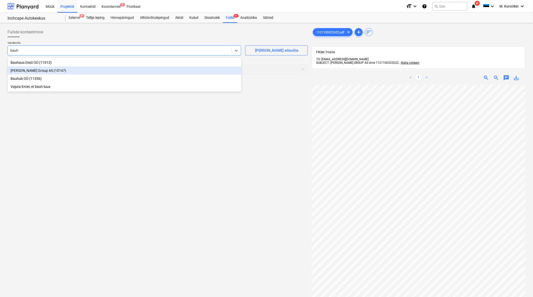
click at [140, 73] on div "[PERSON_NAME] Group AS (10147)" at bounding box center [125, 70] width 234 height 8
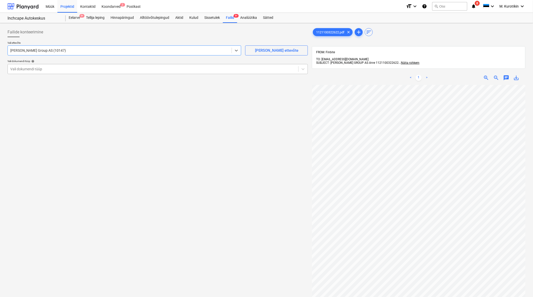
click at [146, 74] on div "Vali dokumendi tüüp" at bounding box center [158, 69] width 301 height 10
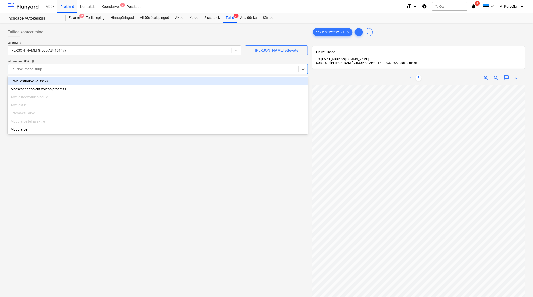
click at [143, 79] on div "Eraldi ostuarve või tšekk" at bounding box center [158, 81] width 301 height 8
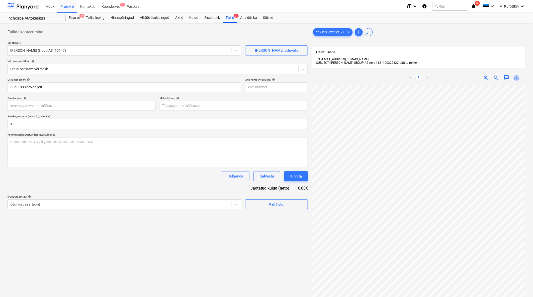
click at [517, 75] on span "save_alt" at bounding box center [517, 78] width 6 height 6
click at [270, 86] on input "text" at bounding box center [276, 87] width 63 height 10
paste input "1121100322622"
click at [146, 208] on div "Otsi või vali artikkel" at bounding box center [125, 204] width 234 height 10
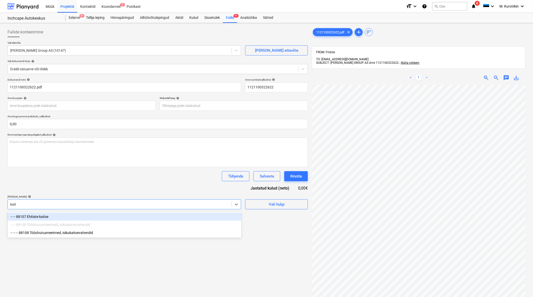
click at [134, 218] on div "-- -- 88107 Ehitiste kaitse" at bounding box center [125, 216] width 234 height 8
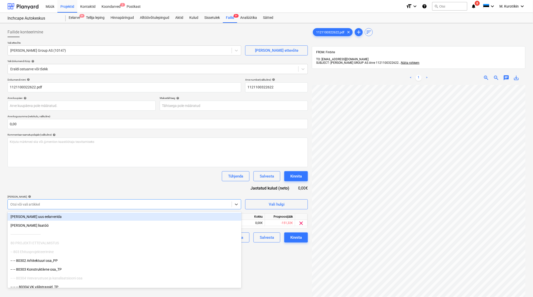
click at [136, 173] on div "Tühjenda Salvesta Kinnita" at bounding box center [158, 176] width 301 height 10
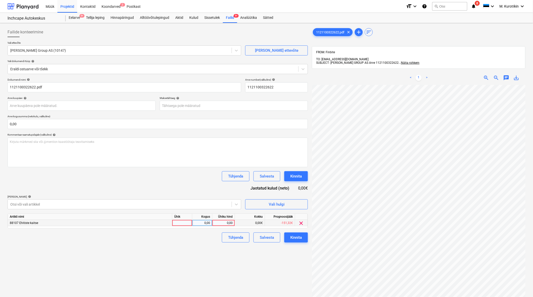
click at [232, 224] on div "0,00" at bounding box center [223, 223] width 18 height 6
click at [230, 264] on div "Failide konteerimine Vali ettevõte [PERSON_NAME] Group AS (10147) [PERSON_NAME]…" at bounding box center [158, 197] width 305 height 344
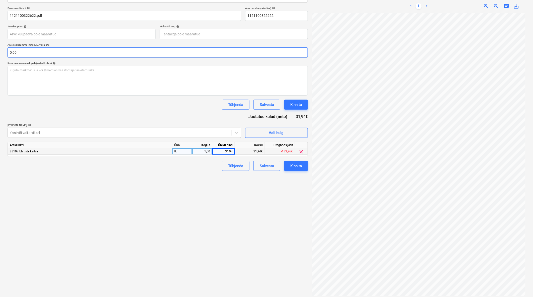
scroll to position [0, 0]
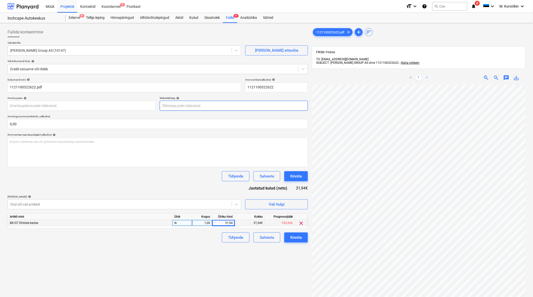
click at [223, 106] on body "Müük Projektid Kontaktid Koondarved 2 Postkast format_size keyboard_arrow_down …" at bounding box center [266, 148] width 533 height 297
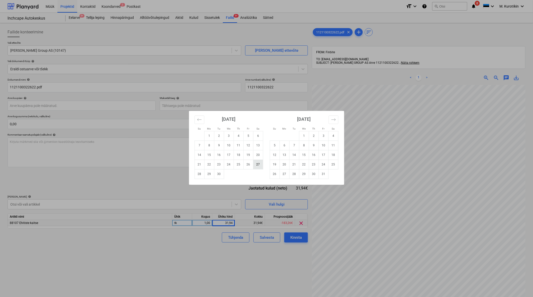
click at [261, 164] on td "27" at bounding box center [258, 165] width 10 height 10
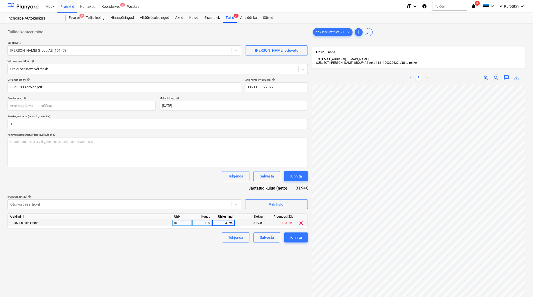
click at [242, 262] on div "Failide konteerimine Vali ettevõte [PERSON_NAME] Group AS (10147) [PERSON_NAME]…" at bounding box center [158, 197] width 305 height 344
click at [300, 237] on div "Kinnita" at bounding box center [296, 237] width 12 height 7
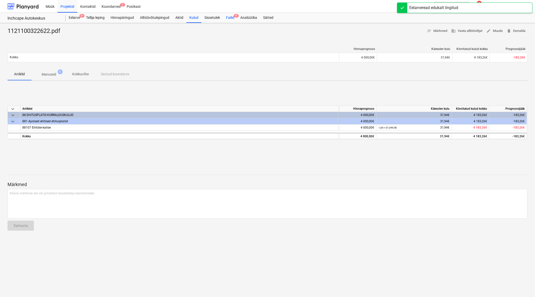
click at [228, 17] on div "Failid 9+" at bounding box center [230, 18] width 14 height 10
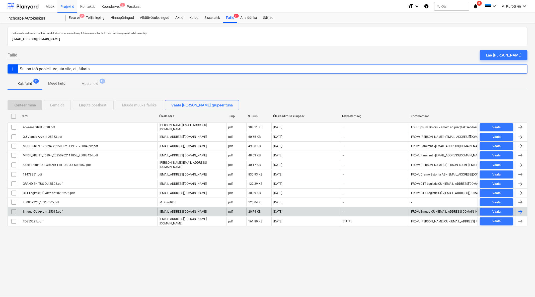
click at [52, 210] on div "Smuud OÜ Arve nr 25015.pdf" at bounding box center [42, 212] width 40 height 4
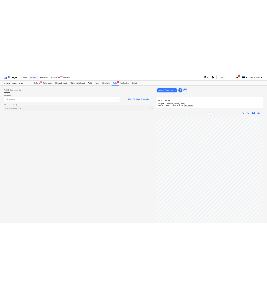
scroll to position [0, 9]
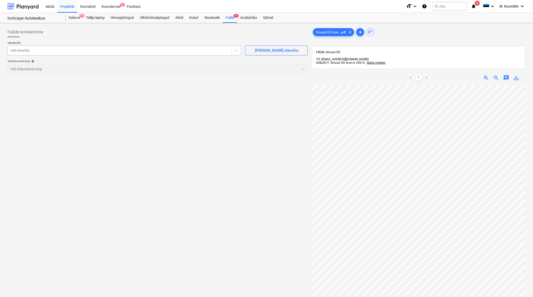
click at [110, 51] on div at bounding box center [119, 50] width 219 height 5
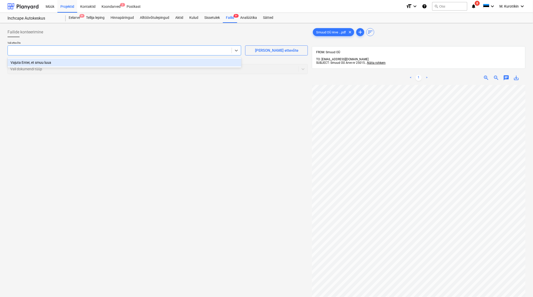
click at [517, 81] on div "< 1 > zoom_in zoom_out chat 0 save_alt" at bounding box center [419, 78] width 214 height 14
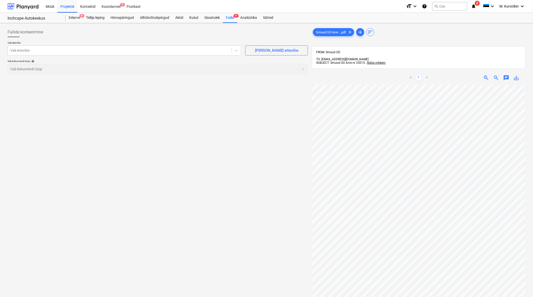
click at [518, 76] on span "save_alt" at bounding box center [517, 78] width 6 height 6
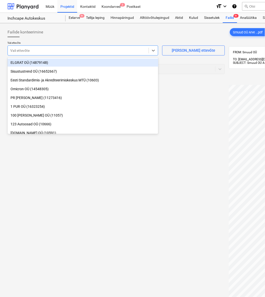
click at [109, 49] on div at bounding box center [78, 50] width 136 height 5
paste input "1121100322622"
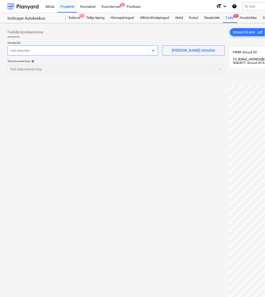
drag, startPoint x: 55, startPoint y: 50, endPoint x: 15, endPoint y: 46, distance: 41.1
click at [15, 46] on div "Vali ettevõte" at bounding box center [83, 50] width 151 height 10
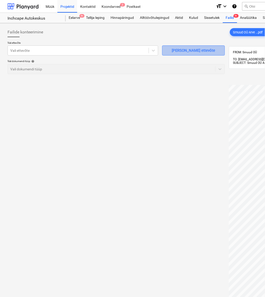
click at [211, 53] on span "[PERSON_NAME] ettevõte" at bounding box center [194, 50] width 50 height 7
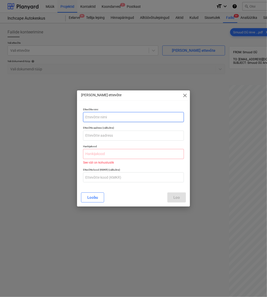
click at [121, 121] on input "text" at bounding box center [133, 117] width 101 height 10
paste input "Smuud OÜ"
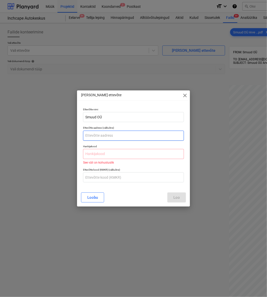
click at [118, 138] on input "text" at bounding box center [133, 135] width 101 height 10
click at [106, 134] on input "text" at bounding box center [133, 135] width 101 height 10
paste input "[STREET_ADDRESS][PERSON_NAME]"
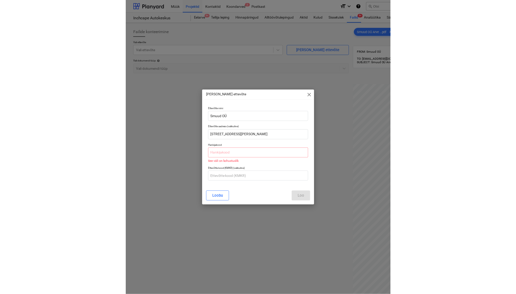
scroll to position [0, 0]
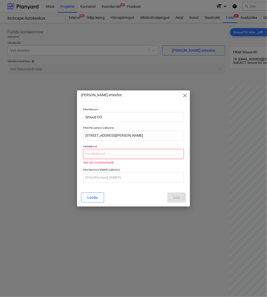
click at [107, 157] on input "text" at bounding box center [133, 154] width 101 height 10
paste input "16894873"
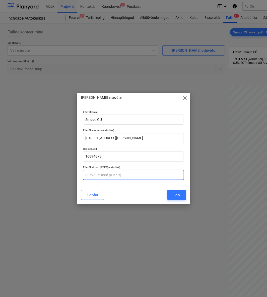
click at [112, 175] on input "text" at bounding box center [133, 175] width 101 height 10
paste input "EE102695452"
click at [171, 196] on button "Loo" at bounding box center [176, 195] width 19 height 10
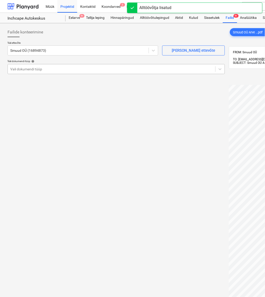
click at [77, 73] on div "Vali dokumendi tüüp" at bounding box center [116, 69] width 217 height 10
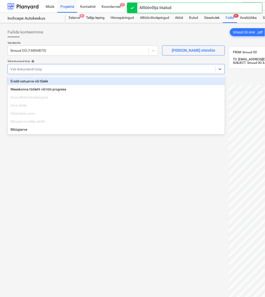
click at [65, 78] on div "Eraldi ostuarve või tšekk" at bounding box center [116, 81] width 217 height 8
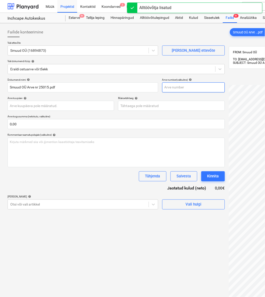
click at [177, 89] on input "text" at bounding box center [193, 87] width 63 height 10
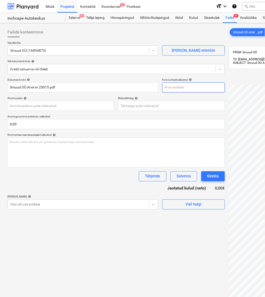
paste input "25015"
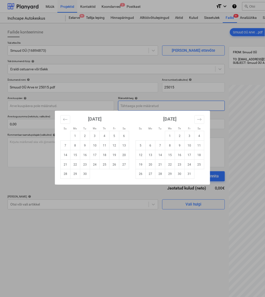
click at [168, 109] on body "Müük Projektid Kontaktid Koondarved 2 Postkast format_size keyboard_arrow_down …" at bounding box center [132, 148] width 265 height 297
click at [105, 135] on td "4" at bounding box center [105, 136] width 10 height 10
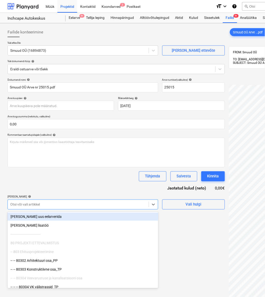
click at [84, 204] on div at bounding box center [78, 204] width 136 height 5
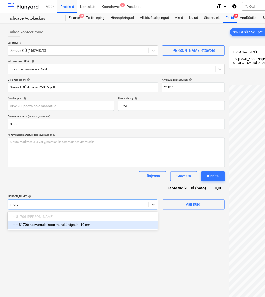
click at [90, 227] on div "-- -- -- 81706 kasvumuld koos murukülviga, h=10 cm" at bounding box center [83, 225] width 151 height 8
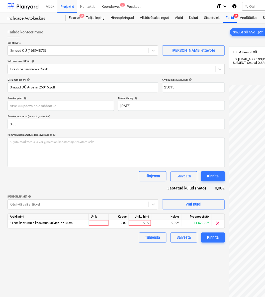
click at [94, 176] on div "Tühjenda Salvesta Kinnita" at bounding box center [116, 176] width 217 height 10
click at [145, 225] on div "0,00" at bounding box center [140, 223] width 18 height 6
click at [187, 265] on div "Failide konteerimine Vali ettevõte Smuud OÜ (16894873) [PERSON_NAME] uus ettevõ…" at bounding box center [117, 197] width 222 height 344
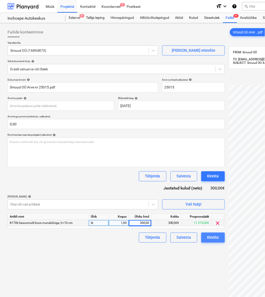
click at [211, 235] on div "Kinnita" at bounding box center [213, 237] width 12 height 7
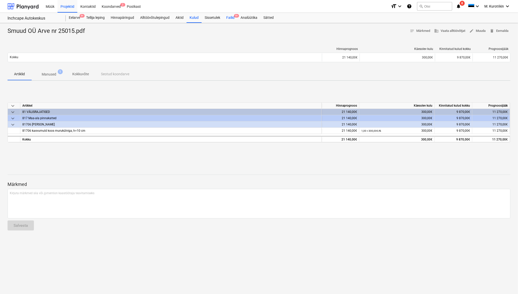
click at [235, 19] on div "Failid 9+" at bounding box center [230, 18] width 14 height 10
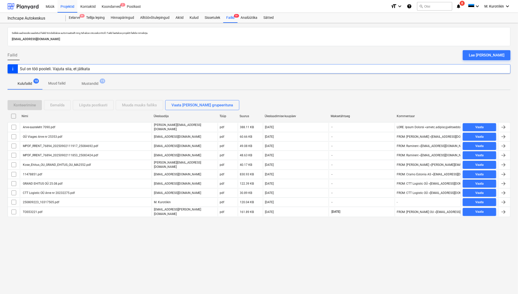
click at [42, 219] on div at bounding box center [259, 221] width 502 height 4
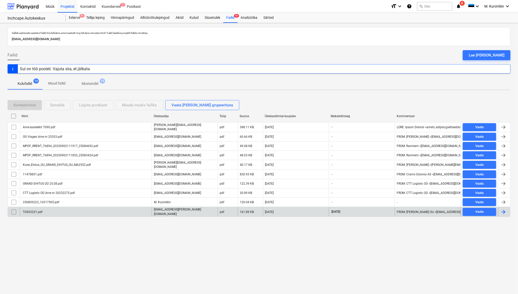
click at [41, 213] on div "TOS53221.pdf" at bounding box center [86, 211] width 132 height 9
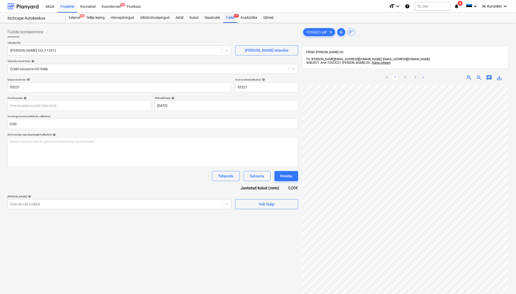
click at [229, 18] on div "Failid 9+" at bounding box center [230, 18] width 14 height 10
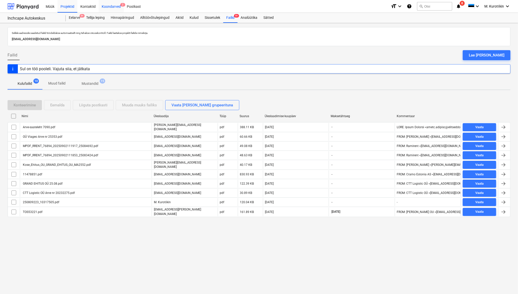
click at [113, 7] on div "Koondarved 2" at bounding box center [111, 6] width 25 height 13
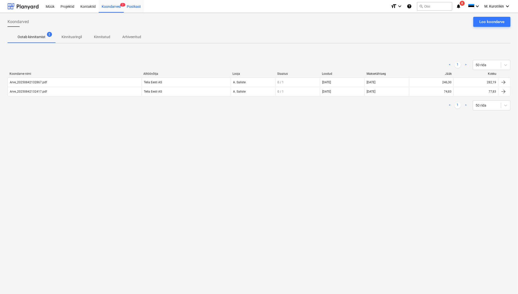
click at [131, 7] on div "Postkast" at bounding box center [134, 6] width 20 height 13
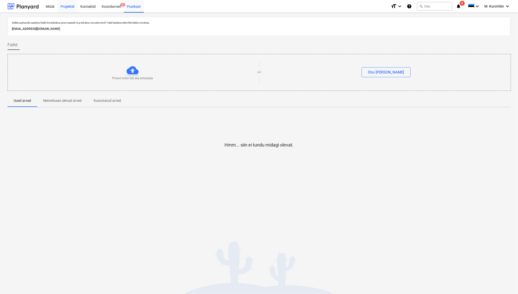
click at [69, 6] on div "Projektid" at bounding box center [67, 6] width 20 height 13
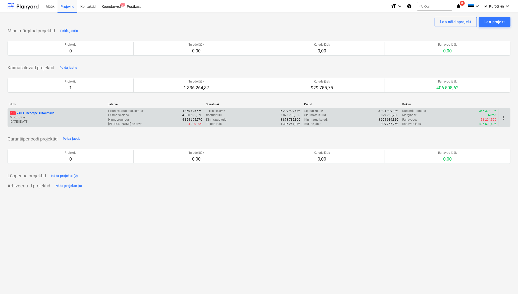
click at [44, 108] on div "10 2403 - Inchcape Autokeskus M. Kurotškin [DATE] - [DATE] Eelarvestatud maksum…" at bounding box center [259, 117] width 502 height 19
click at [48, 117] on p "M. Kurotškin" at bounding box center [57, 117] width 94 height 4
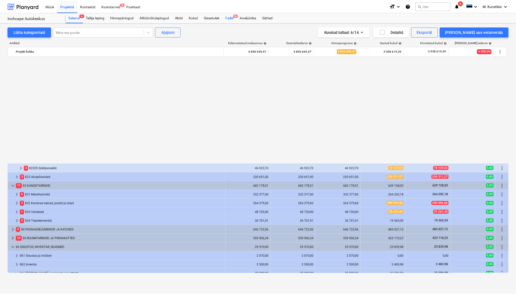
scroll to position [282, 0]
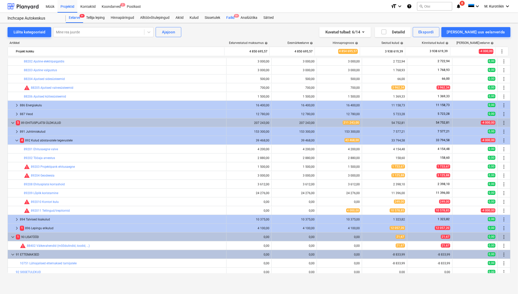
click at [237, 18] on span "9+" at bounding box center [236, 16] width 5 height 4
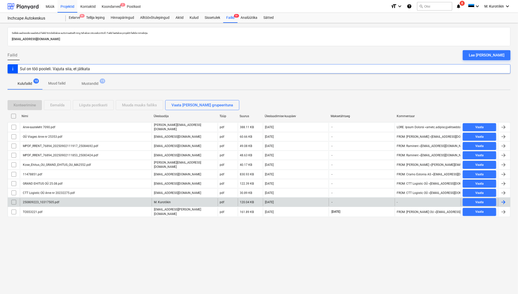
click at [48, 204] on div "250809223_10317505.pdf" at bounding box center [86, 202] width 132 height 8
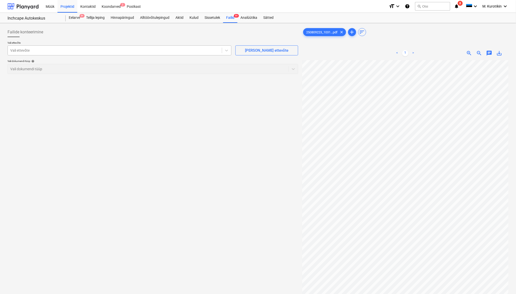
click at [147, 53] on div "Vali ettevõte" at bounding box center [115, 50] width 214 height 7
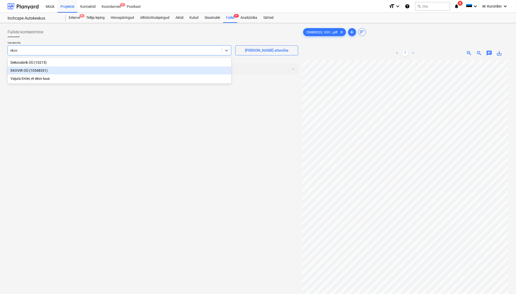
click at [147, 68] on div "EKOVIR OÜ (10548331)" at bounding box center [120, 70] width 224 height 8
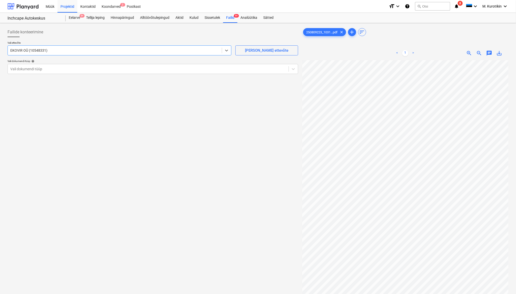
click at [129, 77] on div "Vali ettevõte option EKOVIR OÜ (10548331) , selected. Select is focused ,type t…" at bounding box center [153, 59] width 290 height 37
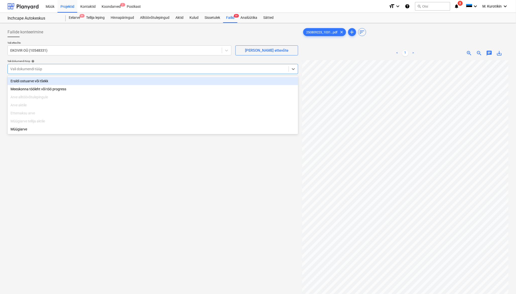
click at [128, 70] on div at bounding box center [148, 68] width 276 height 5
click at [121, 80] on div "Eraldi ostuarve või tšekk" at bounding box center [153, 81] width 290 height 8
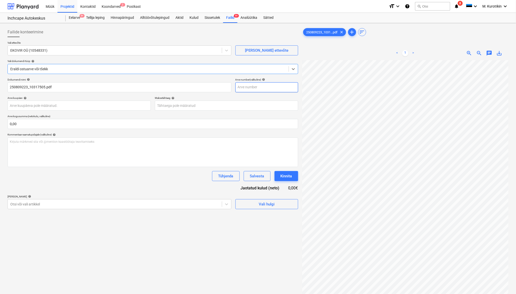
click at [257, 87] on input "text" at bounding box center [266, 87] width 63 height 10
click at [500, 55] on span "save_alt" at bounding box center [499, 53] width 6 height 6
drag, startPoint x: 192, startPoint y: 98, endPoint x: 192, endPoint y: 102, distance: 4.0
click at [192, 98] on div "Maksetähtaeg help" at bounding box center [226, 97] width 143 height 3
click at [191, 103] on body "Müük Projektid Kontaktid Koondarved 2 Postkast format_size keyboard_arrow_down …" at bounding box center [258, 147] width 516 height 294
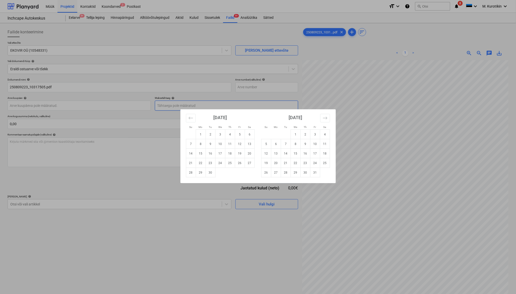
click at [190, 102] on div "Su Mo Tu We Th Fr Sa Su Mo Tu We Th Fr Sa [DATE] 1 2 3 4 5 6 7 8 9 10 11 12 13 …" at bounding box center [258, 147] width 516 height 294
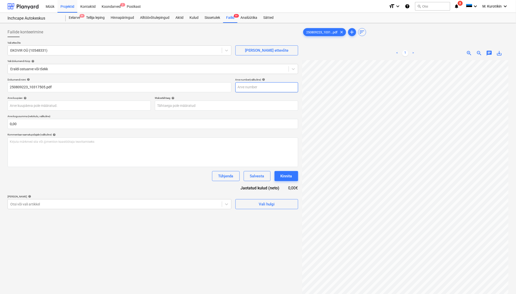
click at [251, 86] on input "text" at bounding box center [266, 87] width 63 height 10
paste input "250809223"
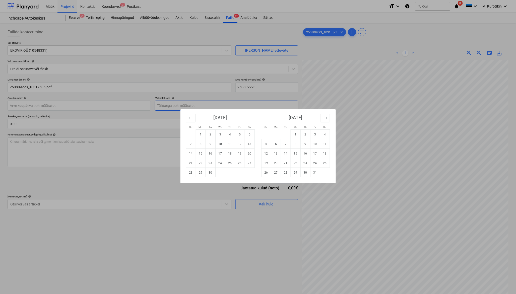
click at [209, 102] on body "Müük Projektid Kontaktid Koondarved 2 Postkast format_size keyboard_arrow_down …" at bounding box center [258, 147] width 516 height 294
click at [424, 100] on div "Su Mo Tu We Th Fr Sa Su Mo Tu We Th Fr Sa [DATE] 1 2 3 4 5 6 7 8 9 10 11 12 13 …" at bounding box center [258, 147] width 516 height 294
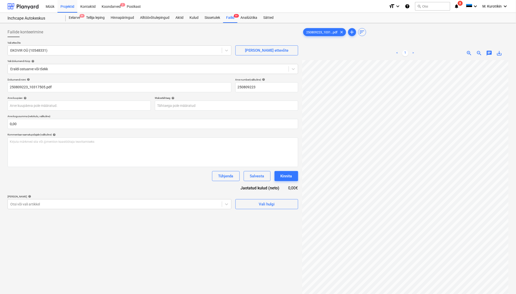
scroll to position [1, 3]
click at [227, 103] on body "Müük Projektid Kontaktid Koondarved 2 Postkast format_size keyboard_arrow_down …" at bounding box center [258, 147] width 516 height 294
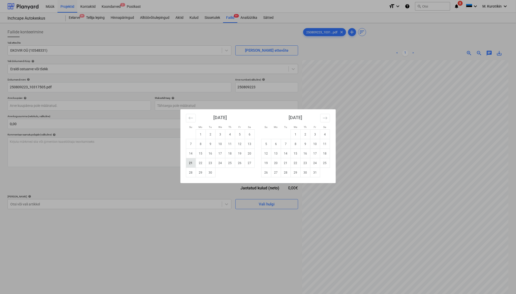
click at [193, 163] on td "21" at bounding box center [191, 163] width 10 height 10
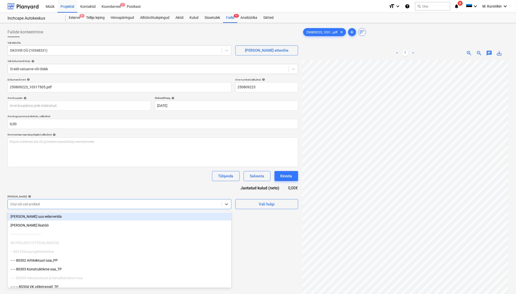
click at [178, 207] on div at bounding box center [114, 204] width 209 height 5
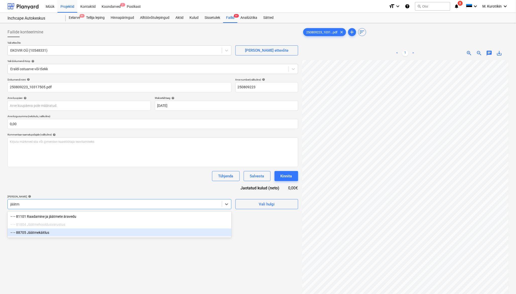
click at [158, 234] on div "-- -- 88705 Jäätmekäitlus" at bounding box center [120, 233] width 224 height 8
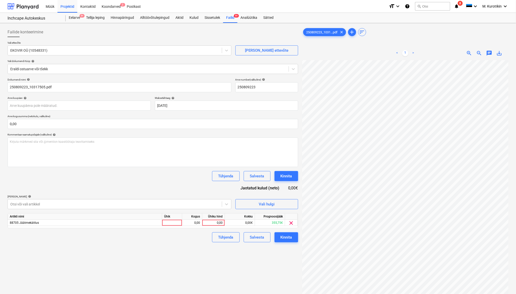
click at [157, 186] on div "Dokumendi nimi help 250809223_10317505.pdf Arve number (valikuline) help 250809…" at bounding box center [153, 160] width 290 height 164
click at [214, 224] on div "0,00" at bounding box center [213, 223] width 18 height 6
click at [207, 263] on div "Failide konteerimine Vali ettevõte EKOVIR OÜ (10548331) [PERSON_NAME] uus ettev…" at bounding box center [153, 183] width 295 height 317
click at [117, 176] on div "Tühjenda Salvesta Kinnita" at bounding box center [153, 176] width 290 height 10
click at [138, 274] on div "Failide konteerimine Vali ettevõte EKOVIR OÜ (10548331) [PERSON_NAME] uus ettev…" at bounding box center [153, 183] width 295 height 317
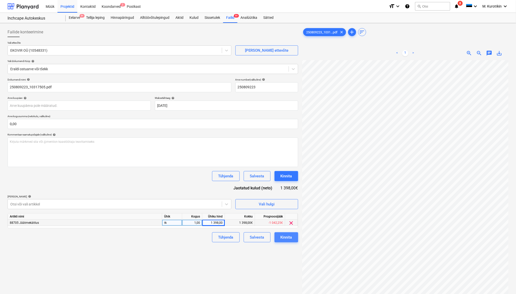
click at [285, 242] on button "Kinnita" at bounding box center [286, 237] width 24 height 10
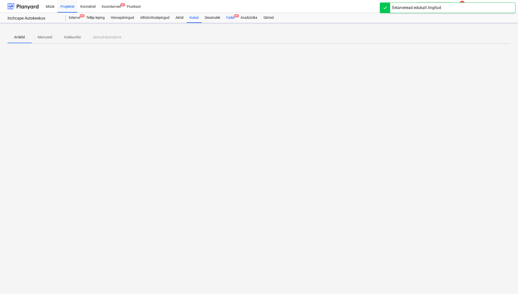
click at [230, 16] on div "Failid 9+" at bounding box center [230, 18] width 14 height 10
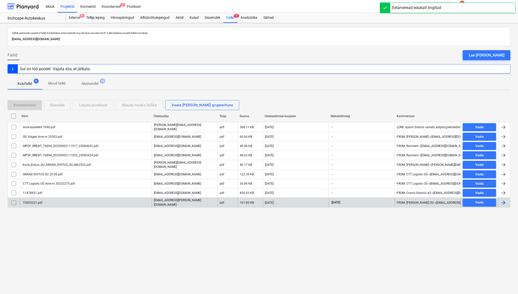
click at [33, 199] on div "TOS53221.pdf" at bounding box center [86, 202] width 132 height 9
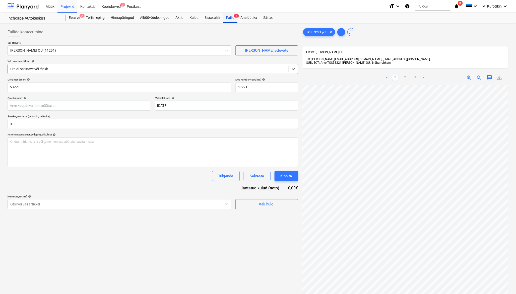
click at [234, 20] on div "Failid 9" at bounding box center [230, 18] width 14 height 10
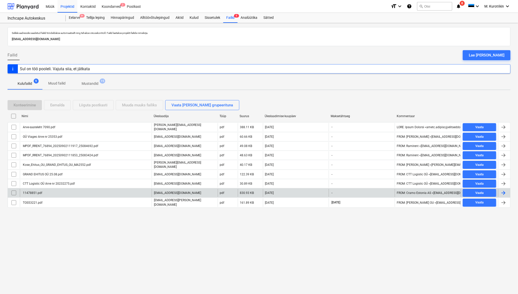
click at [65, 194] on div "11478851.pdf" at bounding box center [86, 193] width 132 height 8
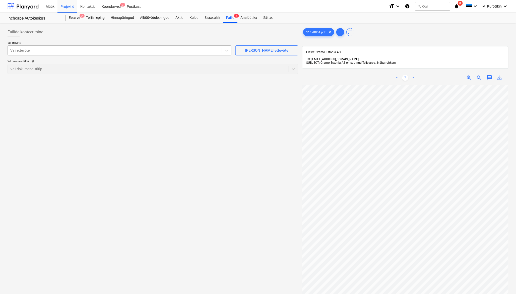
click at [142, 49] on div at bounding box center [114, 50] width 209 height 5
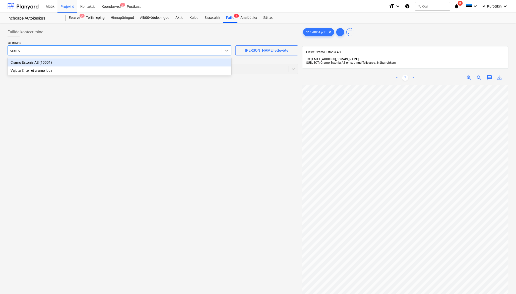
click at [141, 62] on div "Cramo Estonia AS (10001)" at bounding box center [120, 62] width 224 height 8
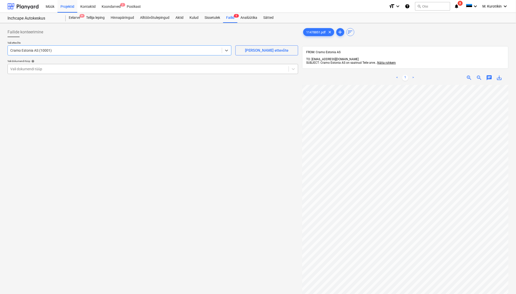
click at [134, 66] on div at bounding box center [148, 68] width 276 height 5
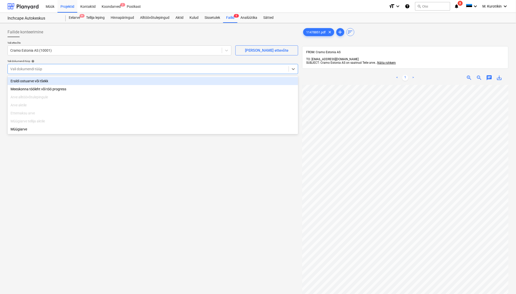
click at [131, 77] on div "Eraldi ostuarve või tšekk Meeskonna tööleht või töö progress Arve alltöövõtulep…" at bounding box center [153, 105] width 290 height 58
click at [133, 79] on div "Eraldi ostuarve või tšekk" at bounding box center [153, 81] width 290 height 8
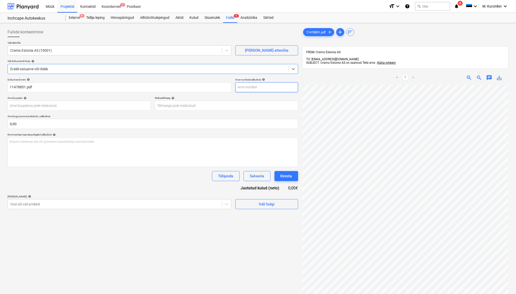
click at [277, 88] on input "text" at bounding box center [266, 87] width 63 height 10
click at [499, 78] on div "< 1 > zoom_in zoom_out chat 0 save_alt" at bounding box center [405, 78] width 206 height 14
click at [501, 75] on span "save_alt" at bounding box center [499, 78] width 6 height 6
click at [267, 83] on input "text" at bounding box center [266, 87] width 63 height 10
paste input "11478851"
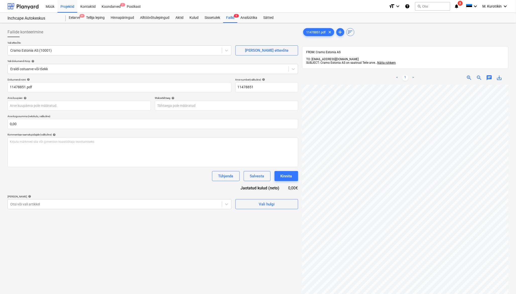
click at [261, 98] on div "Maksetähtaeg help" at bounding box center [226, 97] width 143 height 3
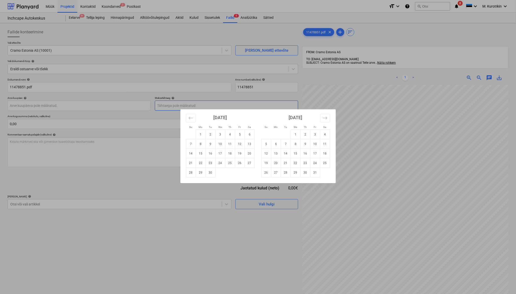
click at [261, 106] on body "Müük Projektid Kontaktid Koondarved 2 Postkast format_size keyboard_arrow_down …" at bounding box center [258, 147] width 516 height 294
click at [194, 163] on td "21" at bounding box center [191, 163] width 10 height 10
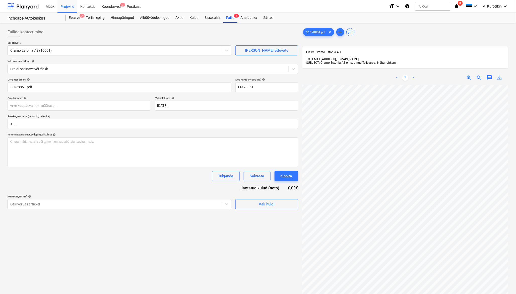
scroll to position [40, 20]
click at [412, 75] on link ">" at bounding box center [413, 78] width 6 height 6
click at [480, 75] on span "zoom_out" at bounding box center [479, 78] width 6 height 6
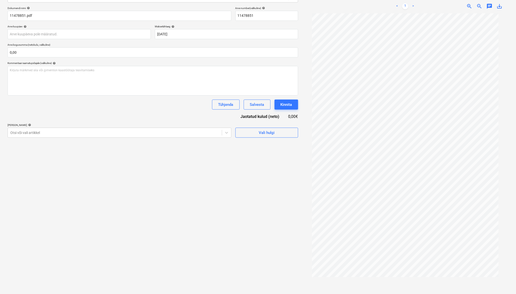
scroll to position [16, 0]
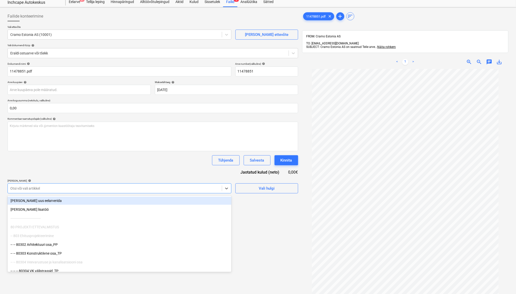
click at [180, 190] on div at bounding box center [114, 188] width 209 height 5
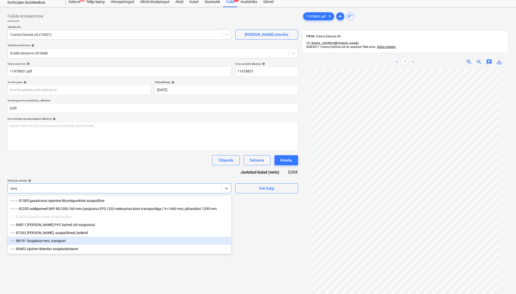
click at [107, 243] on div "-- -- 88101 Soojakute rent, transport" at bounding box center [120, 241] width 224 height 8
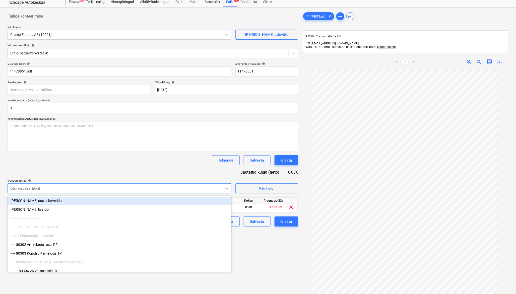
click at [130, 174] on div "Dokumendi nimi help 11478851.pdf Arve number (valikuline) help 11478851 Arve ku…" at bounding box center [153, 144] width 290 height 164
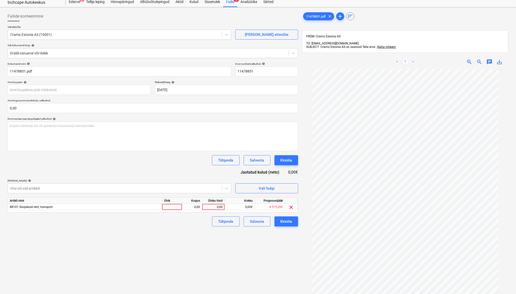
scroll to position [71, 0]
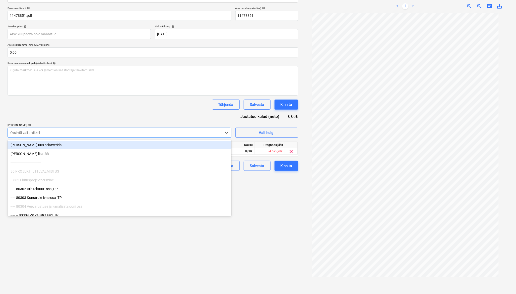
click at [95, 134] on div at bounding box center [114, 132] width 209 height 5
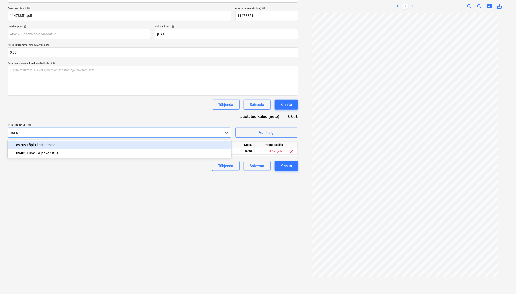
click at [89, 144] on div "-- -- 89209 Lõplik koristamine" at bounding box center [120, 145] width 224 height 8
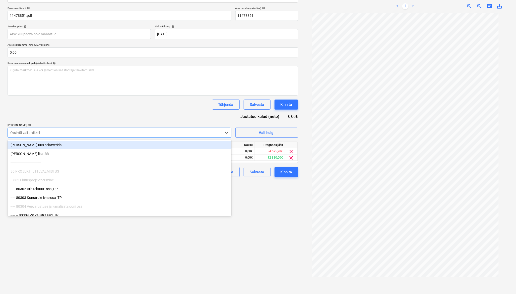
click at [104, 121] on div "Dokumendi nimi help 11478851.pdf Arve number (valikuline) help 11478851 Arve ku…" at bounding box center [153, 92] width 290 height 171
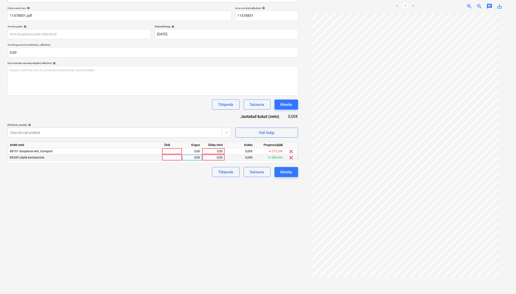
click at [214, 159] on div "0,00" at bounding box center [213, 158] width 18 height 6
click at [217, 151] on div "0,00" at bounding box center [213, 151] width 18 height 6
click at [207, 214] on div "Failide konteerimine Vali ettevõte Cramo Estonia AS (10001) [PERSON_NAME] uus e…" at bounding box center [153, 123] width 295 height 339
click at [213, 153] on div "7 006,26" at bounding box center [213, 151] width 18 height 6
click at [214, 154] on input "7006,26" at bounding box center [213, 151] width 22 height 6
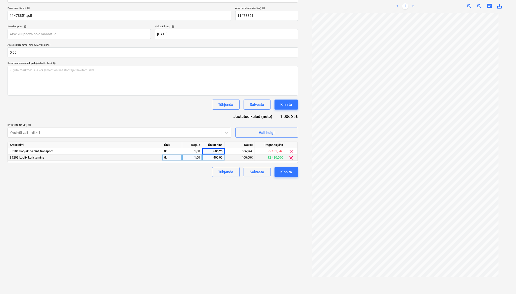
click at [217, 187] on div "Failide konteerimine Vali ettevõte Cramo Estonia AS (10001) [PERSON_NAME] uus e…" at bounding box center [153, 123] width 295 height 339
click at [291, 174] on div "Kinnita" at bounding box center [286, 172] width 12 height 7
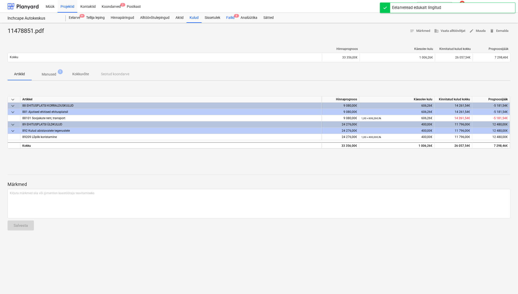
click at [234, 19] on div "Failid 8" at bounding box center [230, 18] width 14 height 10
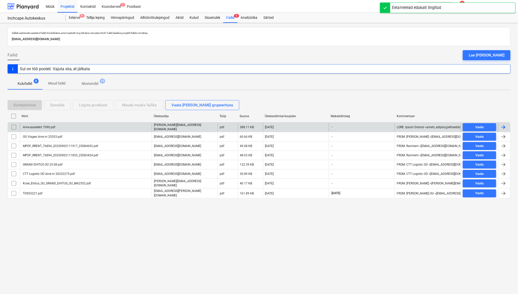
click at [58, 129] on div "Arve-saateleht 7090.pdf" at bounding box center [86, 127] width 132 height 9
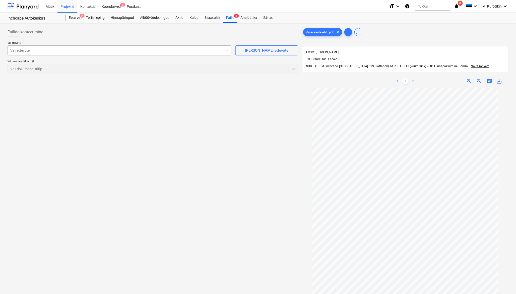
click at [158, 51] on div at bounding box center [114, 50] width 209 height 5
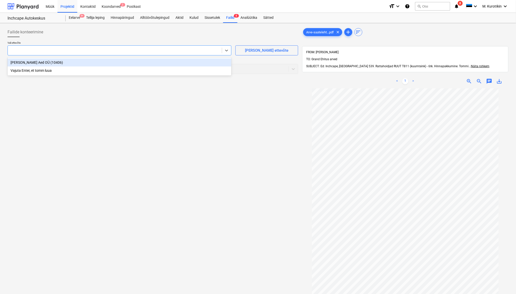
click at [503, 78] on div "save_alt" at bounding box center [499, 81] width 10 height 6
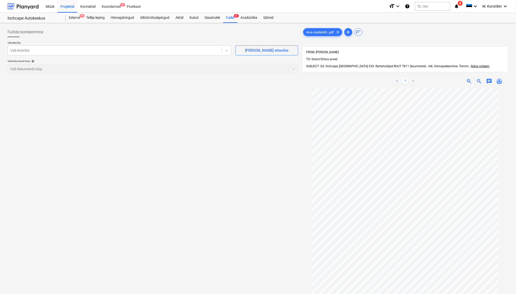
click at [501, 78] on span "save_alt" at bounding box center [499, 81] width 6 height 6
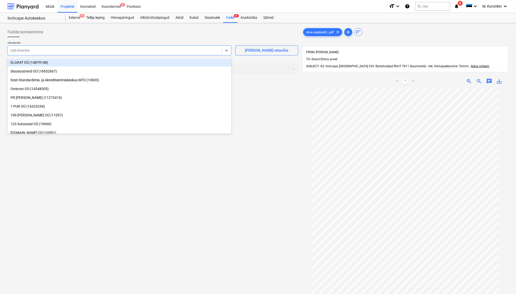
click at [45, 50] on div at bounding box center [114, 50] width 209 height 5
paste input "Tommi Play OÜ"
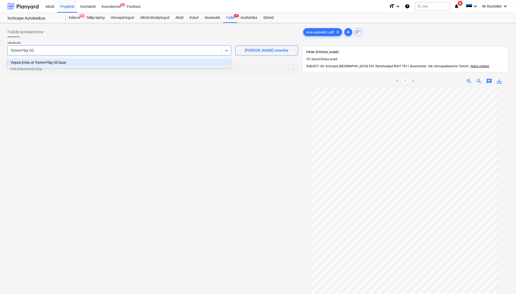
click at [86, 64] on div "Vajuta Enter, et Tommi Play OÜ luua" at bounding box center [120, 62] width 224 height 8
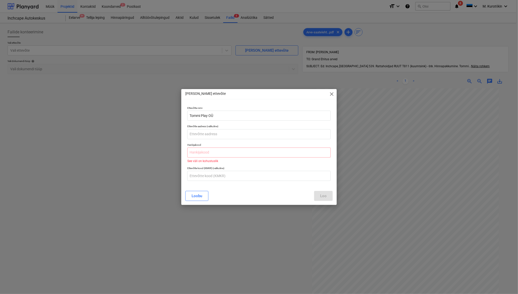
drag, startPoint x: 452, startPoint y: 47, endPoint x: 457, endPoint y: 47, distance: 5.0
click at [455, 47] on div "[PERSON_NAME] uus ettevõte close Ettevõtte nimi Tommi Play OÜ Ettevõtte aadress…" at bounding box center [259, 147] width 518 height 294
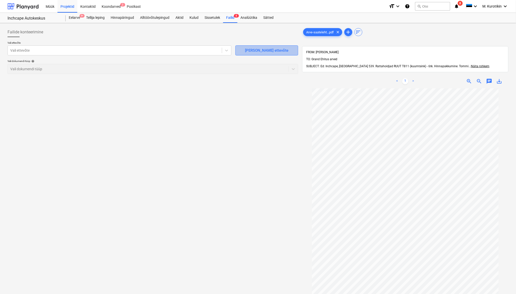
click at [263, 52] on div "[PERSON_NAME] ettevõte" at bounding box center [266, 50] width 43 height 7
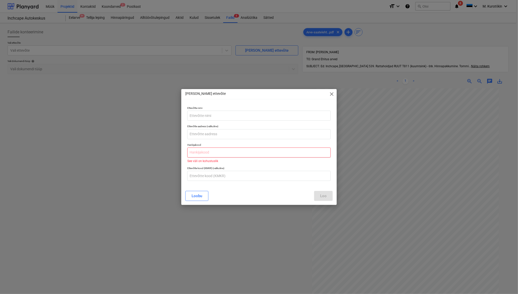
click at [223, 157] on input "text" at bounding box center [258, 153] width 143 height 10
click at [232, 177] on input "text" at bounding box center [258, 176] width 143 height 10
click at [211, 140] on div "Ettevõtte aadress (valikuline)" at bounding box center [258, 132] width 147 height 18
click at [213, 137] on input "text" at bounding box center [258, 134] width 143 height 10
paste input "Savimäe 6a, [GEOGRAPHIC_DATA], [GEOGRAPHIC_DATA] [GEOGRAPHIC_DATA]"
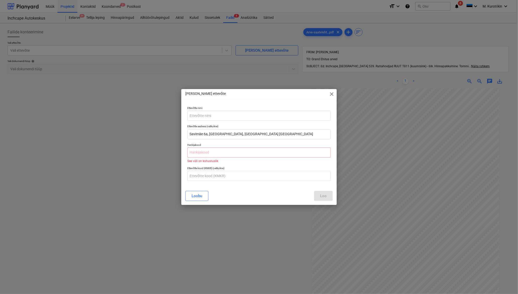
click at [406, 179] on div "[PERSON_NAME] uus ettevõte close Ettevõtte nimi Ettevõtte aadress (valikuline) …" at bounding box center [259, 147] width 518 height 294
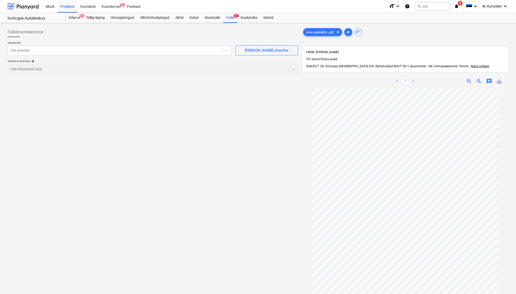
click at [501, 78] on span "save_alt" at bounding box center [499, 81] width 6 height 6
click at [500, 79] on div "< 1 > zoom_in zoom_out chat 0 save_alt" at bounding box center [405, 81] width 206 height 14
click at [500, 78] on span "save_alt" at bounding box center [499, 81] width 6 height 6
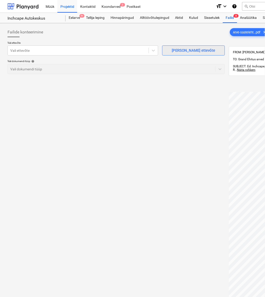
click at [186, 49] on div "[PERSON_NAME] ettevõte" at bounding box center [193, 50] width 43 height 7
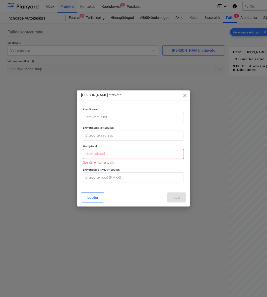
click at [118, 157] on input "text" at bounding box center [133, 154] width 101 height 10
paste input "10291056"
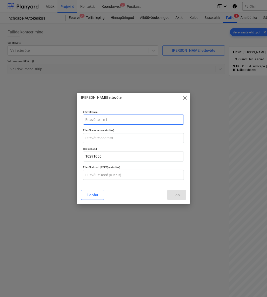
click at [108, 117] on input "text" at bounding box center [133, 119] width 101 height 10
paste input "Tommi Play OÜ"
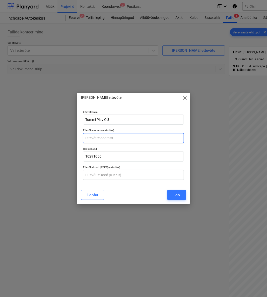
click at [94, 138] on input "text" at bounding box center [133, 138] width 101 height 10
paste input "Savimäe 6a, [GEOGRAPHIC_DATA], [GEOGRAPHIC_DATA] [GEOGRAPHIC_DATA]"
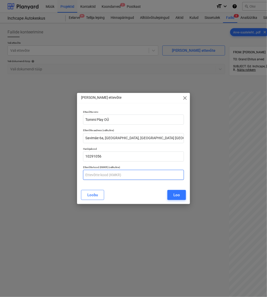
click at [89, 178] on input "text" at bounding box center [133, 175] width 101 height 10
paste input "EE100631544"
click at [175, 197] on div "Loo" at bounding box center [176, 194] width 7 height 7
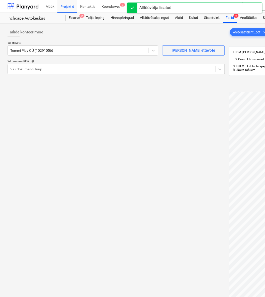
click at [77, 75] on div "Vali ettevõte Tommi Play OÜ (10291056) [PERSON_NAME] uus ettevõte Vali dokumend…" at bounding box center [116, 59] width 217 height 37
click at [71, 71] on div at bounding box center [111, 68] width 203 height 5
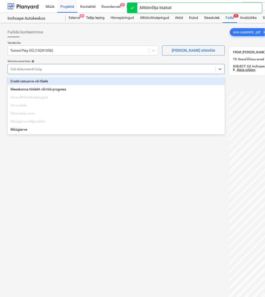
click at [67, 81] on div "Eraldi ostuarve või tšekk" at bounding box center [116, 81] width 217 height 8
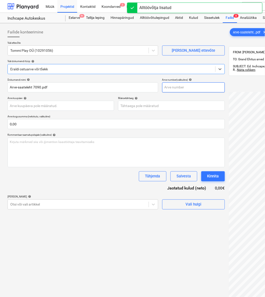
click at [202, 83] on input "text" at bounding box center [193, 87] width 63 height 10
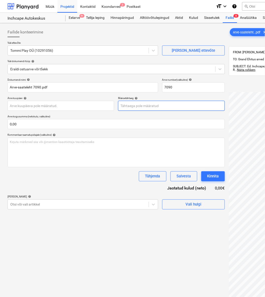
click at [178, 107] on body "Müük Projektid Kontaktid Koondarved 2 Postkast format_size keyboard_arrow_down …" at bounding box center [132, 148] width 265 height 297
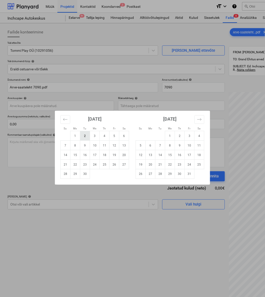
click at [83, 135] on td "2" at bounding box center [85, 136] width 10 height 10
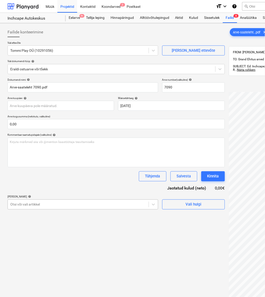
click at [63, 205] on div at bounding box center [78, 204] width 136 height 5
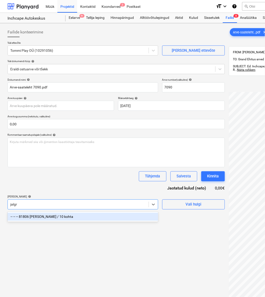
click at [65, 220] on div "-- -- -- 81806 [PERSON_NAME] / 10 kohta" at bounding box center [83, 216] width 151 height 8
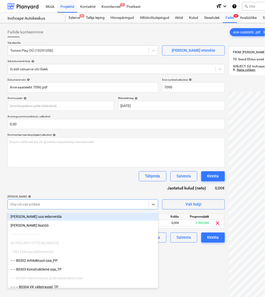
click at [71, 175] on div "Tühjenda Salvesta Kinnita" at bounding box center [116, 176] width 217 height 10
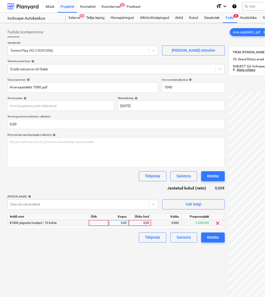
click at [138, 223] on div "0,00" at bounding box center [140, 223] width 18 height 6
click at [186, 283] on div "Failide konteerimine Vali ettevõte Tommi Play OÜ (10291056) [PERSON_NAME] uus e…" at bounding box center [117, 200] width 222 height 351
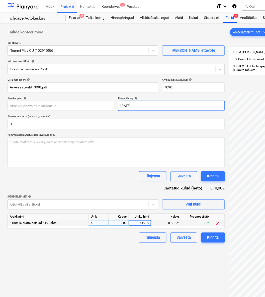
click at [165, 106] on body "Müük Projektid Kontaktid Koondarved 2 Postkast format_size keyboard_arrow_down …" at bounding box center [132, 148] width 265 height 297
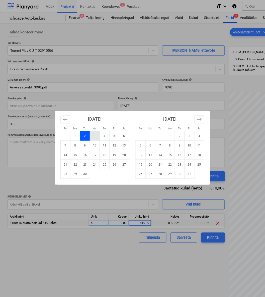
click at [97, 135] on td "3" at bounding box center [95, 136] width 10 height 10
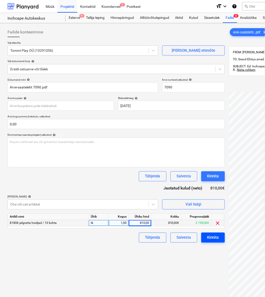
click at [214, 235] on div "Kinnita" at bounding box center [213, 237] width 12 height 7
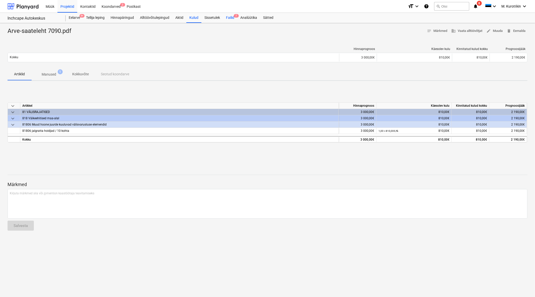
click at [233, 16] on div "Failid 7" at bounding box center [230, 18] width 14 height 10
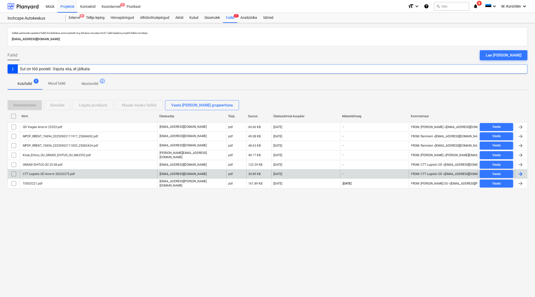
click at [43, 174] on div "CTT Logistic OÜ Arve nr 20232275.pdf" at bounding box center [48, 174] width 53 height 4
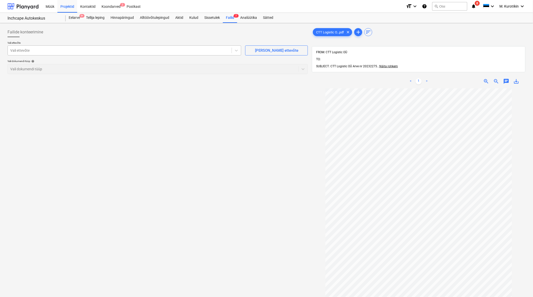
click at [152, 53] on div at bounding box center [119, 50] width 219 height 5
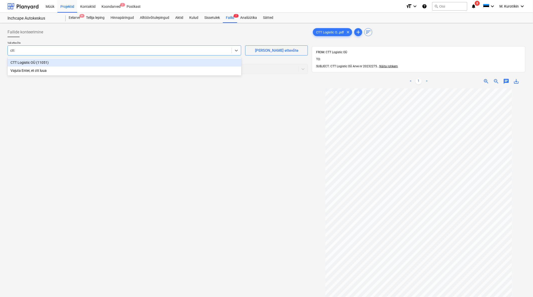
click at [146, 65] on div "CTT Logistic OÜ (11051)" at bounding box center [125, 62] width 234 height 8
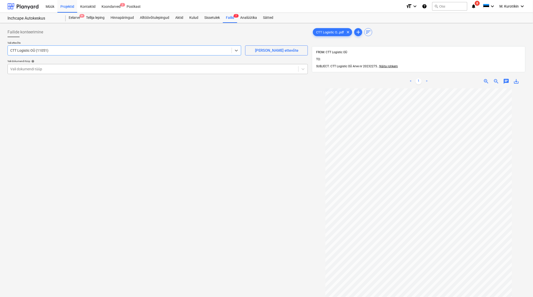
click at [145, 69] on div at bounding box center [153, 68] width 286 height 5
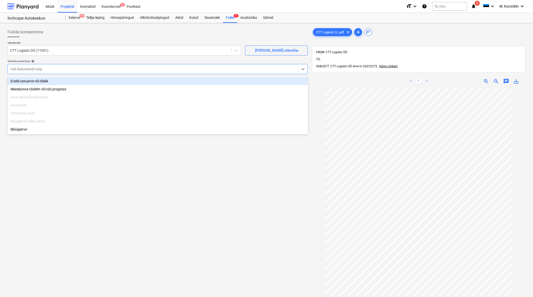
click at [143, 80] on div "Eraldi ostuarve või tšekk" at bounding box center [158, 81] width 301 height 8
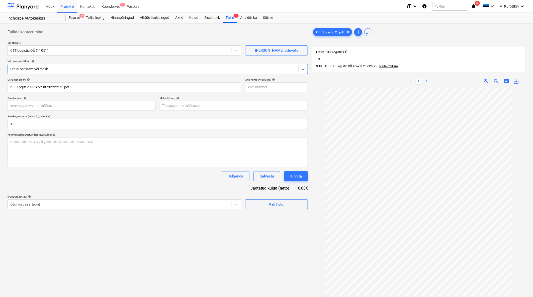
click at [516, 78] on span "save_alt" at bounding box center [517, 81] width 6 height 6
click at [258, 89] on input "text" at bounding box center [276, 87] width 63 height 10
paste input "20232275"
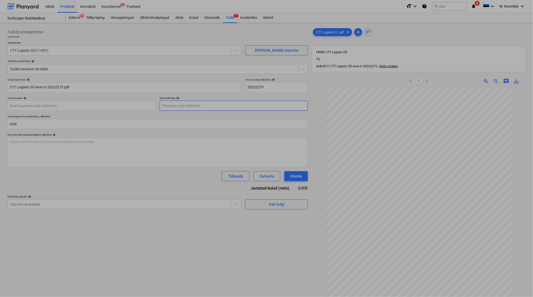
click at [212, 106] on body "Müük Projektid Kontaktid Koondarved 2 Postkast format_size keyboard_arrow_down …" at bounding box center [266, 148] width 533 height 297
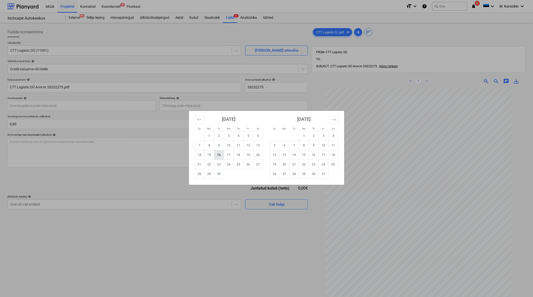
click at [222, 156] on td "16" at bounding box center [219, 155] width 10 height 10
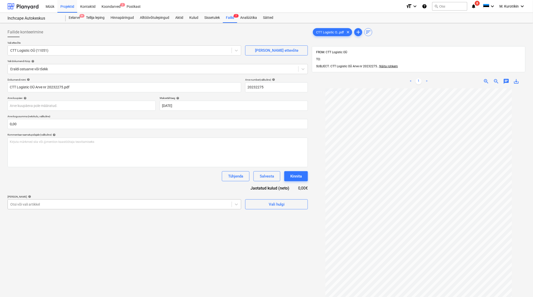
click at [218, 207] on div at bounding box center [119, 204] width 219 height 5
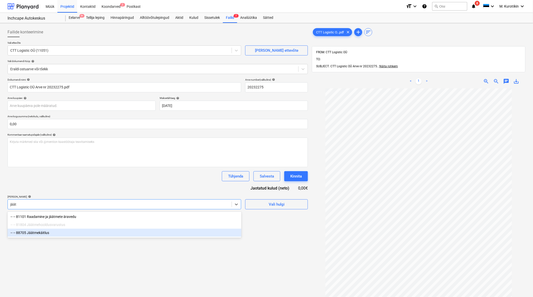
click at [75, 233] on div "-- -- 88705 Jäätmekäitlus" at bounding box center [125, 233] width 234 height 8
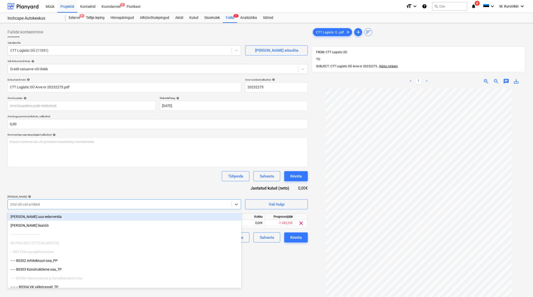
click at [97, 185] on div "Dokumendi nimi help CTT Logistic OÜ Arve nr 20232275.pdf Arve number (valikulin…" at bounding box center [158, 160] width 301 height 164
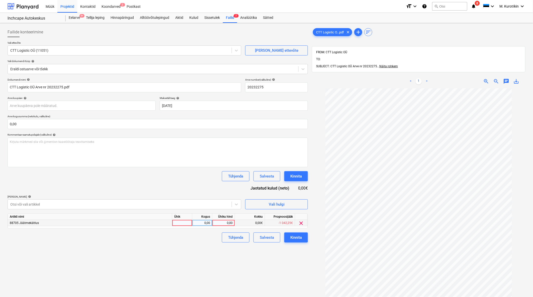
click at [227, 223] on div "0,00" at bounding box center [223, 223] width 18 height 6
click at [239, 266] on div "Failide konteerimine Vali ettevõte CTT Logistic OÜ (11051) [PERSON_NAME] uus et…" at bounding box center [158, 199] width 305 height 348
click at [295, 240] on div "Kinnita" at bounding box center [296, 237] width 12 height 7
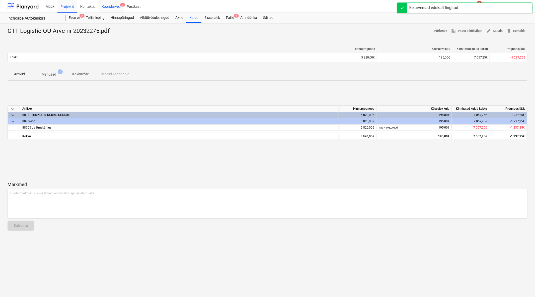
click at [112, 8] on div "Koondarved 2" at bounding box center [111, 6] width 25 height 13
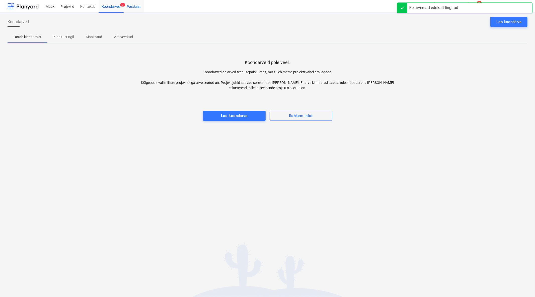
click at [134, 5] on div "Postkast" at bounding box center [134, 6] width 20 height 13
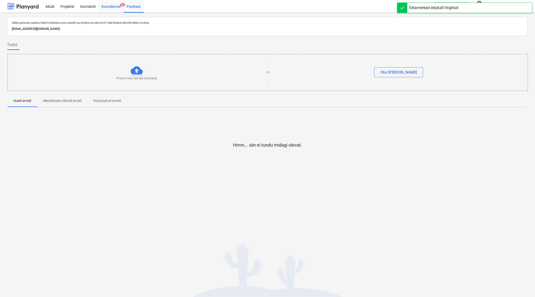
click at [112, 10] on div "Koondarved 2" at bounding box center [111, 6] width 25 height 13
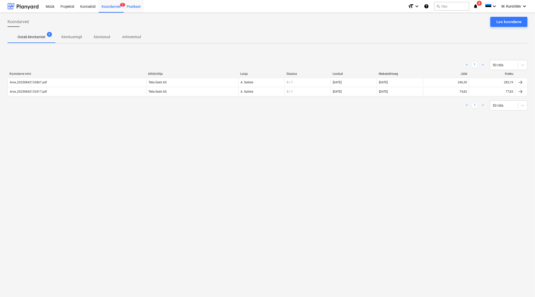
click at [131, 6] on div "Postkast" at bounding box center [134, 6] width 20 height 13
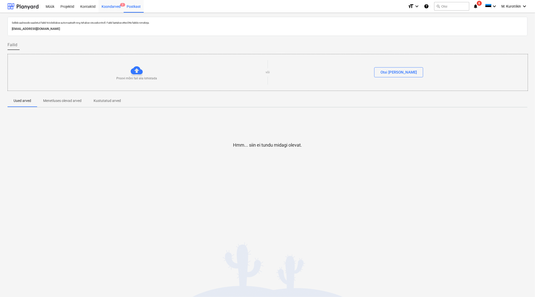
click at [104, 6] on div "Koondarved 2" at bounding box center [111, 6] width 25 height 13
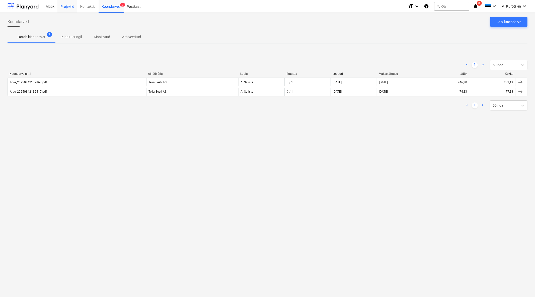
click at [67, 6] on div "Projektid" at bounding box center [67, 6] width 20 height 13
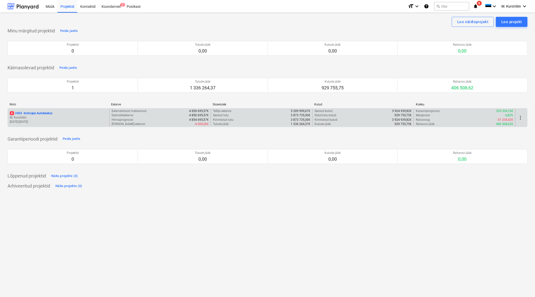
click at [52, 112] on p "6 2403 - Inchcape Autokeskus" at bounding box center [31, 113] width 43 height 4
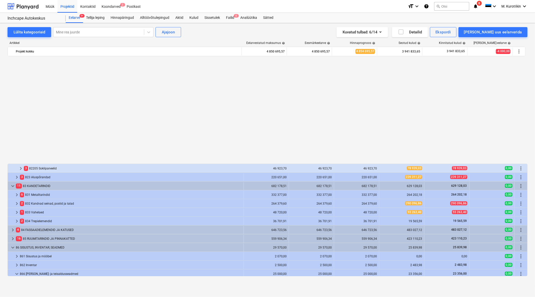
scroll to position [282, 0]
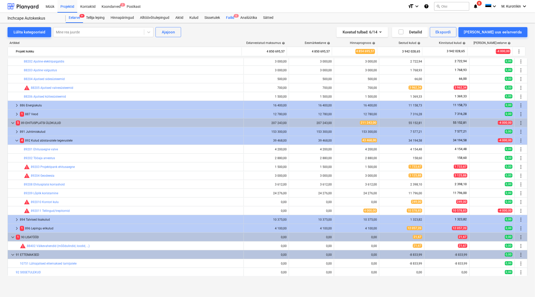
click at [236, 18] on span "6" at bounding box center [236, 16] width 5 height 4
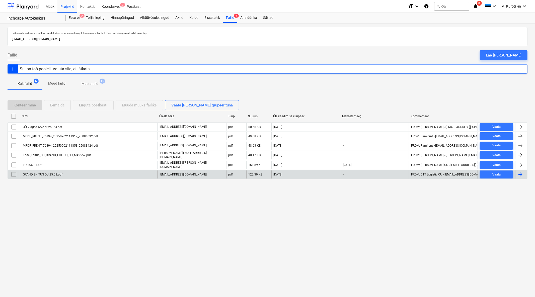
click at [52, 174] on div "GRAND EHITUS OÜ 25.08.pdf" at bounding box center [42, 175] width 40 height 4
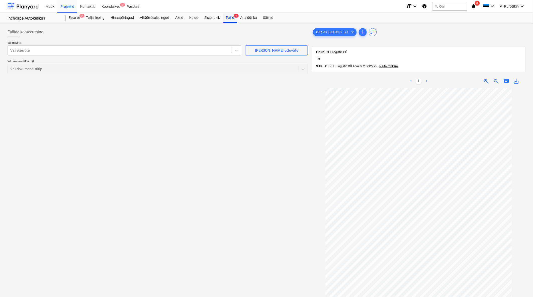
click at [230, 17] on div "Failid 6" at bounding box center [230, 18] width 14 height 10
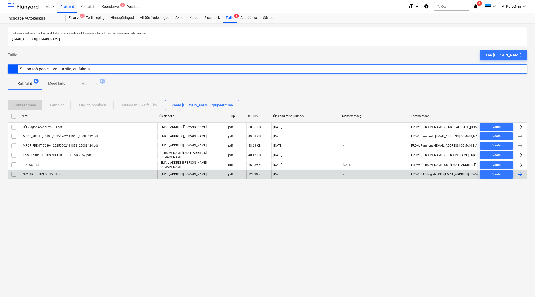
click at [14, 174] on input "checkbox" at bounding box center [14, 174] width 8 height 8
click at [57, 106] on div "Eemalda" at bounding box center [57, 105] width 14 height 7
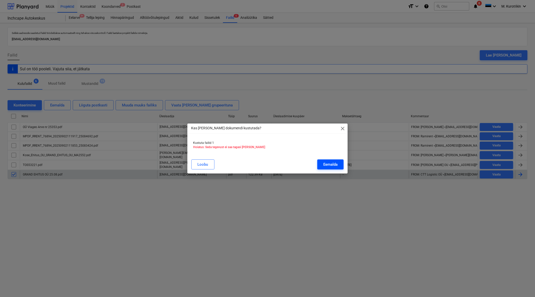
drag, startPoint x: 328, startPoint y: 162, endPoint x: 307, endPoint y: 162, distance: 20.8
click at [327, 162] on div "Eemalda" at bounding box center [330, 164] width 14 height 7
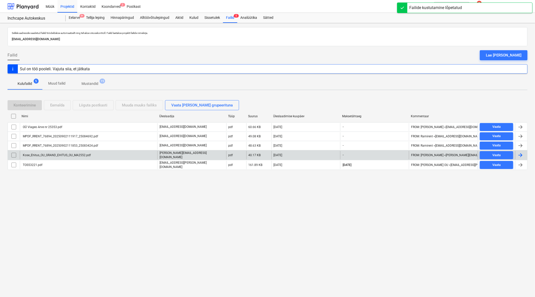
click at [76, 152] on div "Kose_Ehitus_OU_GRAND_EHITUS_OU_MA2552.pdf" at bounding box center [88, 155] width 137 height 9
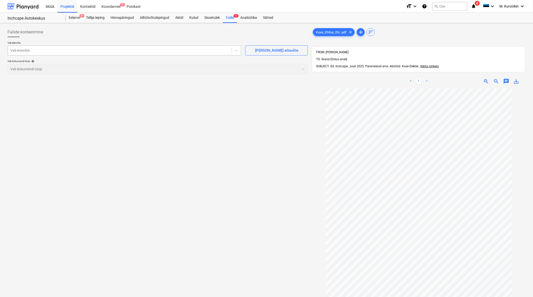
click at [159, 50] on div at bounding box center [119, 50] width 219 height 5
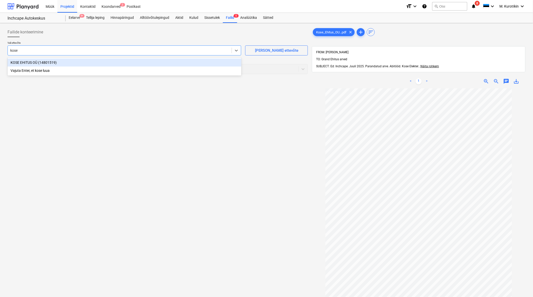
click at [152, 64] on div "KOSE EHITUS OÜ (14801519)" at bounding box center [125, 62] width 234 height 8
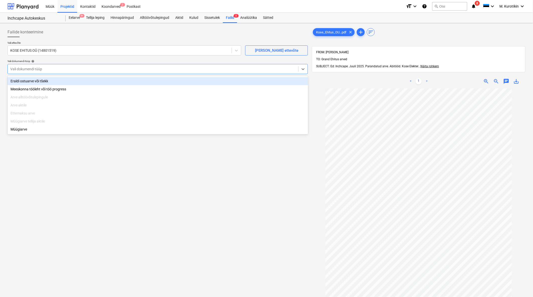
click at [142, 68] on div at bounding box center [153, 68] width 286 height 5
click at [137, 79] on div "Eraldi ostuarve või tšekk" at bounding box center [158, 81] width 301 height 8
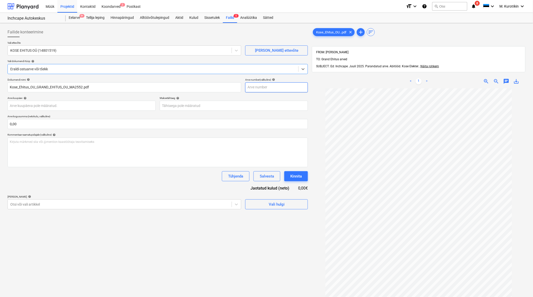
click at [282, 87] on input "text" at bounding box center [276, 87] width 63 height 10
click at [269, 104] on body "Müük Projektid Kontaktid Koondarved 2 Postkast format_size keyboard_arrow_down …" at bounding box center [266, 148] width 533 height 297
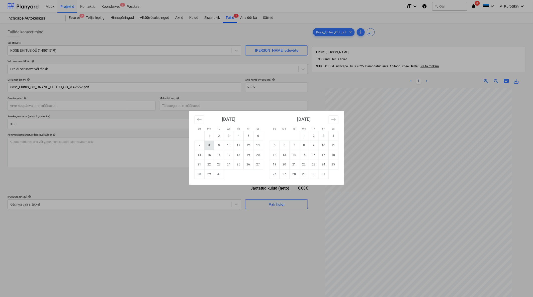
click at [212, 146] on td "8" at bounding box center [209, 145] width 10 height 10
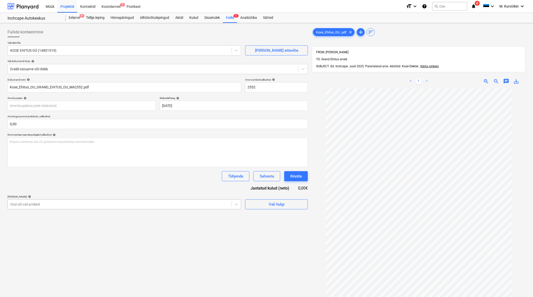
click at [143, 202] on div at bounding box center [119, 204] width 219 height 5
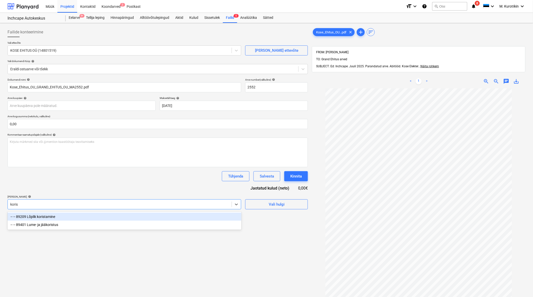
click at [122, 218] on div "-- -- 89209 Lõplik koristamine" at bounding box center [125, 216] width 234 height 8
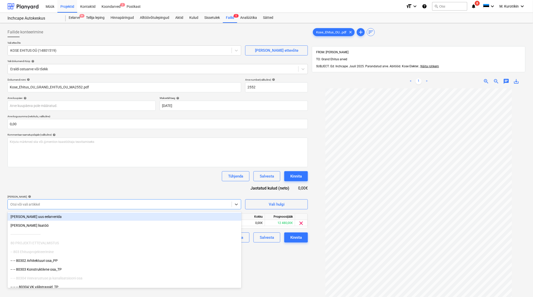
click at [135, 175] on div "Tühjenda Salvesta Kinnita" at bounding box center [158, 176] width 301 height 10
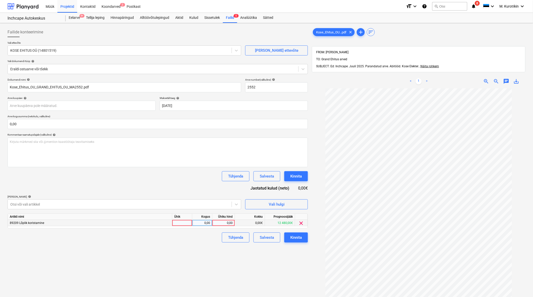
click at [232, 223] on div "0,00" at bounding box center [223, 223] width 18 height 6
click at [186, 255] on div "Failide konteerimine Vali ettevõte KOSE EHITUS OÜ (14801519) [PERSON_NAME] uus …" at bounding box center [158, 199] width 305 height 348
click at [299, 236] on div "Kinnita" at bounding box center [296, 237] width 12 height 7
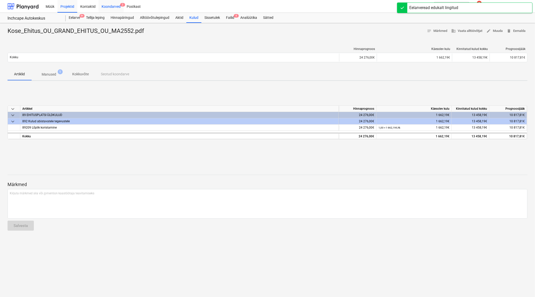
click at [116, 4] on div "Koondarved 2" at bounding box center [111, 6] width 25 height 13
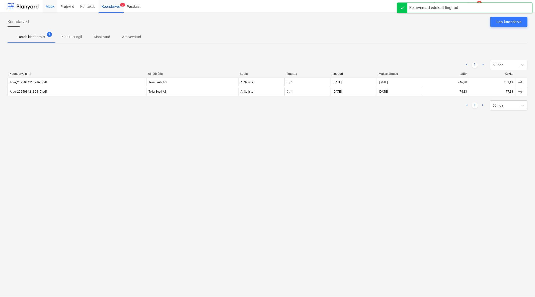
click at [51, 4] on div "Müük" at bounding box center [50, 6] width 15 height 13
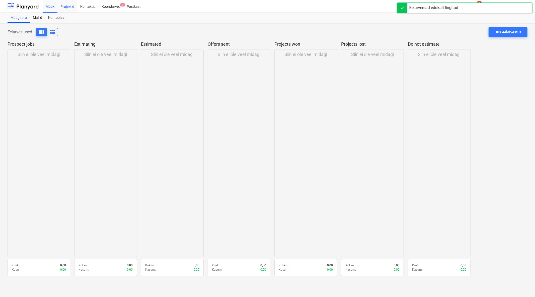
click at [70, 8] on div "Projektid" at bounding box center [67, 6] width 20 height 13
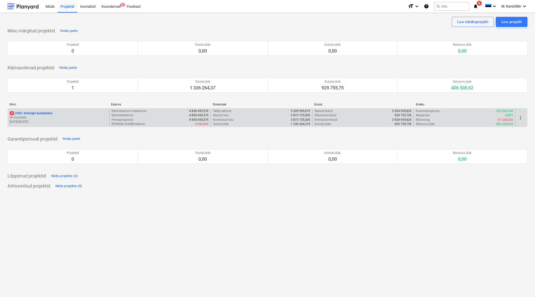
click at [43, 113] on p "4 2403 - Inchcape Autokeskus" at bounding box center [31, 113] width 43 height 4
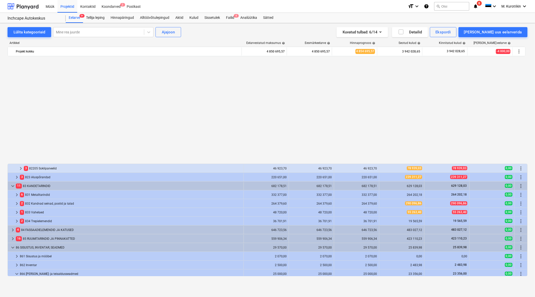
scroll to position [282, 0]
click at [109, 9] on div "Koondarved 2" at bounding box center [111, 6] width 25 height 13
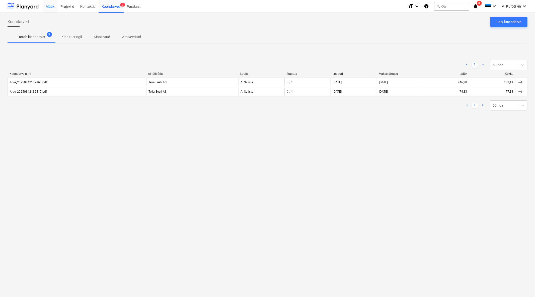
click at [53, 7] on div "Müük" at bounding box center [50, 6] width 15 height 13
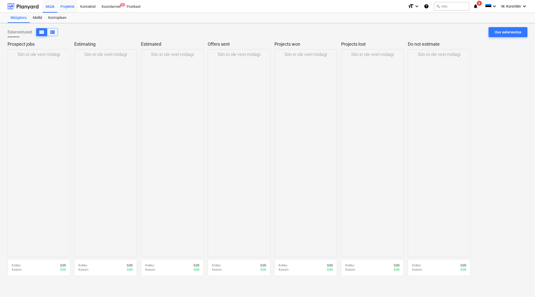
click at [72, 9] on div "Projektid" at bounding box center [67, 6] width 20 height 13
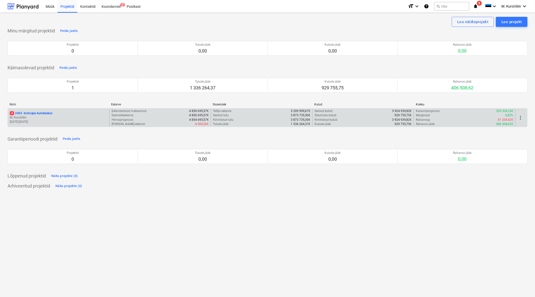
click at [46, 111] on div "4 2403 - Inchcape Autokeskus M. Kurotškin [DATE] - [DATE]" at bounding box center [59, 117] width 102 height 17
click at [49, 113] on p "4 2403 - Inchcape Autokeskus" at bounding box center [31, 113] width 43 height 4
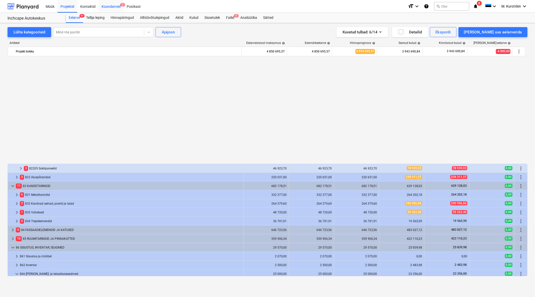
scroll to position [282, 0]
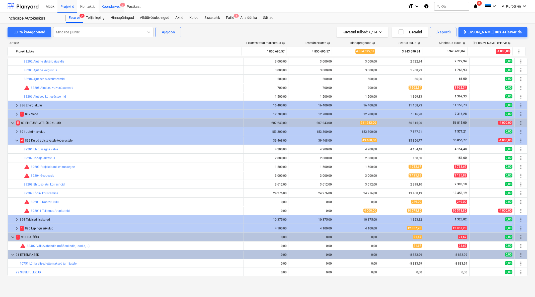
click at [107, 7] on div "Koondarved 2" at bounding box center [111, 6] width 25 height 13
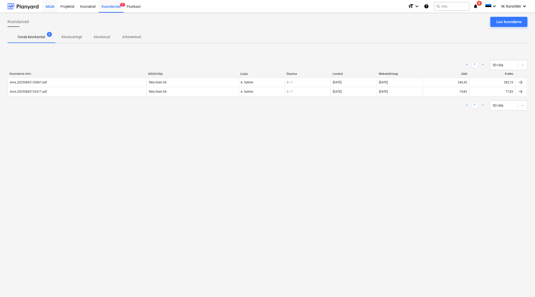
click at [54, 7] on div "Müük" at bounding box center [50, 6] width 15 height 13
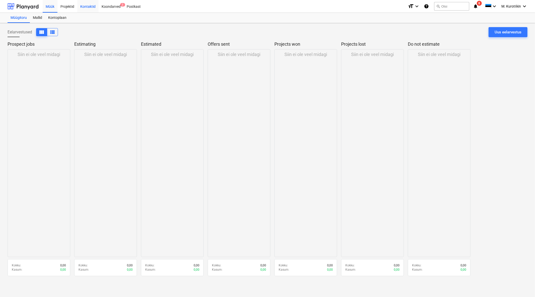
click at [82, 6] on div "Kontaktid" at bounding box center [87, 6] width 21 height 13
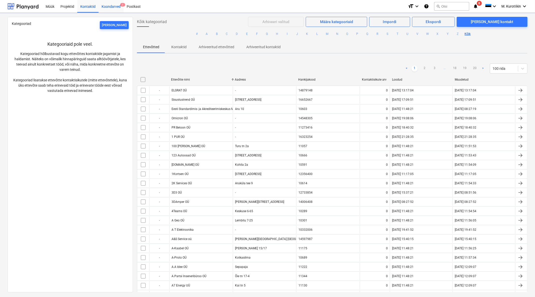
click at [118, 8] on div "Koondarved 2" at bounding box center [111, 6] width 25 height 13
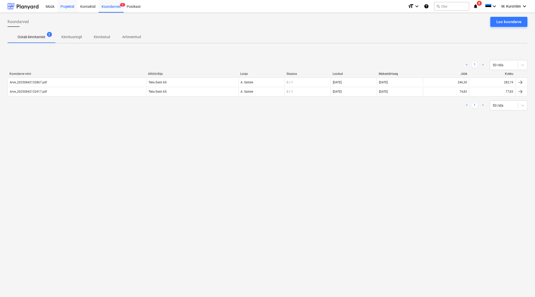
click at [68, 11] on div "Projektid" at bounding box center [67, 6] width 20 height 13
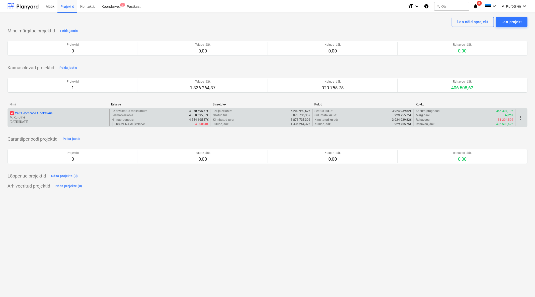
click at [58, 115] on div "4 2403 - Inchcape Autokeskus" at bounding box center [59, 113] width 98 height 4
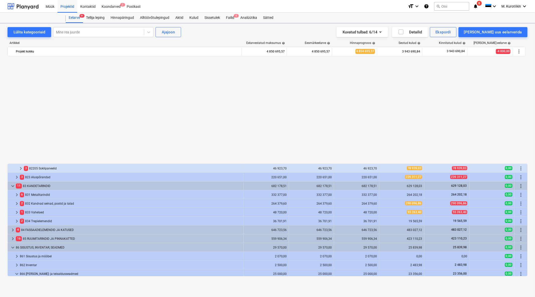
scroll to position [282, 0]
click at [116, 3] on div "Koondarved 2" at bounding box center [111, 6] width 25 height 13
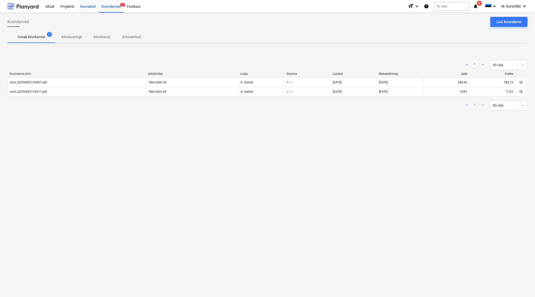
click at [79, 8] on div "Kontaktid" at bounding box center [87, 6] width 21 height 13
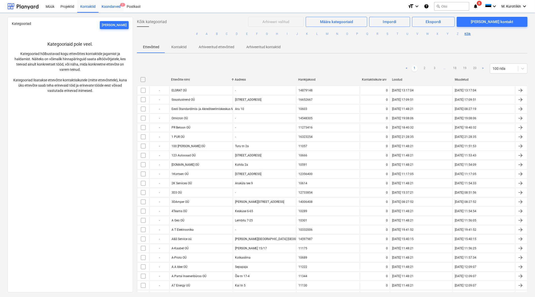
click at [62, 7] on div "Projektid" at bounding box center [67, 6] width 20 height 13
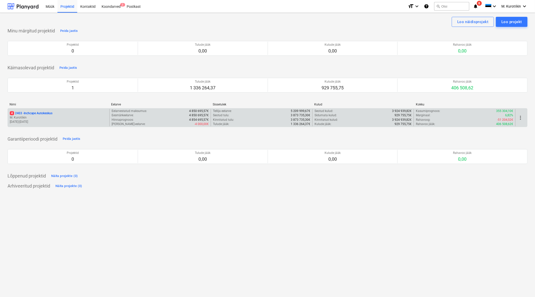
drag, startPoint x: 48, startPoint y: 110, endPoint x: 77, endPoint y: 111, distance: 28.9
click at [48, 111] on div "4 2403 - Inchcape Autokeskus M. Kurotškin [DATE] - [DATE]" at bounding box center [59, 117] width 102 height 17
click at [56, 117] on p "M. Kurotškin" at bounding box center [59, 117] width 98 height 4
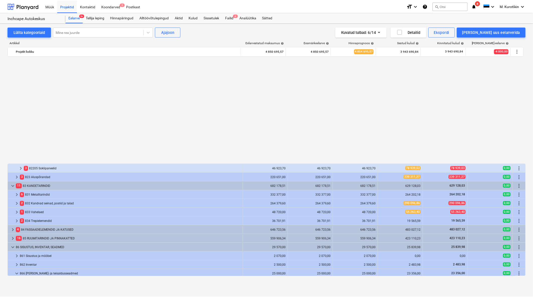
scroll to position [282, 0]
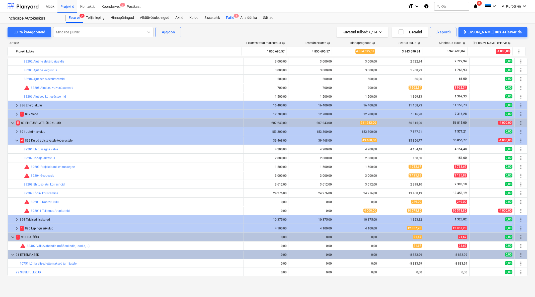
click at [233, 18] on div "Failid 4" at bounding box center [230, 18] width 14 height 10
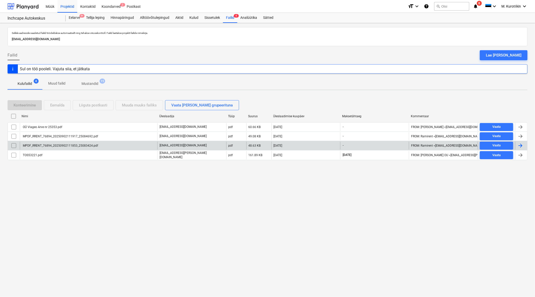
click at [66, 146] on div "MPDF_RRENT_76894_20250902111853_25083424.pdf" at bounding box center [60, 146] width 76 height 4
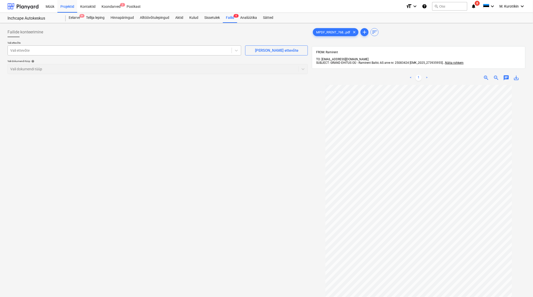
click at [123, 50] on div at bounding box center [119, 50] width 219 height 5
click at [141, 72] on div "Vali dokumendi tüüp" at bounding box center [148, 68] width 281 height 7
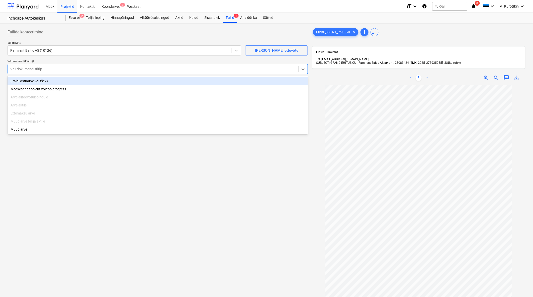
click at [139, 79] on div "Eraldi ostuarve või tšekk" at bounding box center [158, 81] width 301 height 8
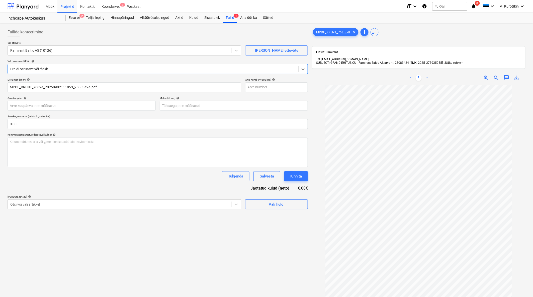
click at [518, 78] on div "< 1 > zoom_in zoom_out chat 0 save_alt" at bounding box center [419, 78] width 214 height 14
click at [519, 75] on span "save_alt" at bounding box center [517, 78] width 6 height 6
click at [292, 84] on input "text" at bounding box center [276, 87] width 63 height 10
paste input "25083424"
click at [285, 107] on body "Müük Projektid Kontaktid Koondarved 2 Postkast format_size keyboard_arrow_down …" at bounding box center [266, 148] width 533 height 297
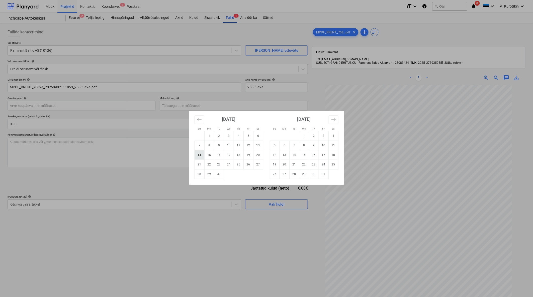
click at [199, 156] on td "14" at bounding box center [200, 155] width 10 height 10
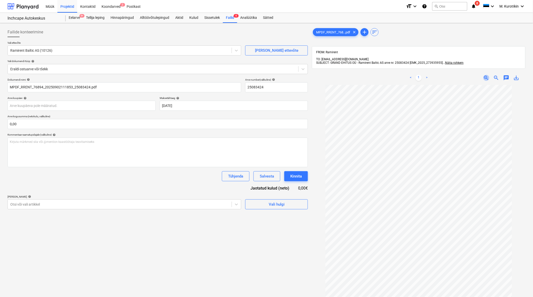
click at [488, 75] on span "zoom_in" at bounding box center [487, 78] width 6 height 6
click at [499, 75] on span "zoom_out" at bounding box center [497, 78] width 6 height 6
click at [119, 210] on div "Failide konteerimine Vali ettevõte Ramirent Baltic AS (10126) [PERSON_NAME] uus…" at bounding box center [158, 197] width 305 height 344
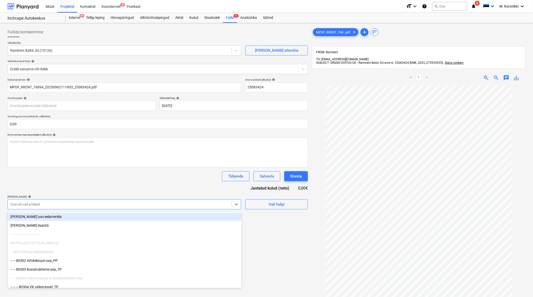
click at [119, 202] on div at bounding box center [119, 204] width 219 height 5
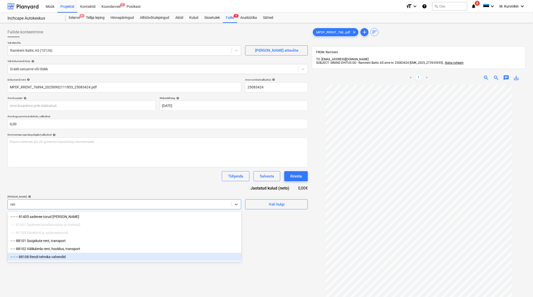
click at [72, 258] on div "-- -- -- 88108 Rendi tehnika vahendid" at bounding box center [125, 257] width 234 height 8
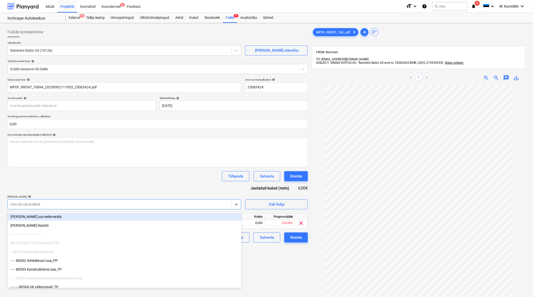
click at [122, 197] on div "[PERSON_NAME] artiklid help" at bounding box center [125, 196] width 234 height 3
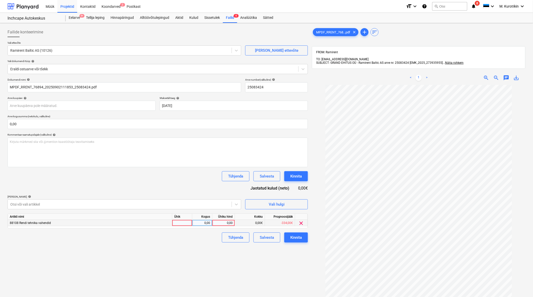
click at [229, 224] on div "0,00" at bounding box center [223, 223] width 18 height 6
click at [234, 258] on div "Failide konteerimine Vali ettevõte Ramirent Baltic AS (10126) [PERSON_NAME] uus…" at bounding box center [158, 197] width 305 height 344
click at [306, 242] on button "Kinnita" at bounding box center [296, 237] width 24 height 10
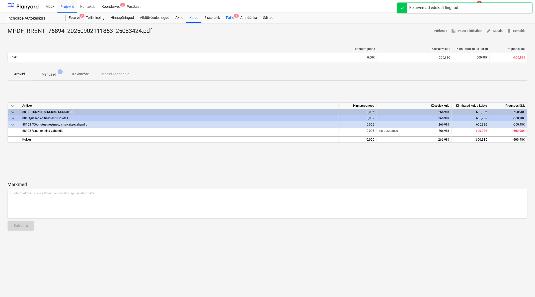
click at [235, 20] on div "Failid 3" at bounding box center [230, 18] width 14 height 10
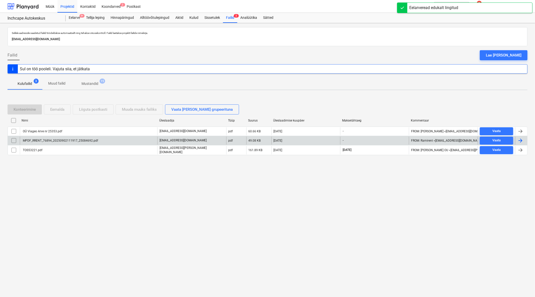
click at [66, 141] on div "MPDF_RRENT_76894_20250902111917_25084692.pdf" at bounding box center [60, 141] width 76 height 4
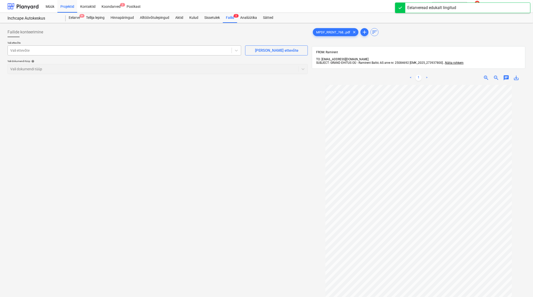
click at [198, 55] on div "Vali ettevõte" at bounding box center [125, 50] width 234 height 10
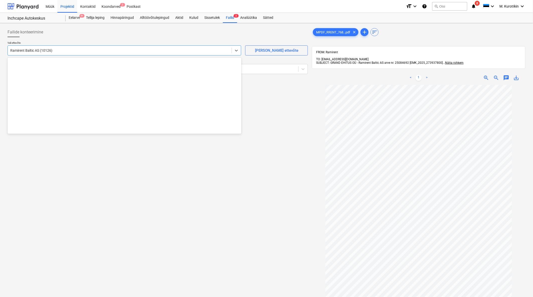
click at [197, 54] on div "Ramirent Baltic AS (10126)" at bounding box center [120, 50] width 224 height 7
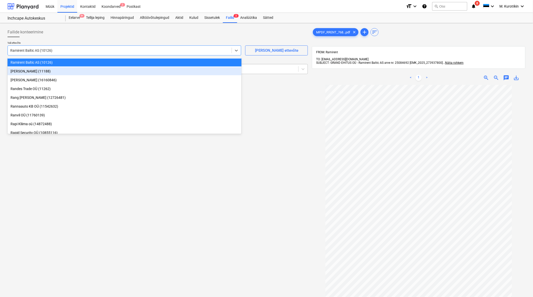
click at [269, 74] on div "Vali dokumendi tüüp" at bounding box center [158, 69] width 301 height 10
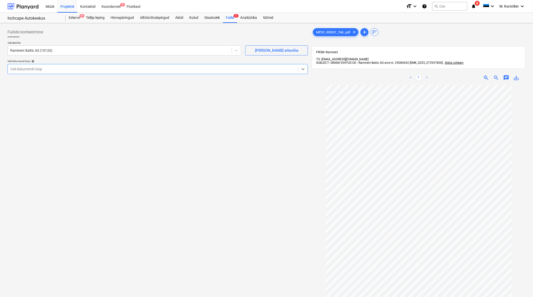
click at [267, 72] on div "Vali dokumendi tüüp" at bounding box center [153, 68] width 291 height 7
click at [234, 79] on div "Failide konteerimine Vali ettevõte Ramirent Baltic AS (10126) [PERSON_NAME] uus…" at bounding box center [158, 197] width 305 height 344
click at [224, 73] on div "Vali dokumendi tüüp" at bounding box center [158, 69] width 301 height 10
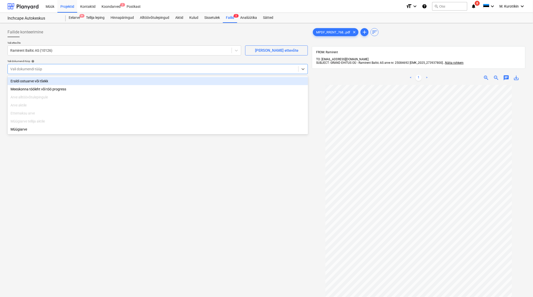
click at [158, 77] on div "Eraldi ostuarve või tšekk" at bounding box center [158, 81] width 301 height 8
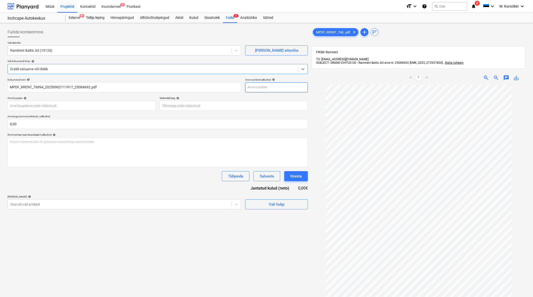
click at [278, 86] on input "text" at bounding box center [276, 87] width 63 height 10
click at [518, 75] on span "save_alt" at bounding box center [517, 78] width 6 height 6
click at [286, 86] on input "text" at bounding box center [276, 87] width 63 height 10
paste input "25084692"
click at [219, 110] on body "Müük Projektid Kontaktid Koondarved 2 Postkast format_size keyboard_arrow_down …" at bounding box center [266, 148] width 533 height 297
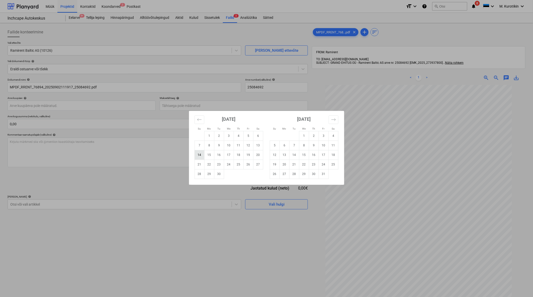
click at [201, 153] on td "14" at bounding box center [200, 155] width 10 height 10
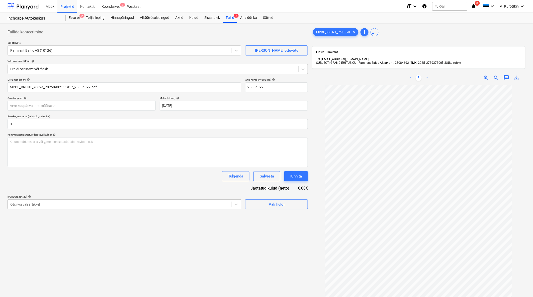
click at [89, 204] on div at bounding box center [119, 204] width 219 height 5
click at [141, 177] on div "Tühjenda Salvesta Kinnita" at bounding box center [158, 176] width 301 height 10
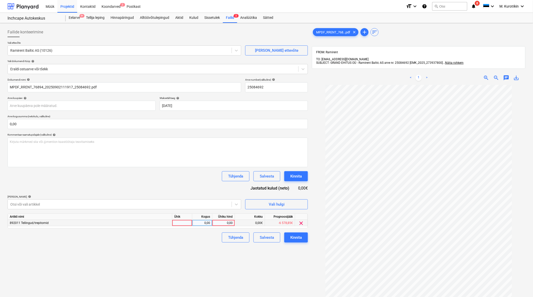
click at [227, 223] on div "0,00" at bounding box center [223, 223] width 18 height 6
click at [252, 247] on div "Failide konteerimine Vali ettevõte Ramirent Baltic AS (10126) [PERSON_NAME] uus…" at bounding box center [158, 197] width 305 height 344
click at [299, 239] on div "Kinnita" at bounding box center [296, 237] width 12 height 7
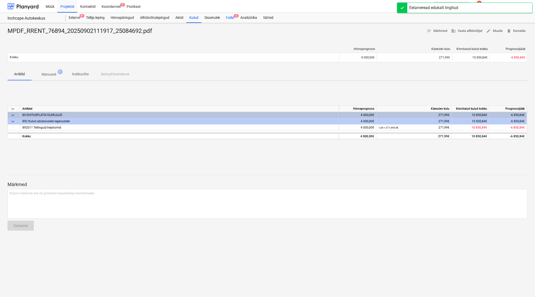
click at [234, 18] on div "Failid 2" at bounding box center [230, 18] width 14 height 10
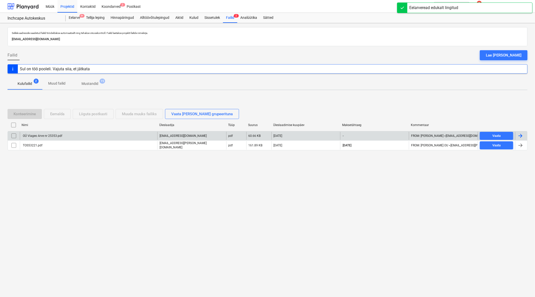
click at [50, 137] on div "OÜ Viageo Arve nr 25353.pdf" at bounding box center [42, 136] width 40 height 4
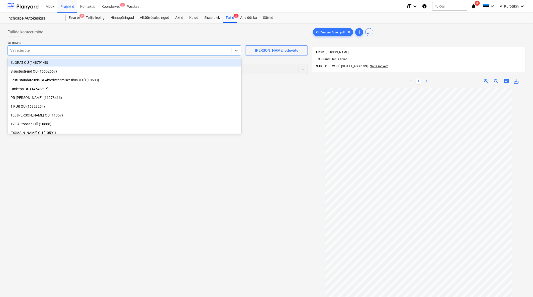
click at [174, 54] on div "Vali ettevõte" at bounding box center [125, 50] width 234 height 10
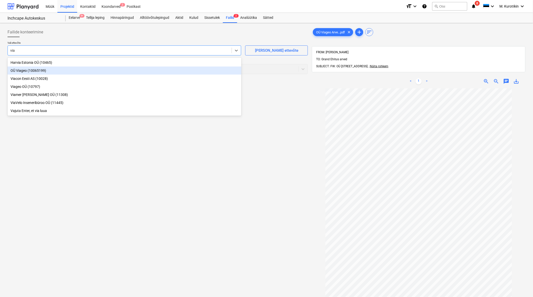
click at [146, 71] on div "OÜ Viageo (10065199)" at bounding box center [125, 70] width 234 height 8
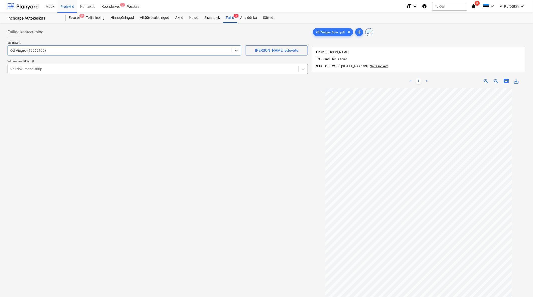
click at [118, 65] on div "Vali dokumendi tüüp" at bounding box center [158, 69] width 301 height 10
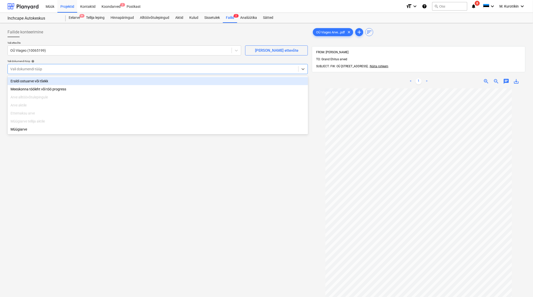
click at [113, 76] on div "Eraldi ostuarve või tšekk Meeskonna tööleht või töö progress Arve alltöövõtulep…" at bounding box center [158, 105] width 301 height 58
click at [113, 80] on div "Eraldi ostuarve või tšekk" at bounding box center [158, 81] width 301 height 8
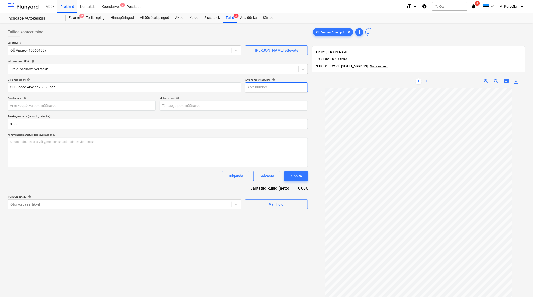
click at [266, 87] on input "text" at bounding box center [276, 87] width 63 height 10
click at [519, 78] on span "save_alt" at bounding box center [517, 81] width 6 height 6
click at [279, 86] on input "text" at bounding box center [276, 87] width 63 height 10
paste input "25353"
click at [249, 104] on body "Müük Projektid Kontaktid Koondarved 2 Postkast format_size keyboard_arrow_down …" at bounding box center [266, 148] width 533 height 297
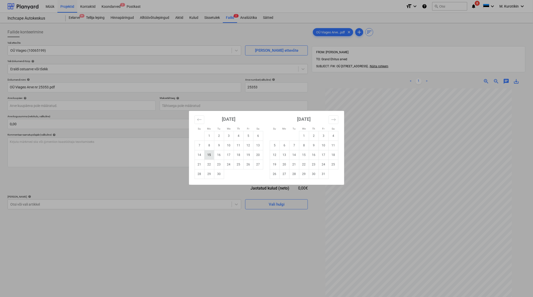
click at [211, 156] on td "15" at bounding box center [209, 155] width 10 height 10
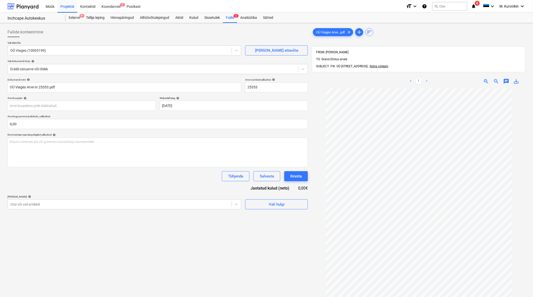
click at [181, 198] on div "[PERSON_NAME] artiklid help" at bounding box center [125, 196] width 234 height 3
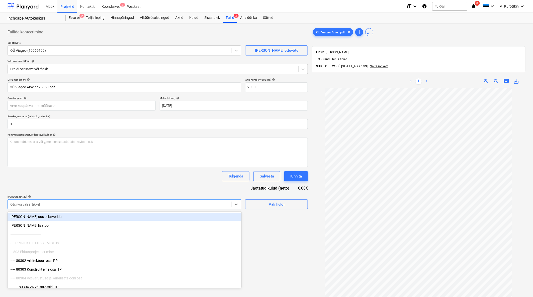
click at [179, 200] on div "Otsi või vali artikkel" at bounding box center [125, 204] width 234 height 10
click at [276, 267] on div "Failide konteerimine Vali ettevõte OÜ Viageo (10065199) [PERSON_NAME] uus ettev…" at bounding box center [158, 199] width 305 height 348
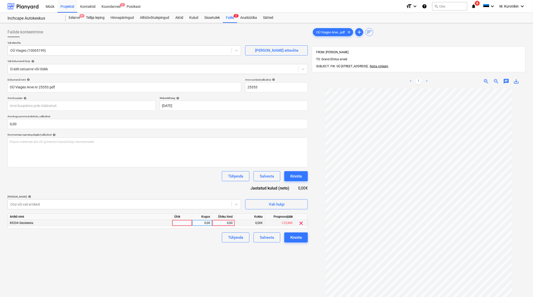
click at [225, 224] on div "0,00" at bounding box center [223, 223] width 18 height 6
click at [243, 273] on div "Failide konteerimine Vali ettevõte OÜ Viageo (10065199) [PERSON_NAME] uus ettev…" at bounding box center [158, 199] width 305 height 348
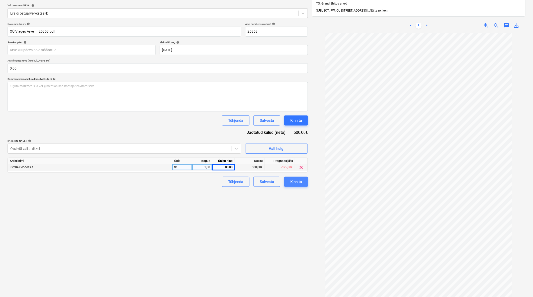
click at [298, 180] on div "Kinnita" at bounding box center [296, 181] width 12 height 7
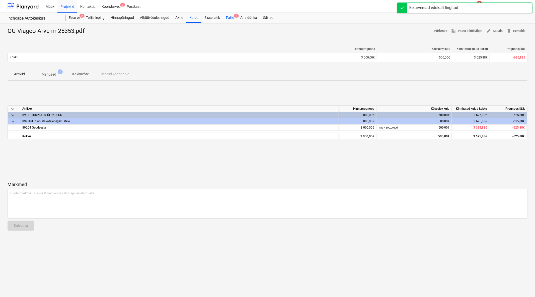
click at [228, 17] on div "Failid 1" at bounding box center [230, 18] width 14 height 10
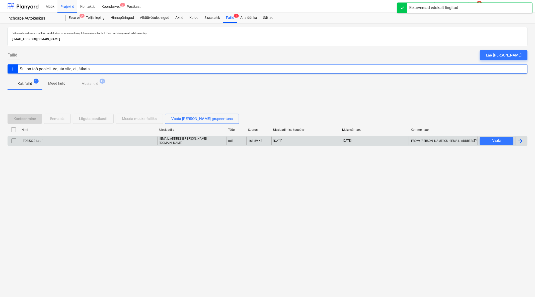
click at [96, 138] on div "TOS53221.pdf" at bounding box center [88, 140] width 137 height 9
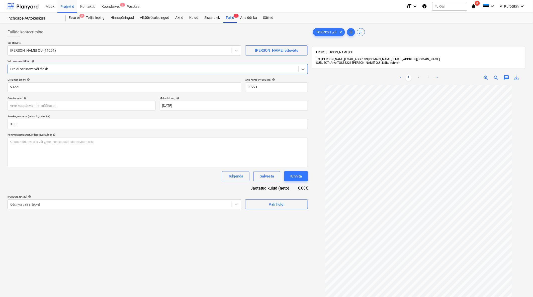
click at [486, 75] on span "zoom_in" at bounding box center [487, 78] width 6 height 6
click at [89, 206] on div at bounding box center [119, 204] width 219 height 5
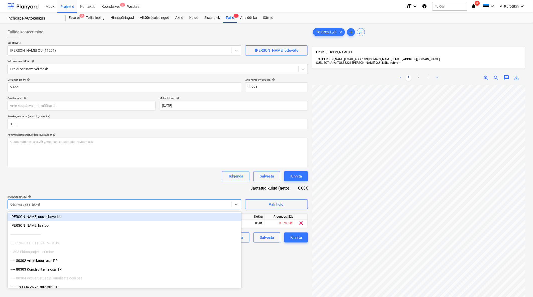
click at [124, 178] on div "Tühjenda Salvesta Kinnita" at bounding box center [158, 176] width 301 height 10
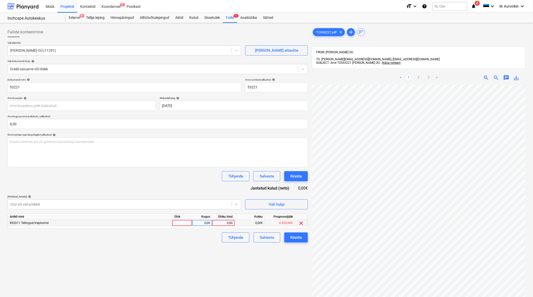
click at [230, 222] on div "0,00" at bounding box center [223, 223] width 18 height 6
click at [232, 257] on div "Failide konteerimine Vali ettevõte [PERSON_NAME] OÜ (11291) [PERSON_NAME] uus e…" at bounding box center [158, 197] width 305 height 344
click at [299, 237] on div "Kinnita" at bounding box center [296, 237] width 12 height 7
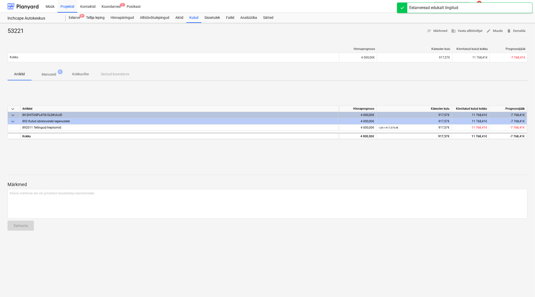
click at [301, 81] on div "53221 notes Märkmed business Vaata alltöövõtjat edit Muuda delete Eemalda Hinna…" at bounding box center [267, 160] width 535 height 274
click at [234, 19] on div "Failid" at bounding box center [230, 18] width 14 height 10
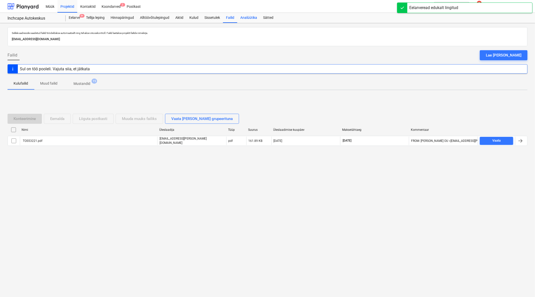
click at [252, 19] on div "Analüütika" at bounding box center [248, 18] width 23 height 10
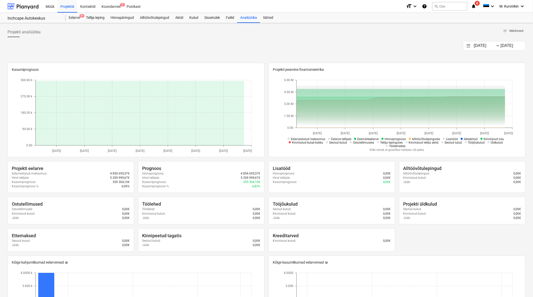
scroll to position [139, 0]
